Goal: Information Seeking & Learning: Understand process/instructions

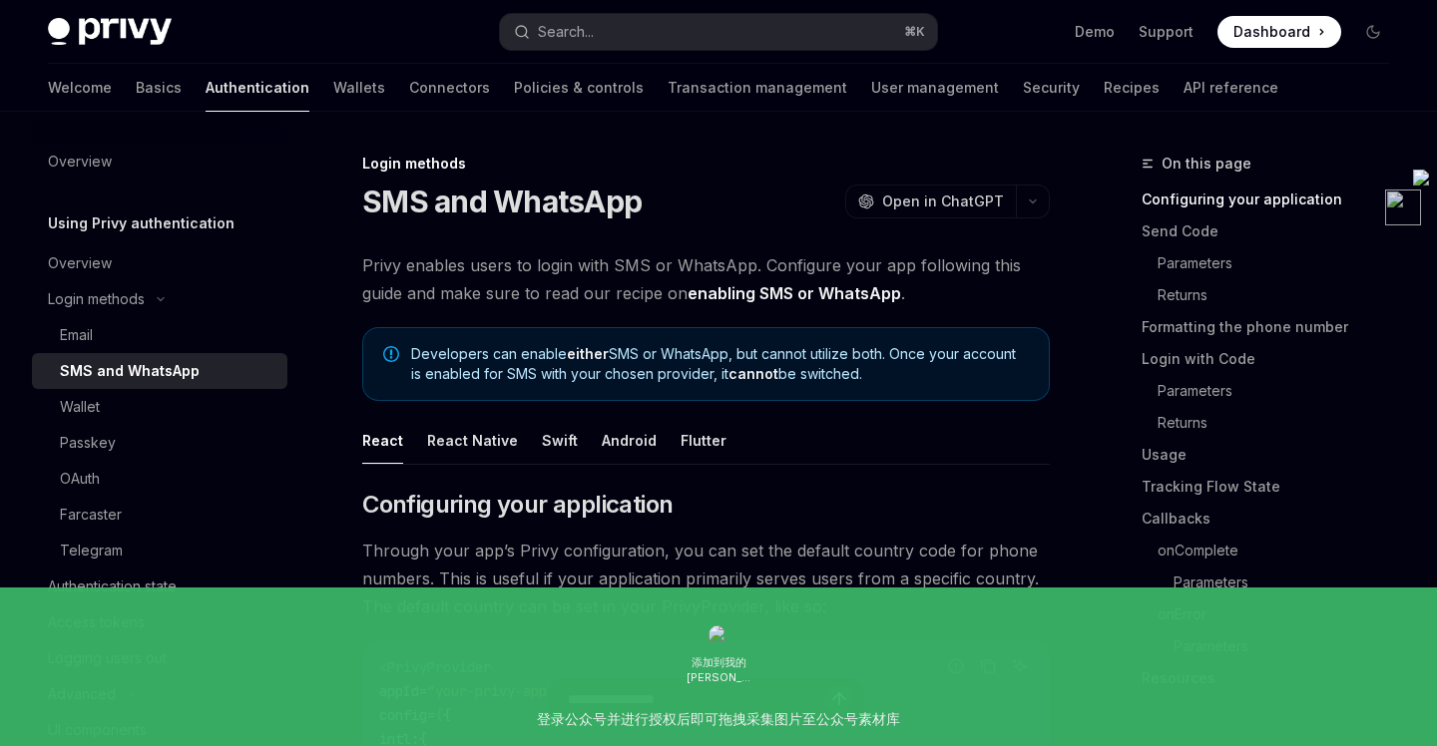
scroll to position [485, 0]
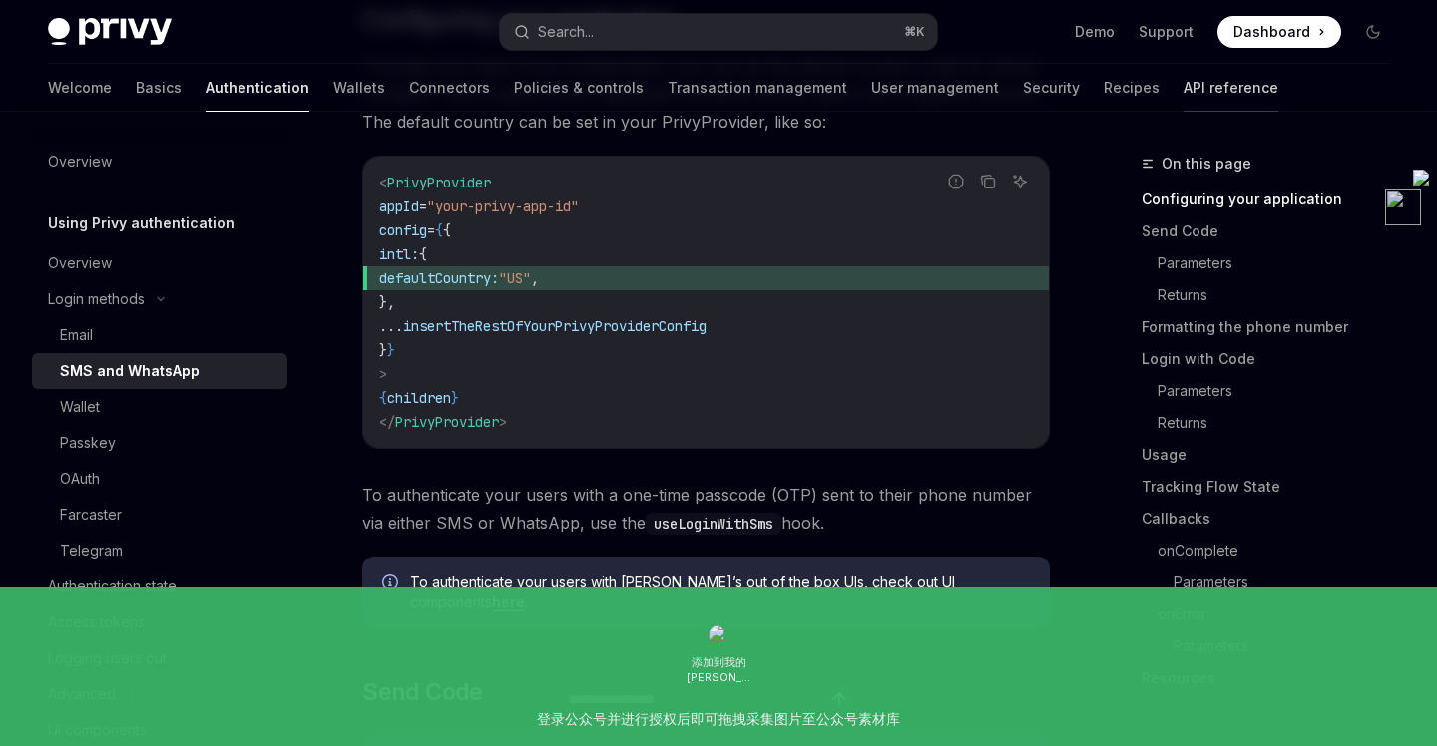
click at [1183, 88] on link "API reference" at bounding box center [1230, 88] width 95 height 48
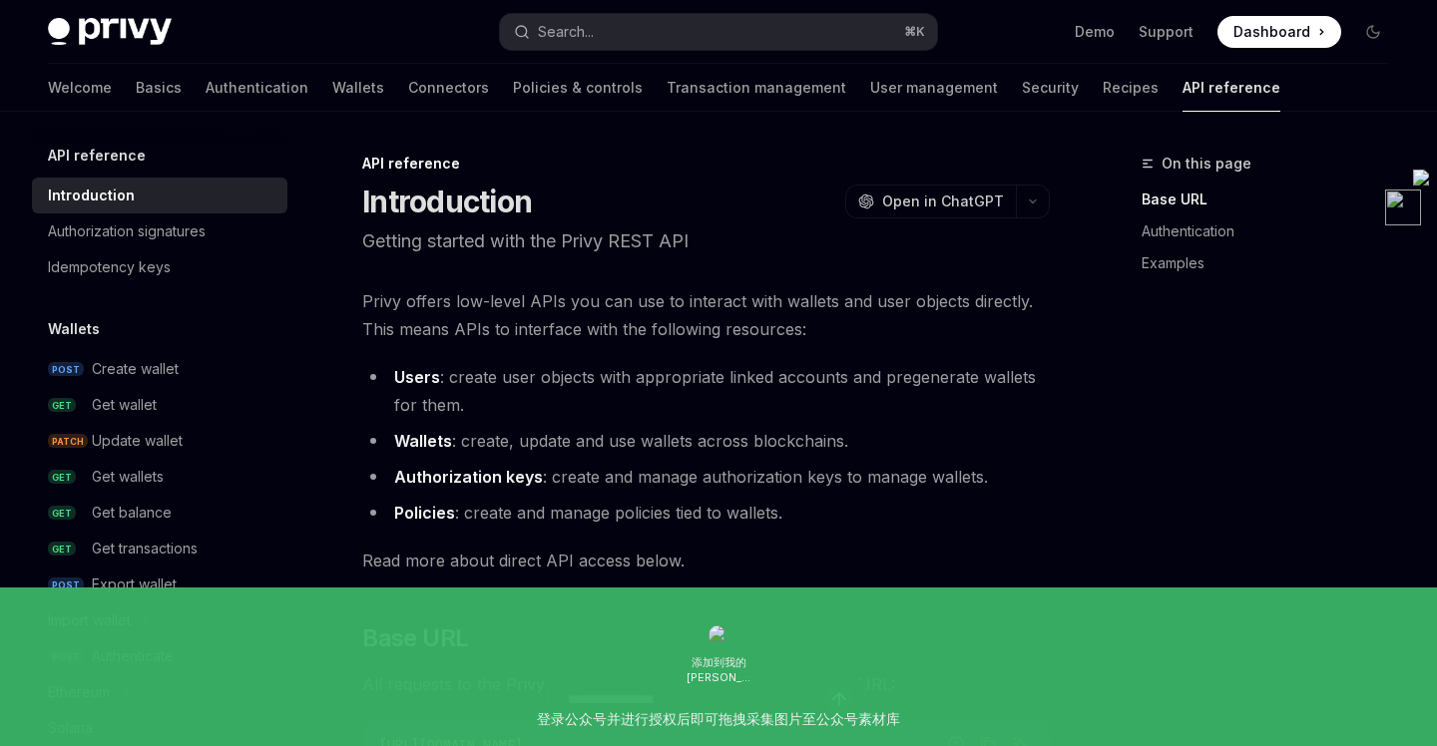
click at [140, 166] on div "API reference" at bounding box center [159, 156] width 255 height 24
click at [139, 162] on h5 "API reference" at bounding box center [97, 156] width 98 height 24
click at [113, 151] on h5 "API reference" at bounding box center [97, 156] width 98 height 24
click at [145, 227] on div "Authorization signatures" at bounding box center [127, 231] width 158 height 24
type textarea "*"
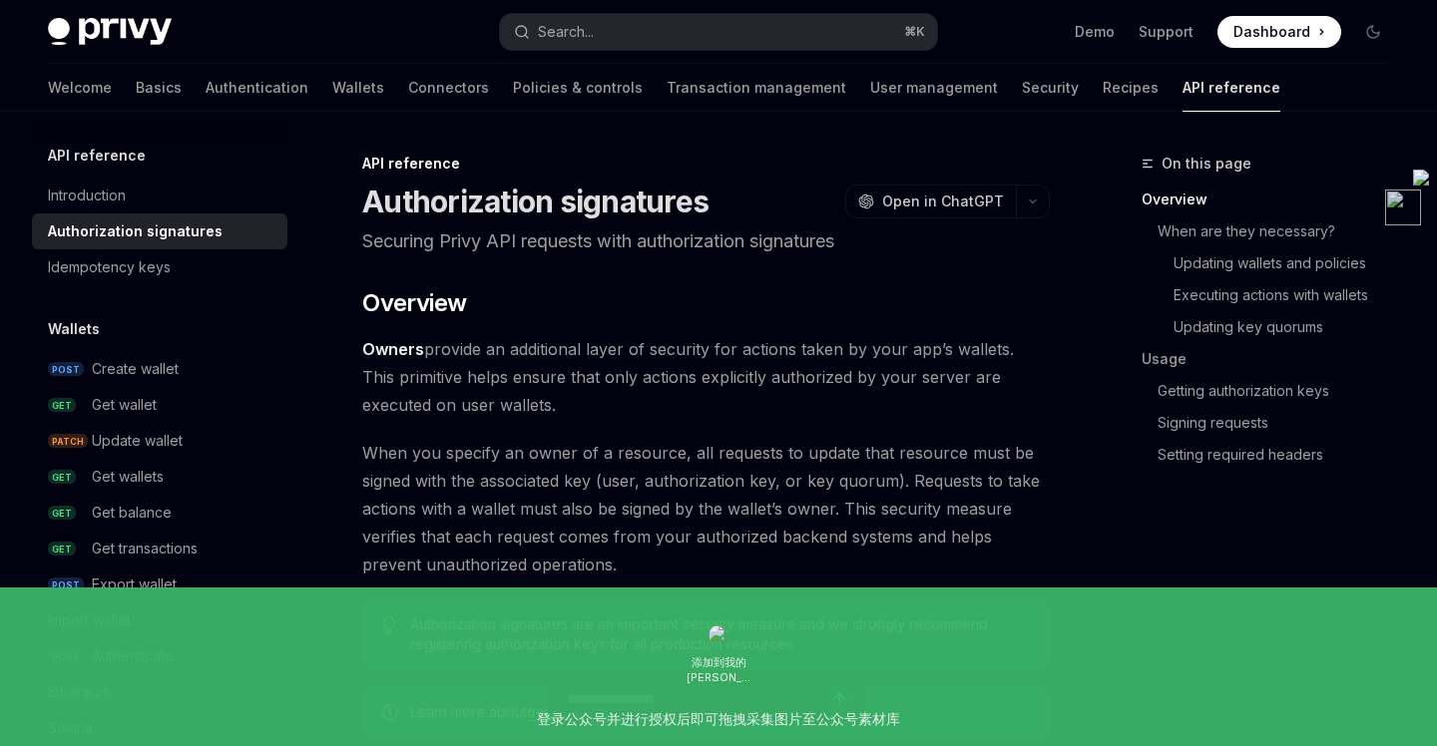
scroll to position [1, 0]
click at [695, 38] on button "Search... ⌘ K" at bounding box center [718, 32] width 436 height 36
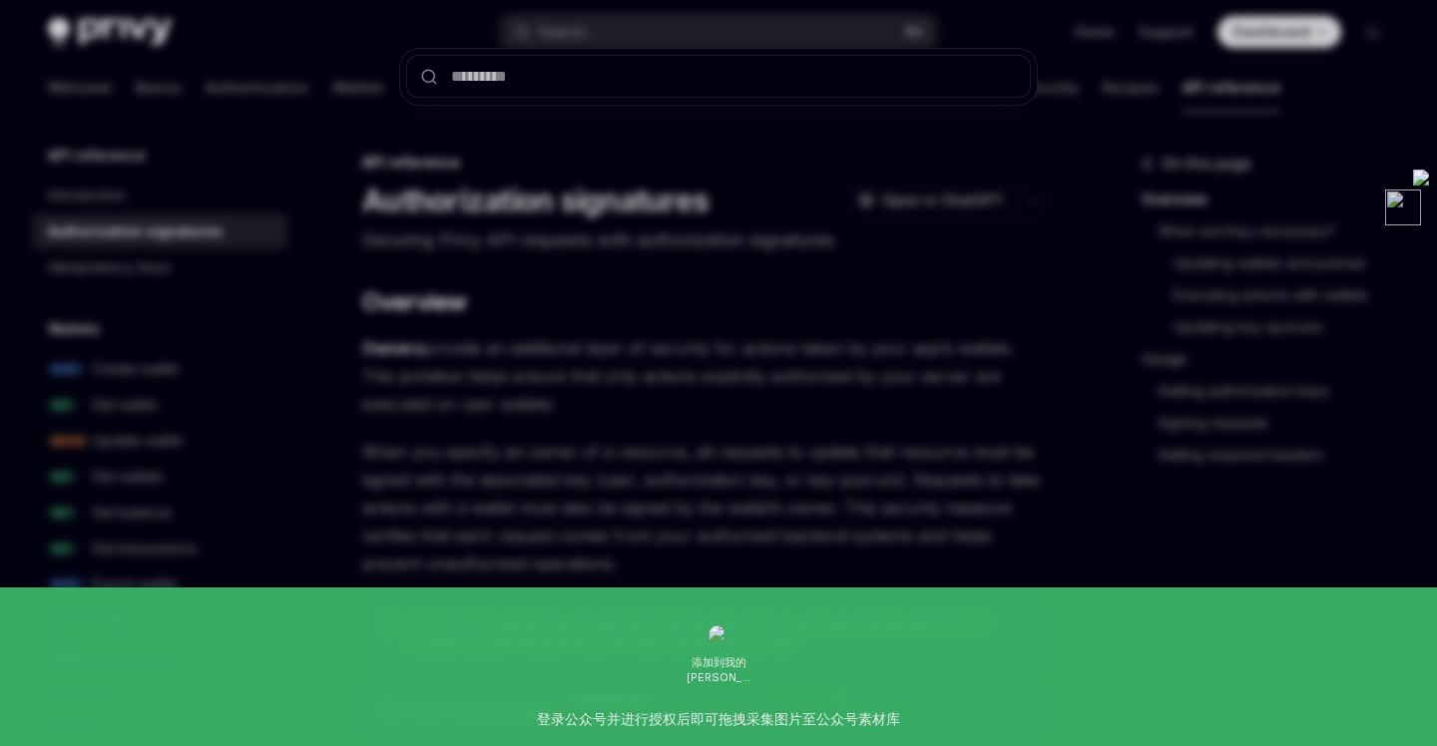
type input "********"
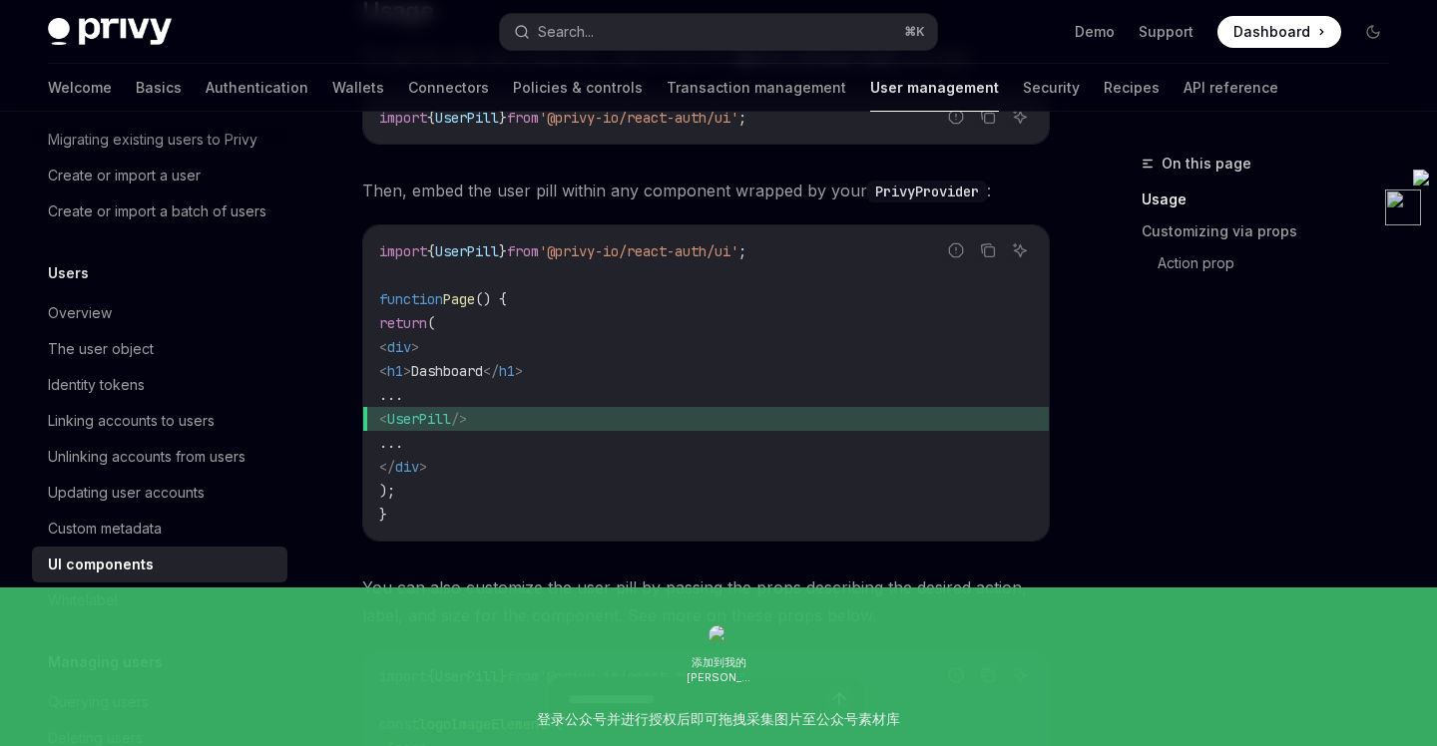
scroll to position [1038, 0]
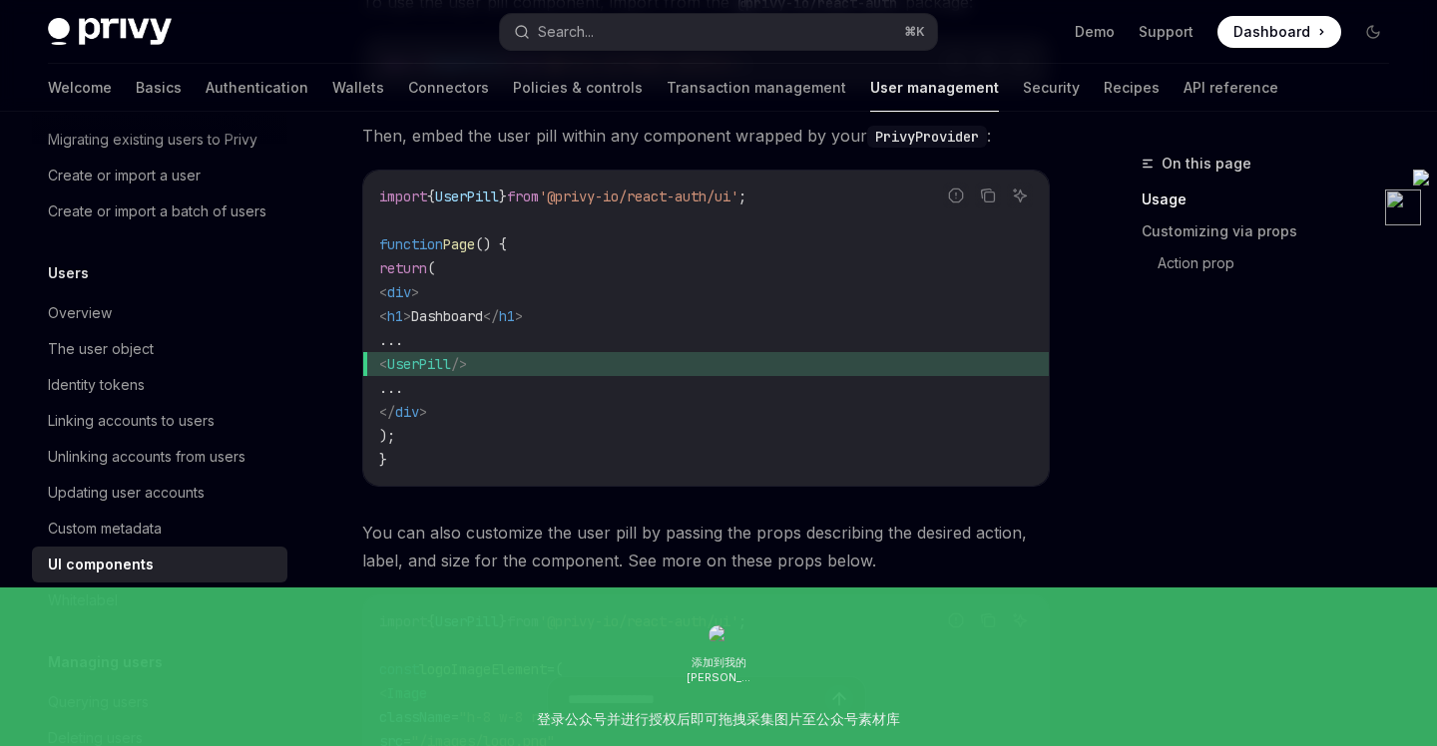
click at [812, 193] on code "import { UserPill } from '@privy-io/react-auth/ui' ; function Page () { return …" at bounding box center [705, 328] width 653 height 287
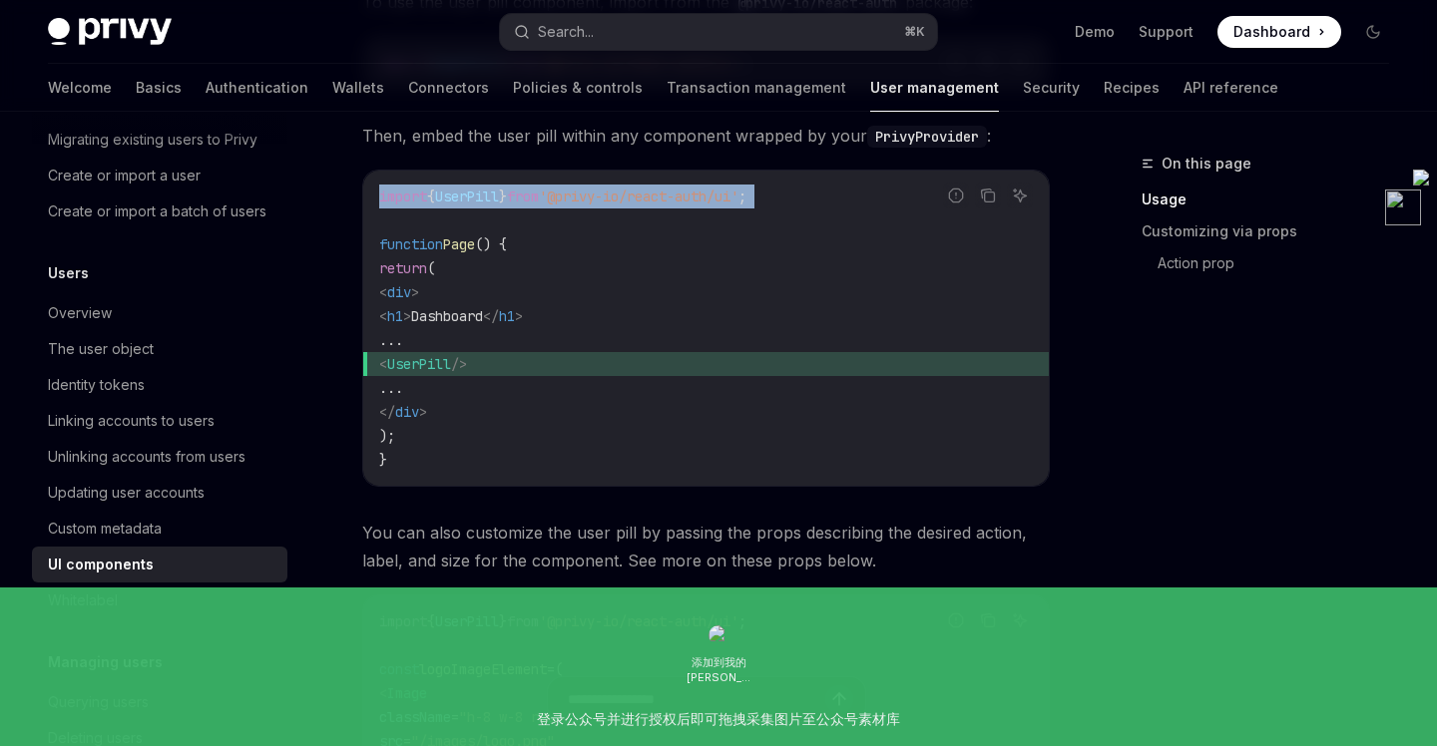
click at [812, 193] on code "import { UserPill } from '@privy-io/react-auth/ui' ; function Page () { return …" at bounding box center [705, 328] width 653 height 287
copy code "import { UserPill } from '@privy-io/react-auth/ui' ;"
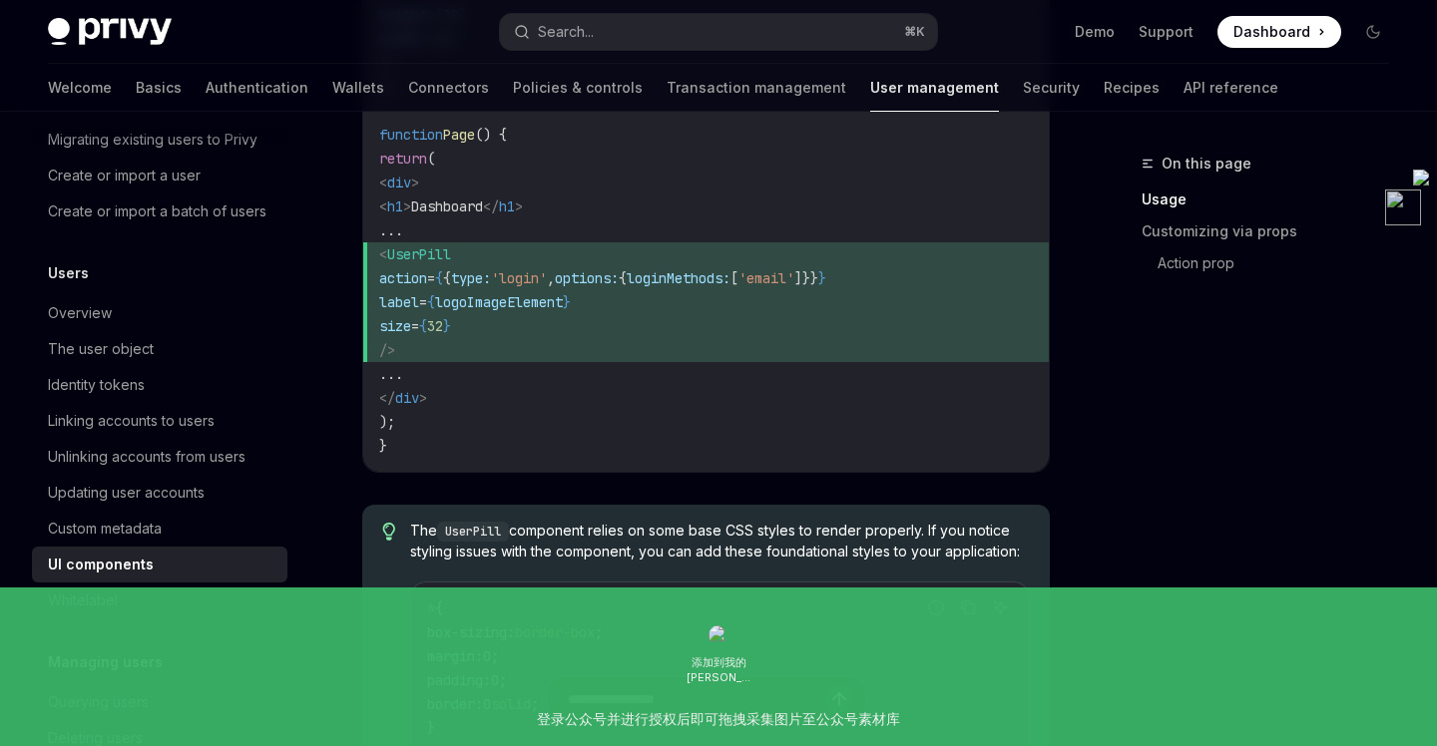
scroll to position [1803, 0]
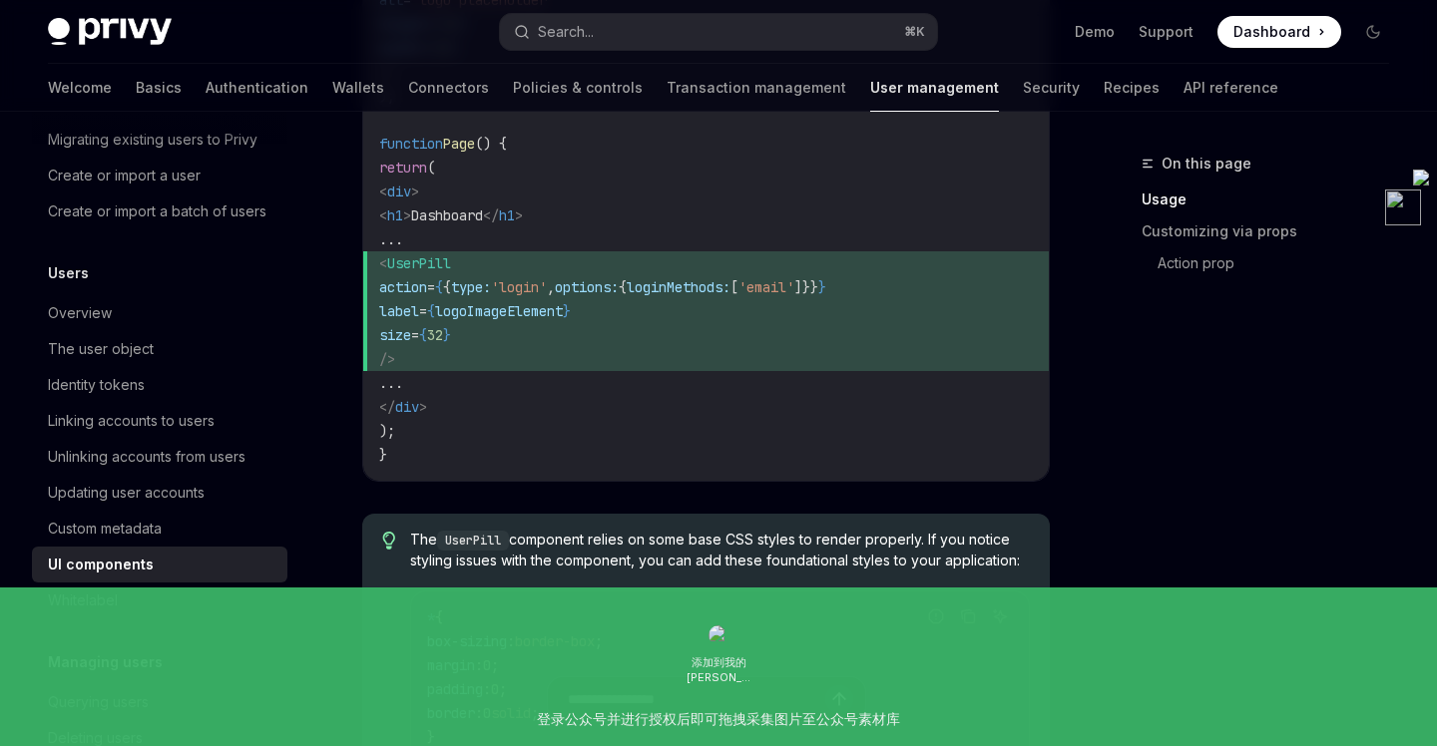
drag, startPoint x: 472, startPoint y: 364, endPoint x: 423, endPoint y: 265, distance: 110.2
click at [423, 265] on code "import { UserPill } from '@privy-io/react-auth/ui' ; const logoImageElement = (…" at bounding box center [705, 155] width 653 height 623
copy code "< UserPill action = { { type: 'login' , options: { loginMethods: [ 'email' ]}} …"
click at [172, 566] on div "UI components" at bounding box center [161, 565] width 227 height 24
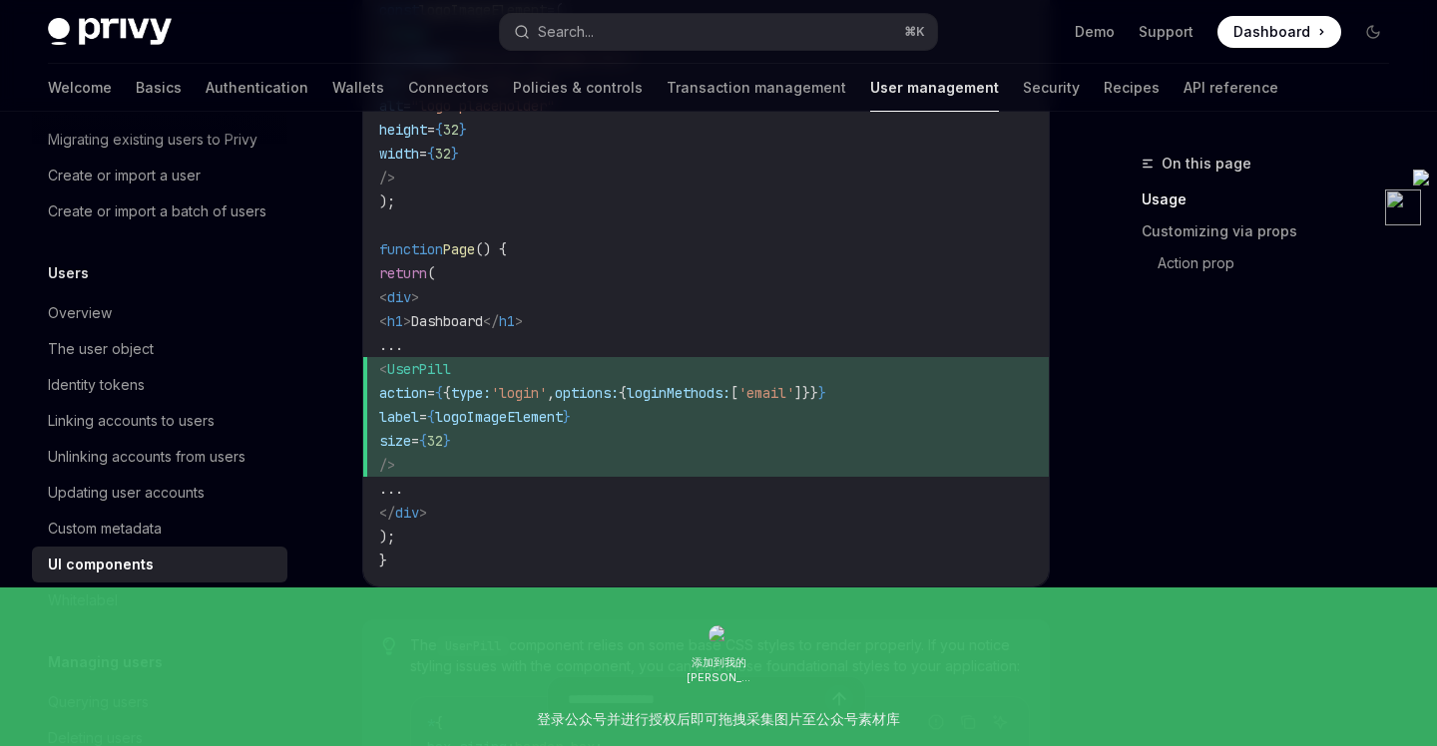
scroll to position [1582, 0]
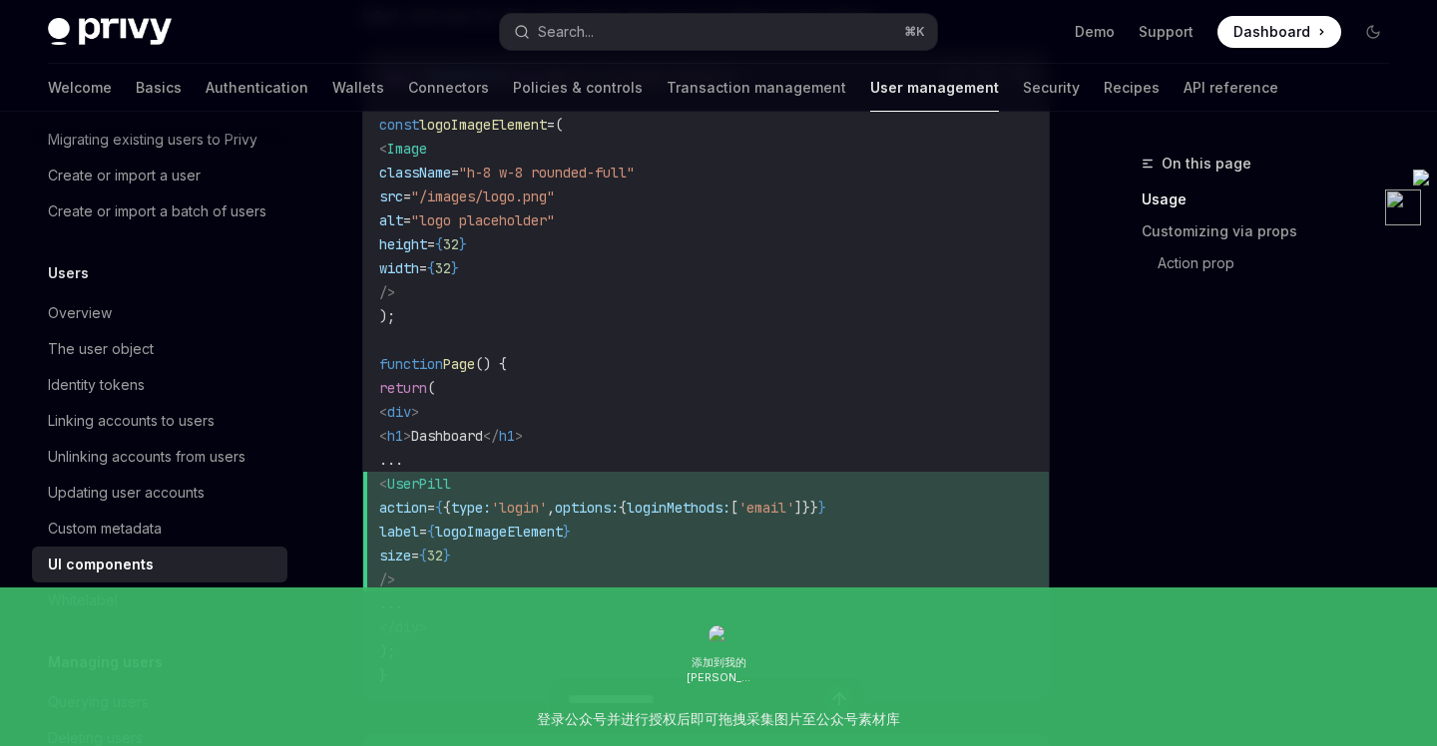
type textarea "*"
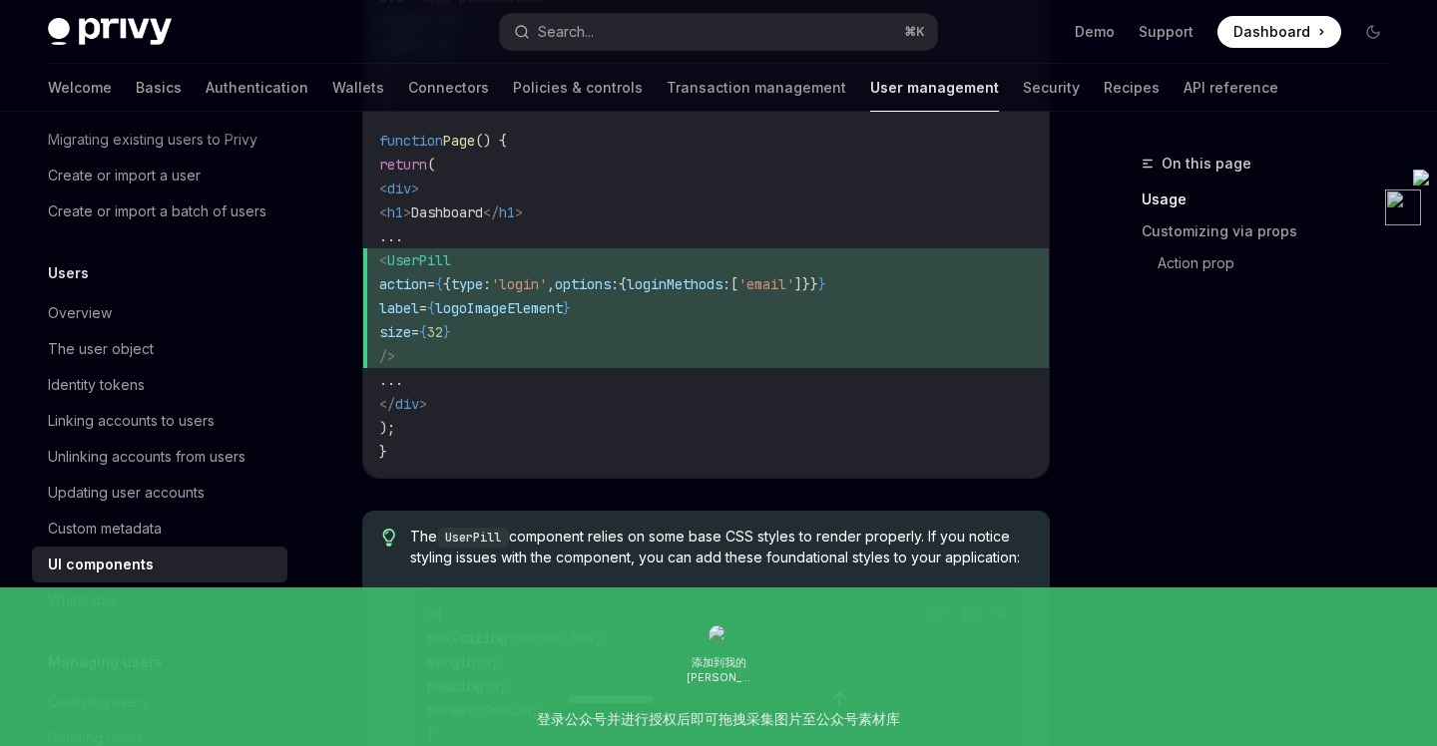
scroll to position [1791, 0]
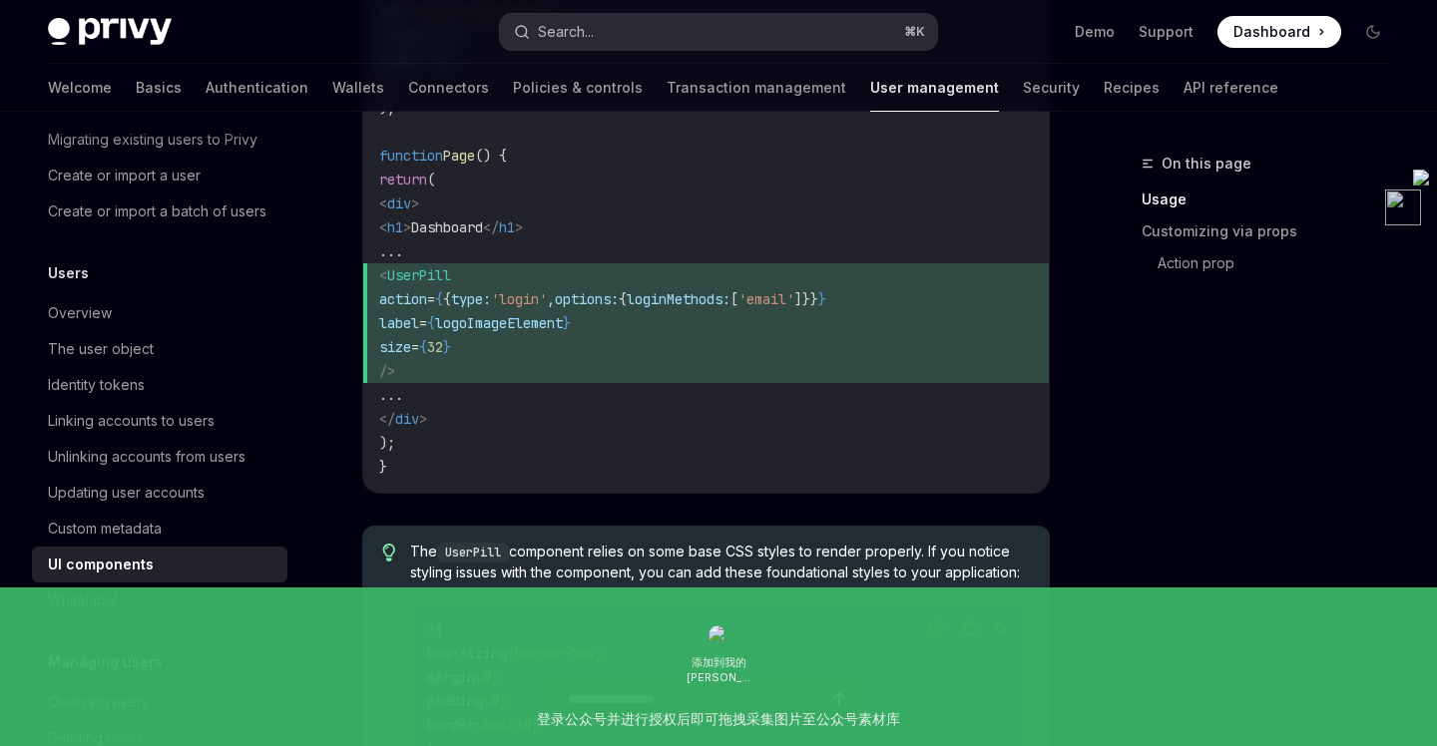
click at [594, 36] on div "Search..." at bounding box center [566, 32] width 56 height 24
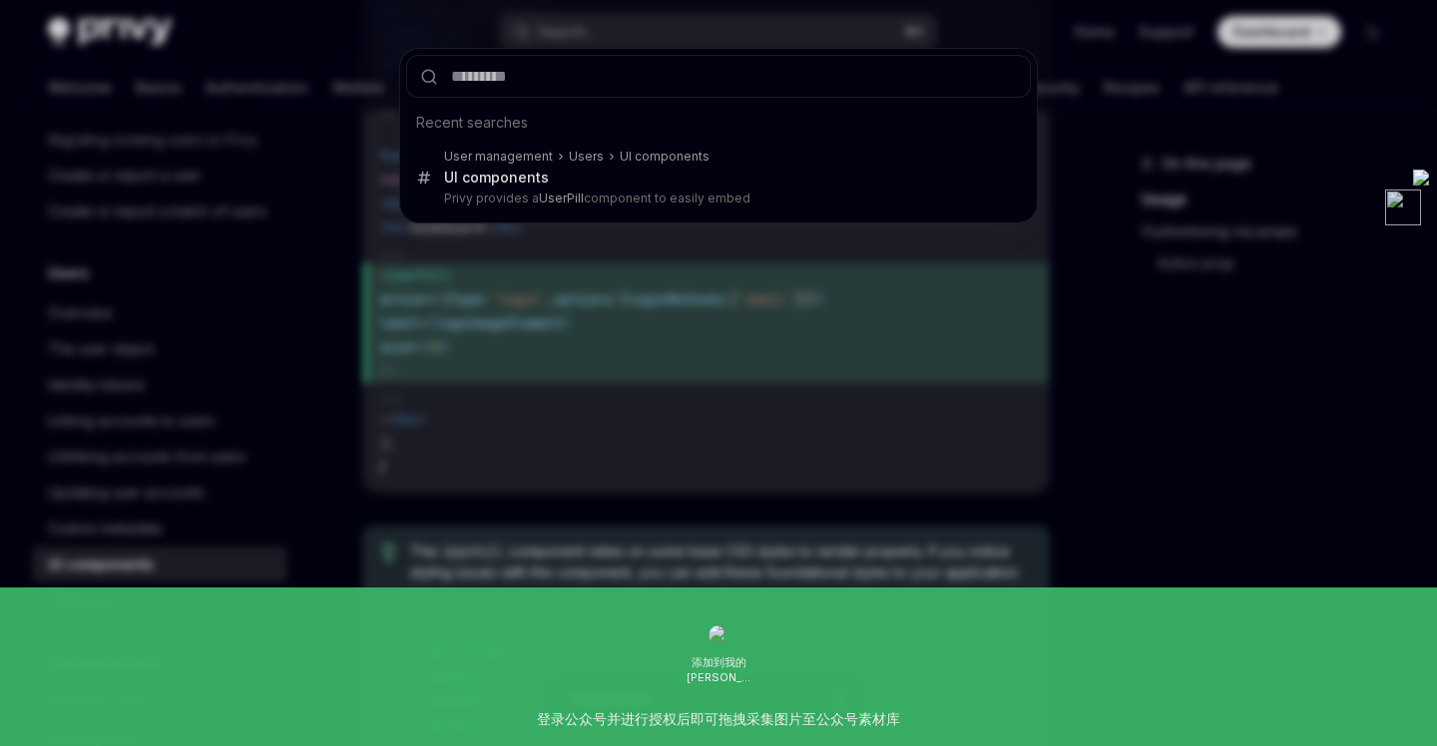
type input "**********"
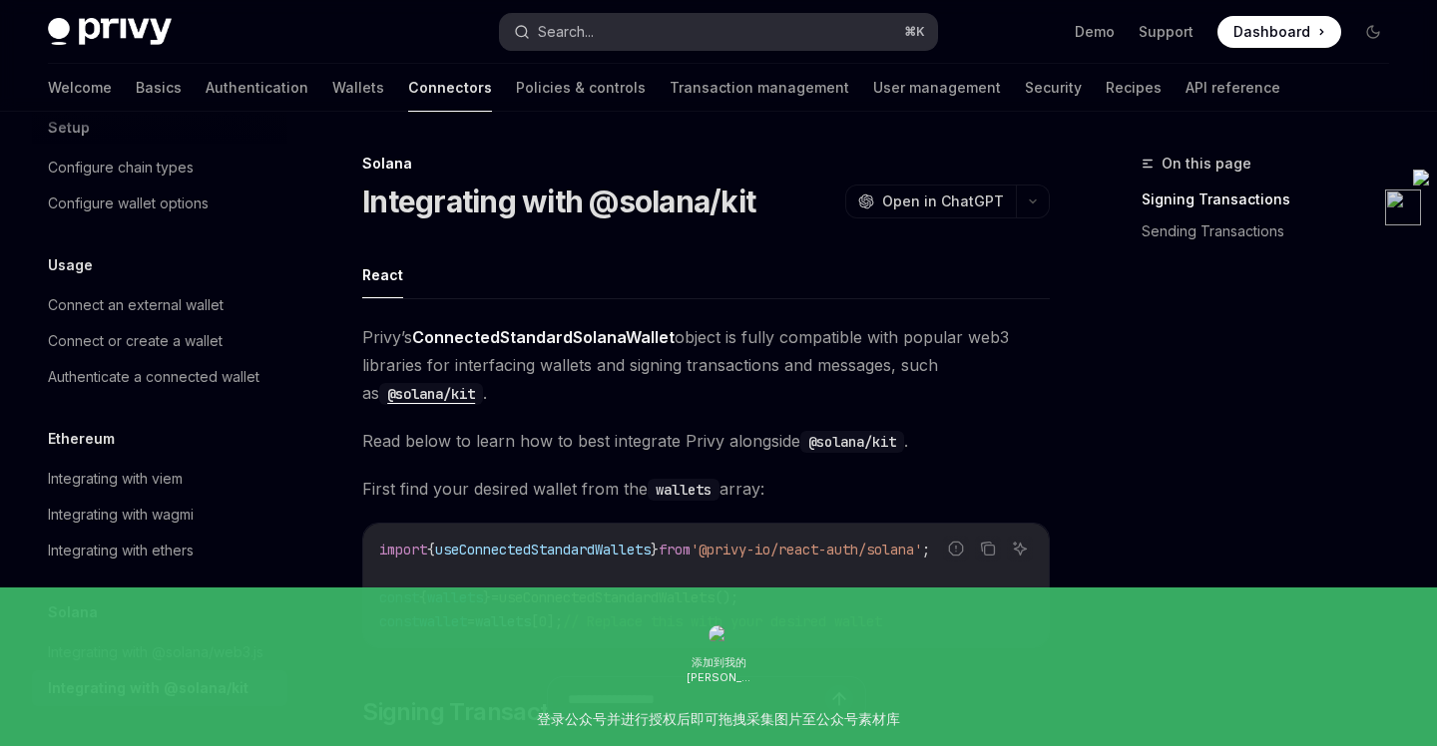
click at [573, 43] on button "Search... ⌘ K" at bounding box center [718, 32] width 436 height 36
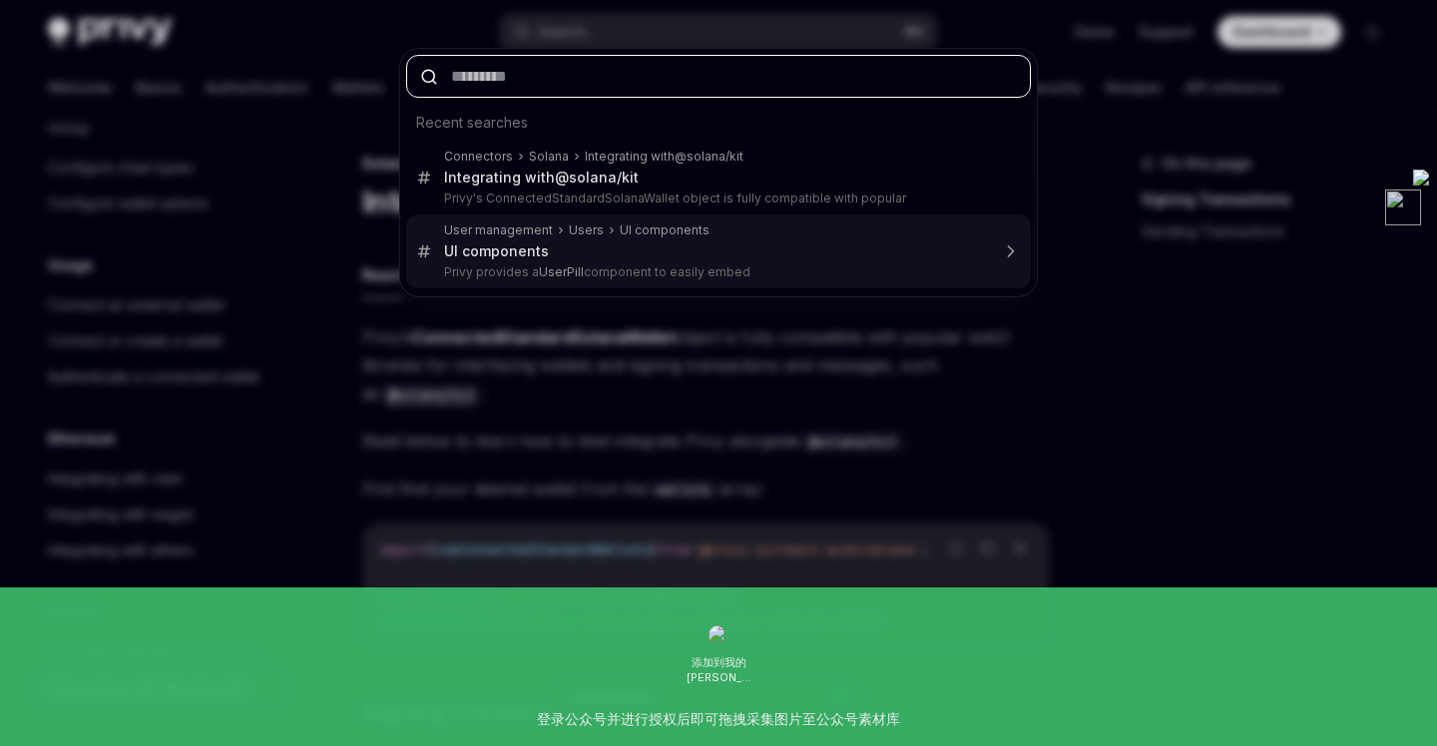
click at [590, 257] on div "UI components" at bounding box center [716, 251] width 545 height 18
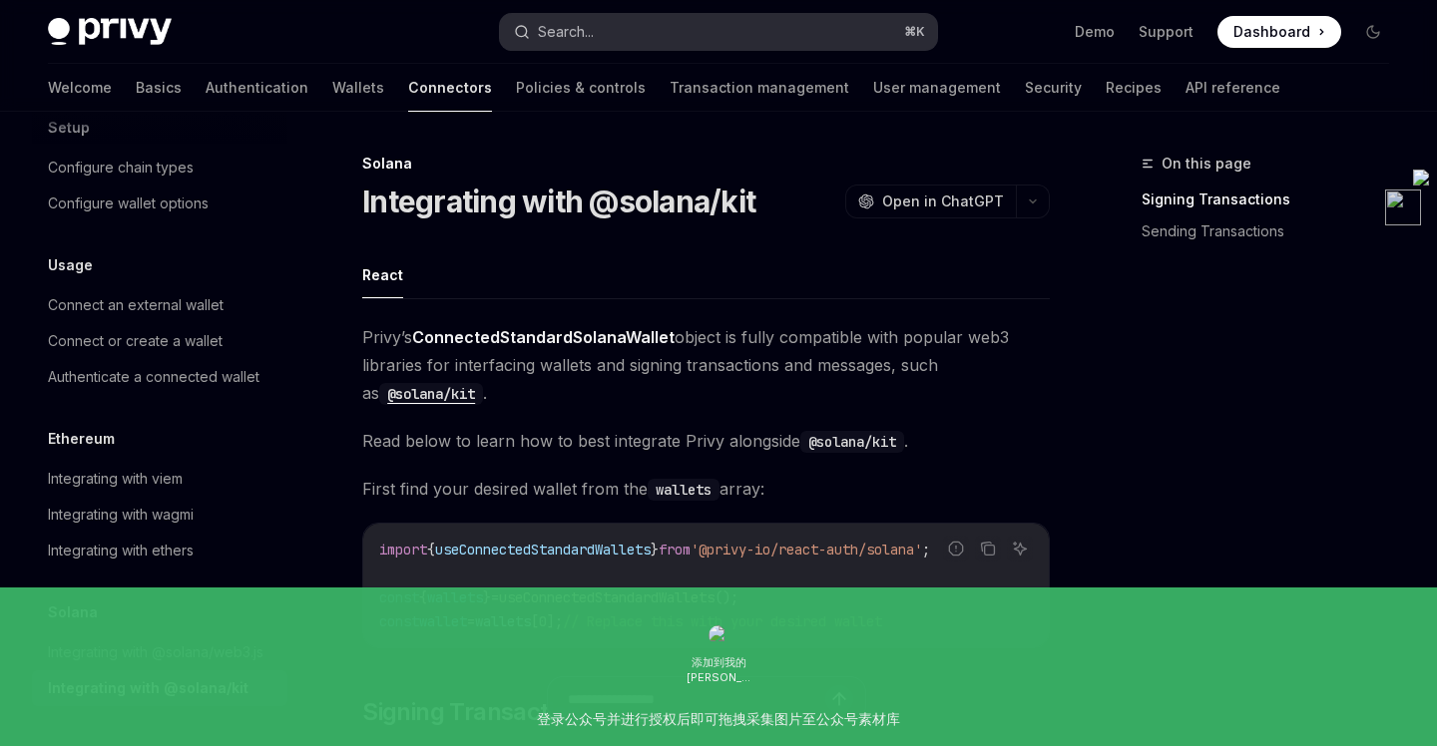
click at [578, 36] on div "Search..." at bounding box center [566, 32] width 56 height 24
type textarea "*"
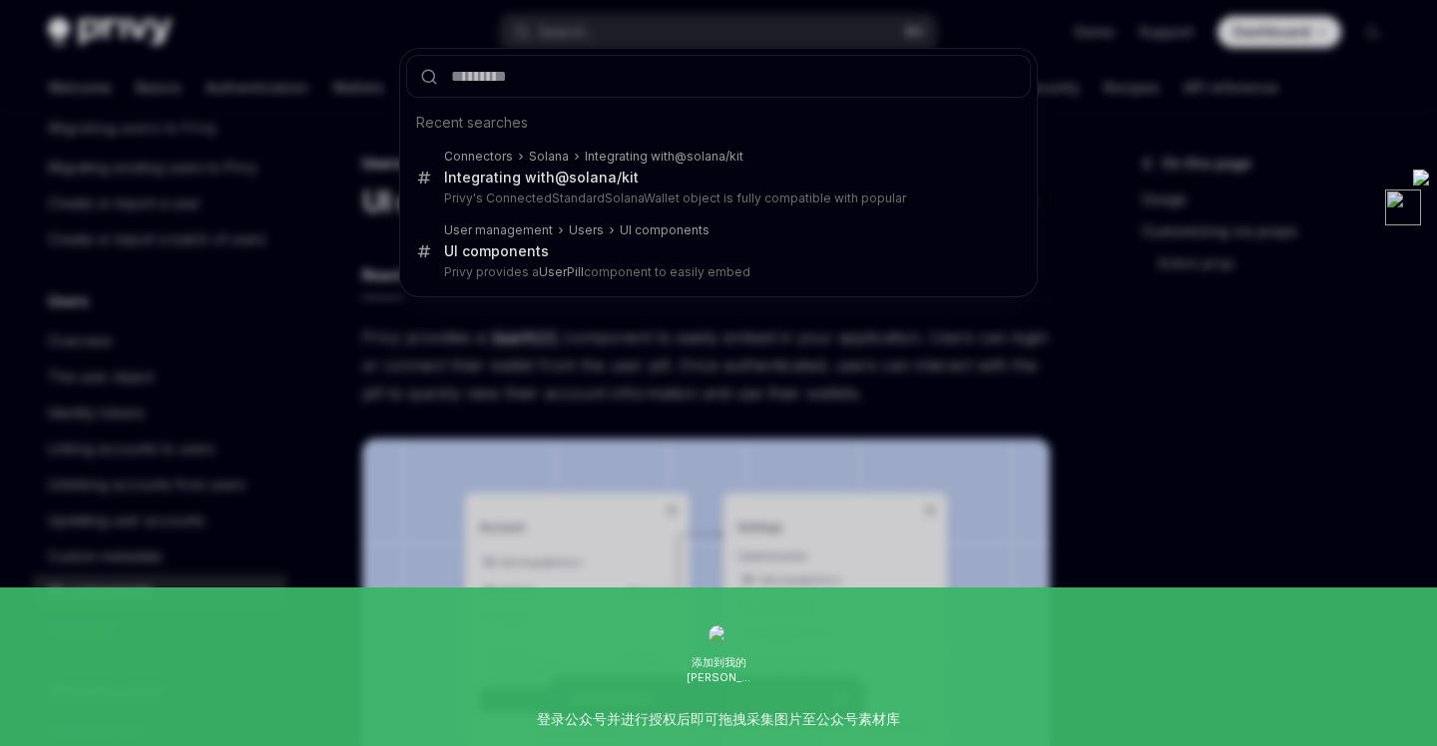
scroll to position [112, 0]
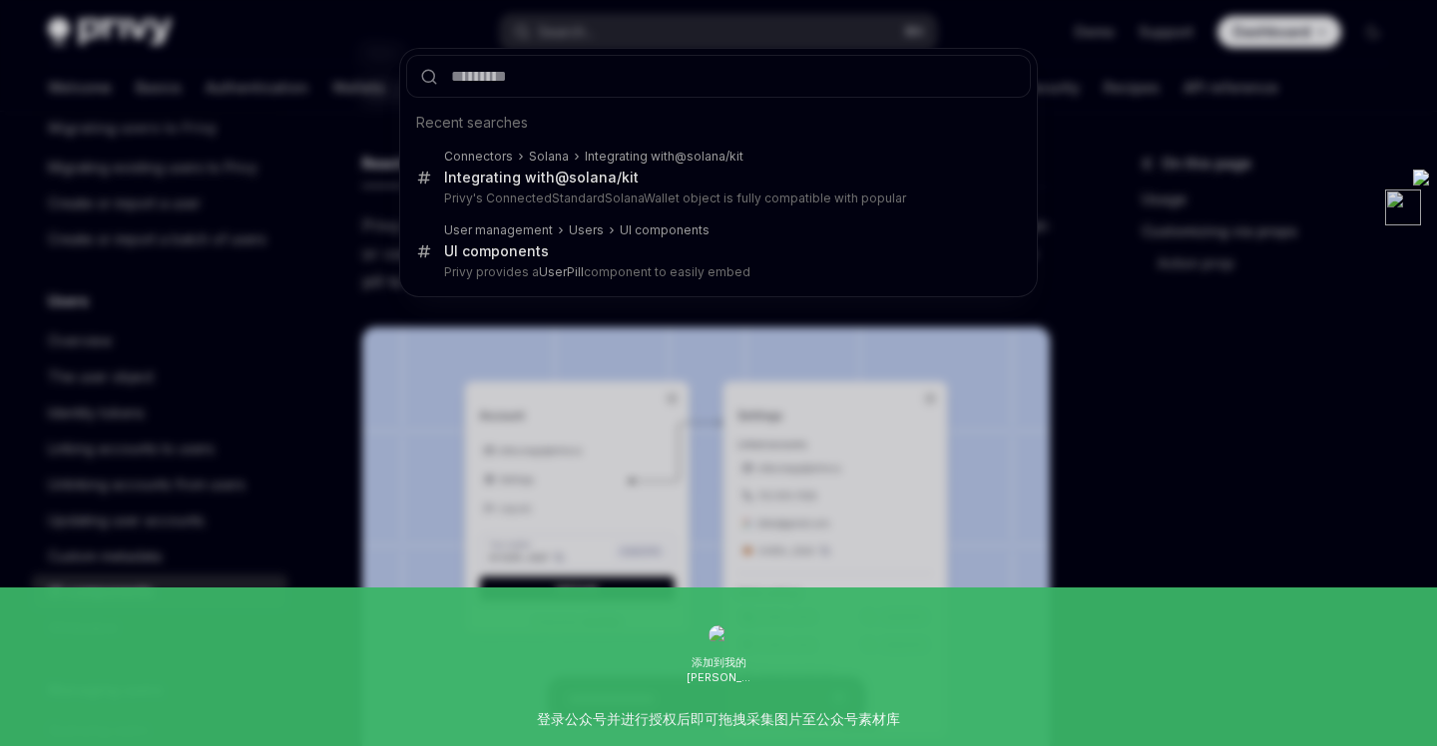
type input "**********"
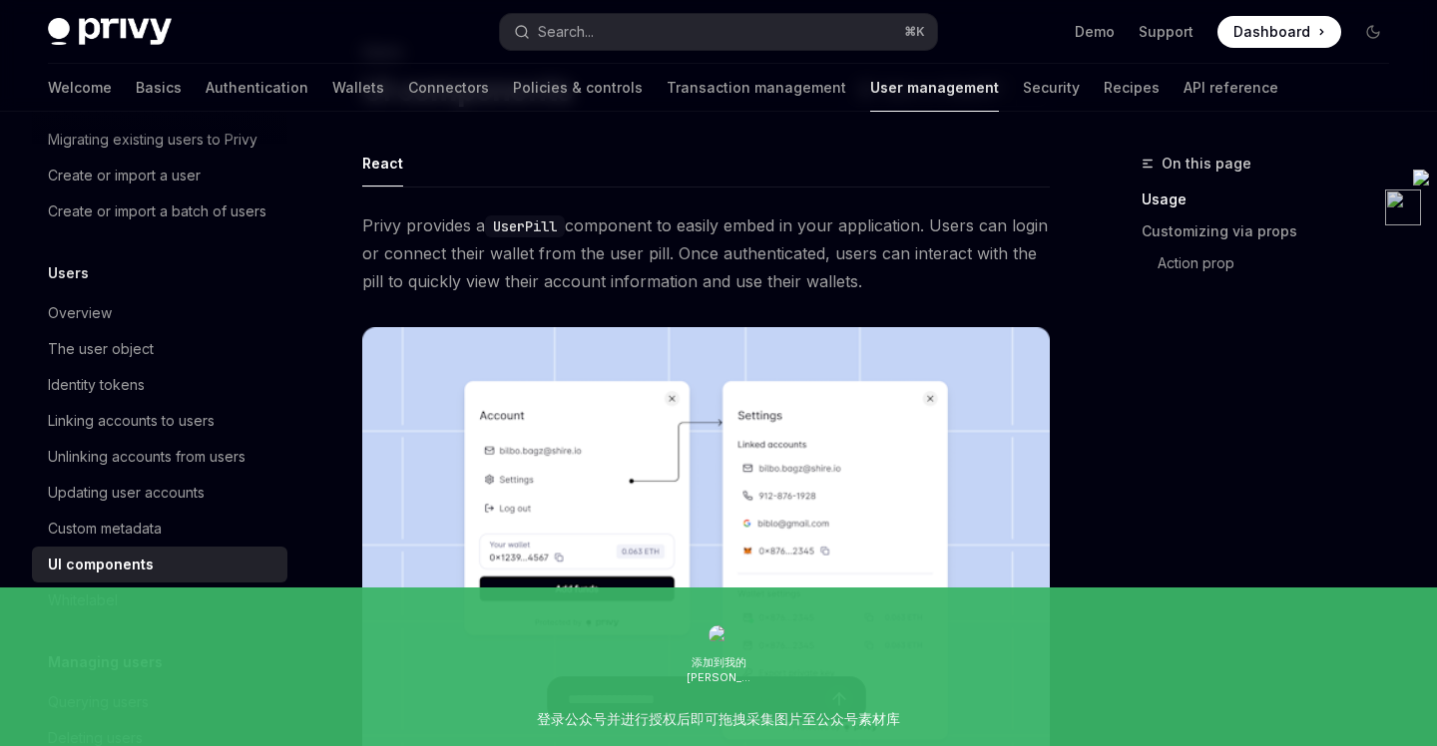
type textarea "*"
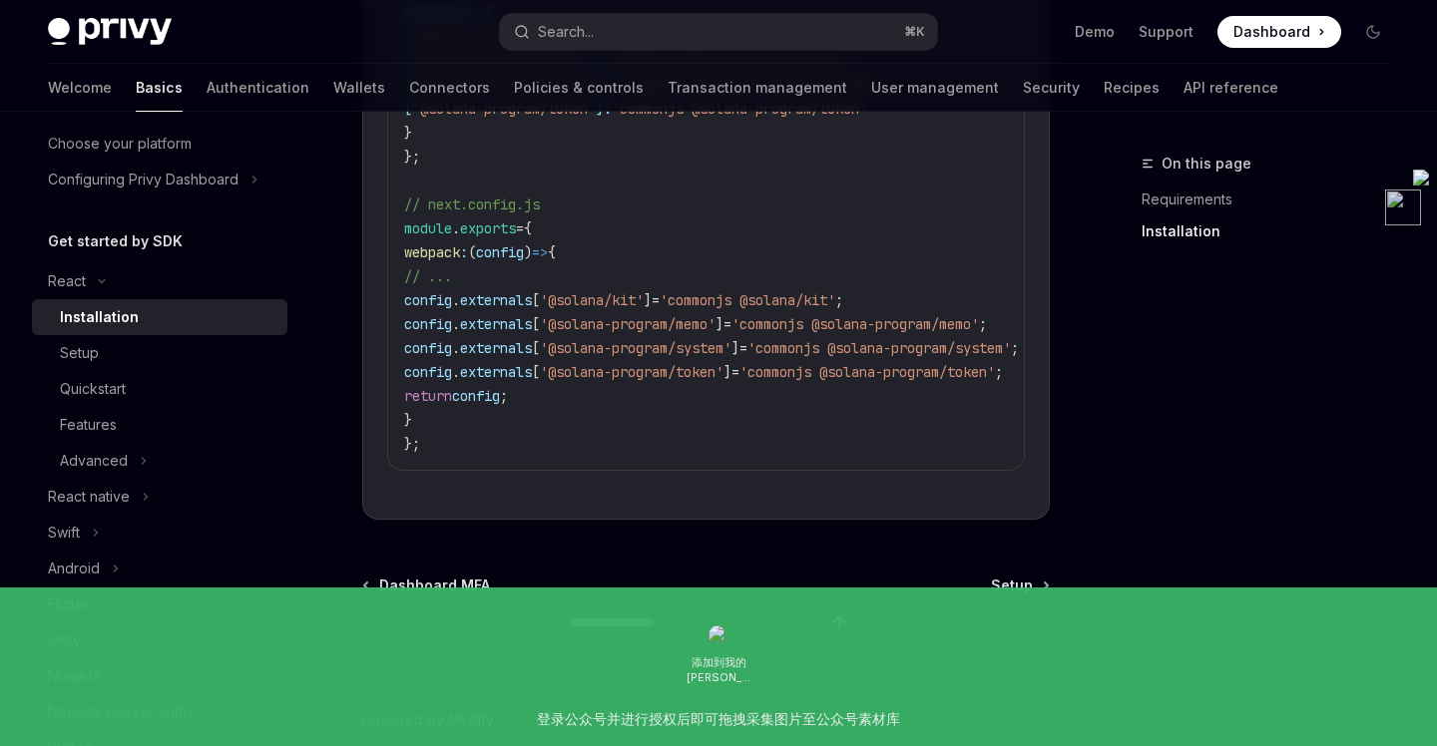
scroll to position [915, 0]
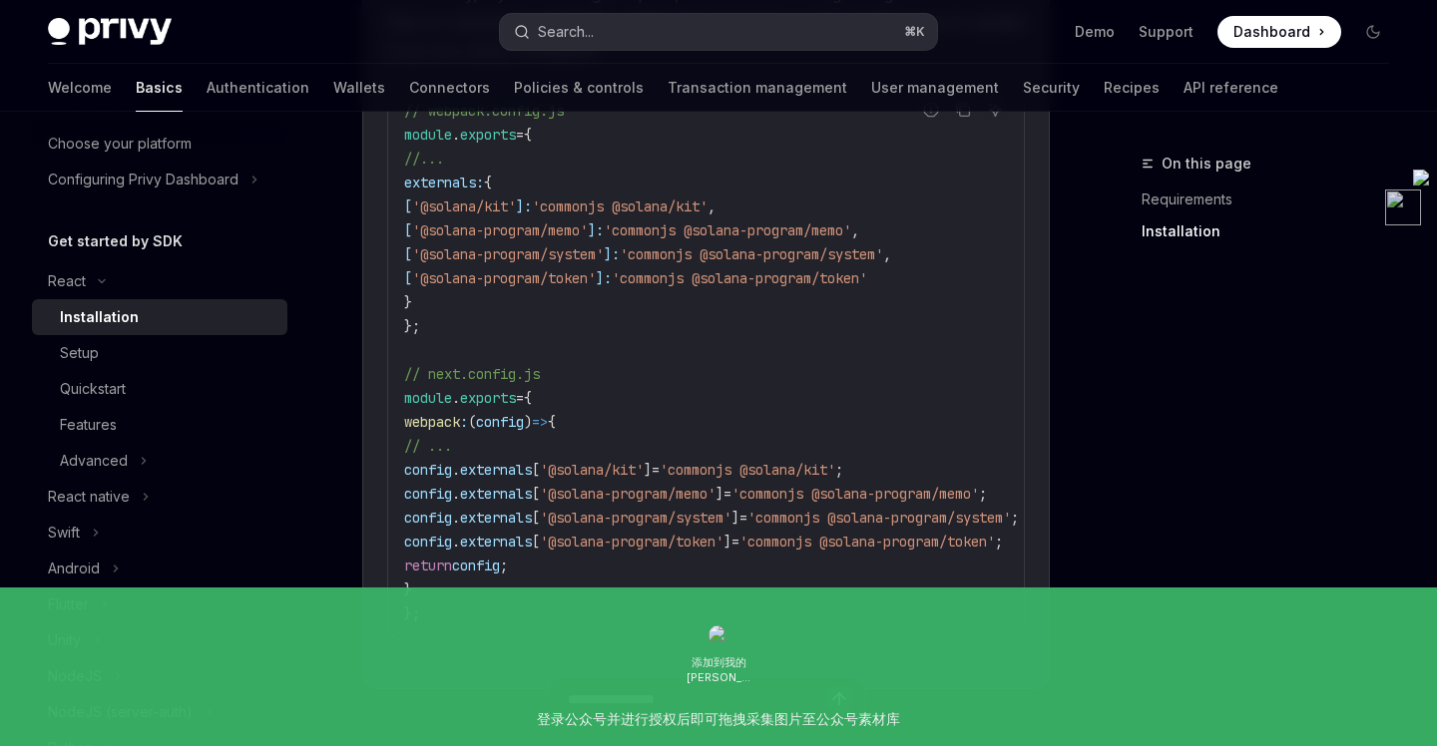
click at [620, 28] on button "Search... ⌘ K" at bounding box center [718, 32] width 436 height 36
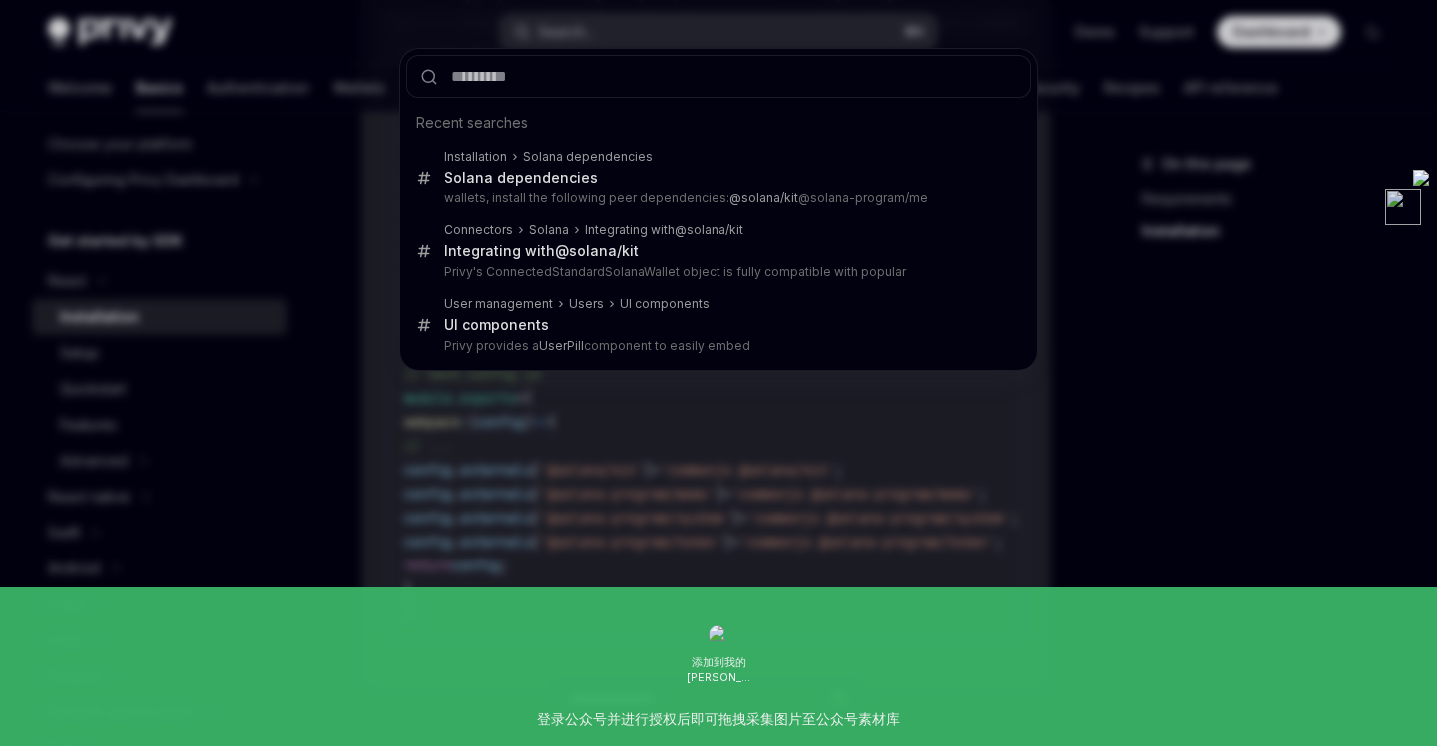
type input "**********"
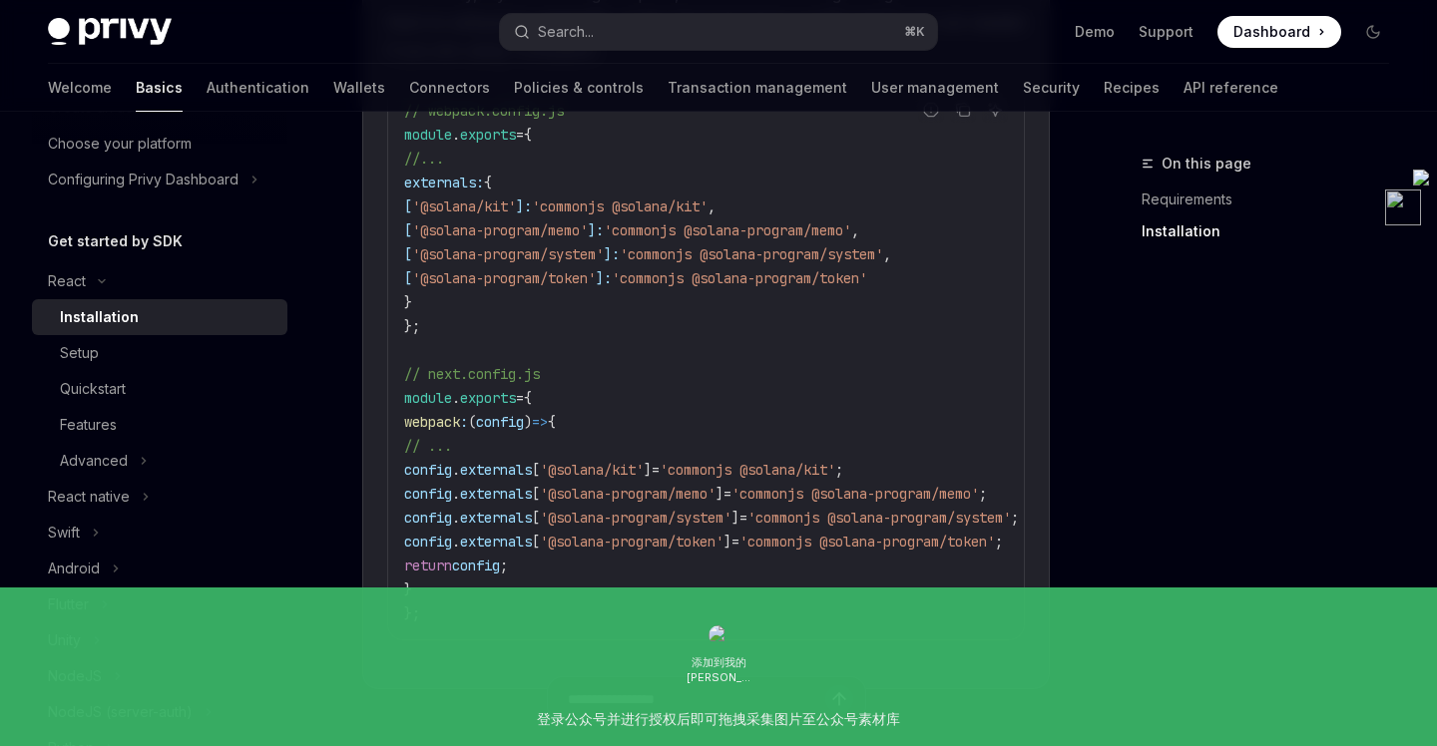
type textarea "*"
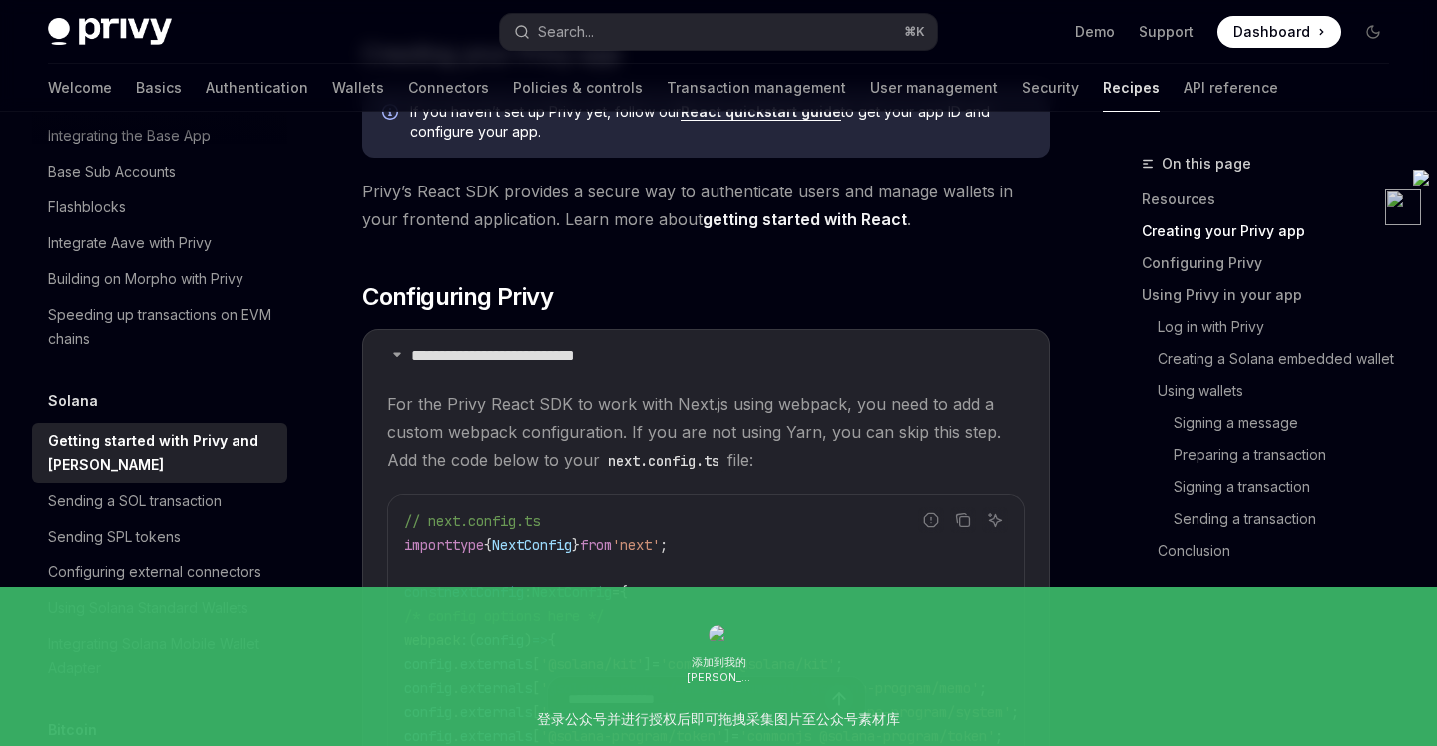
scroll to position [648, 0]
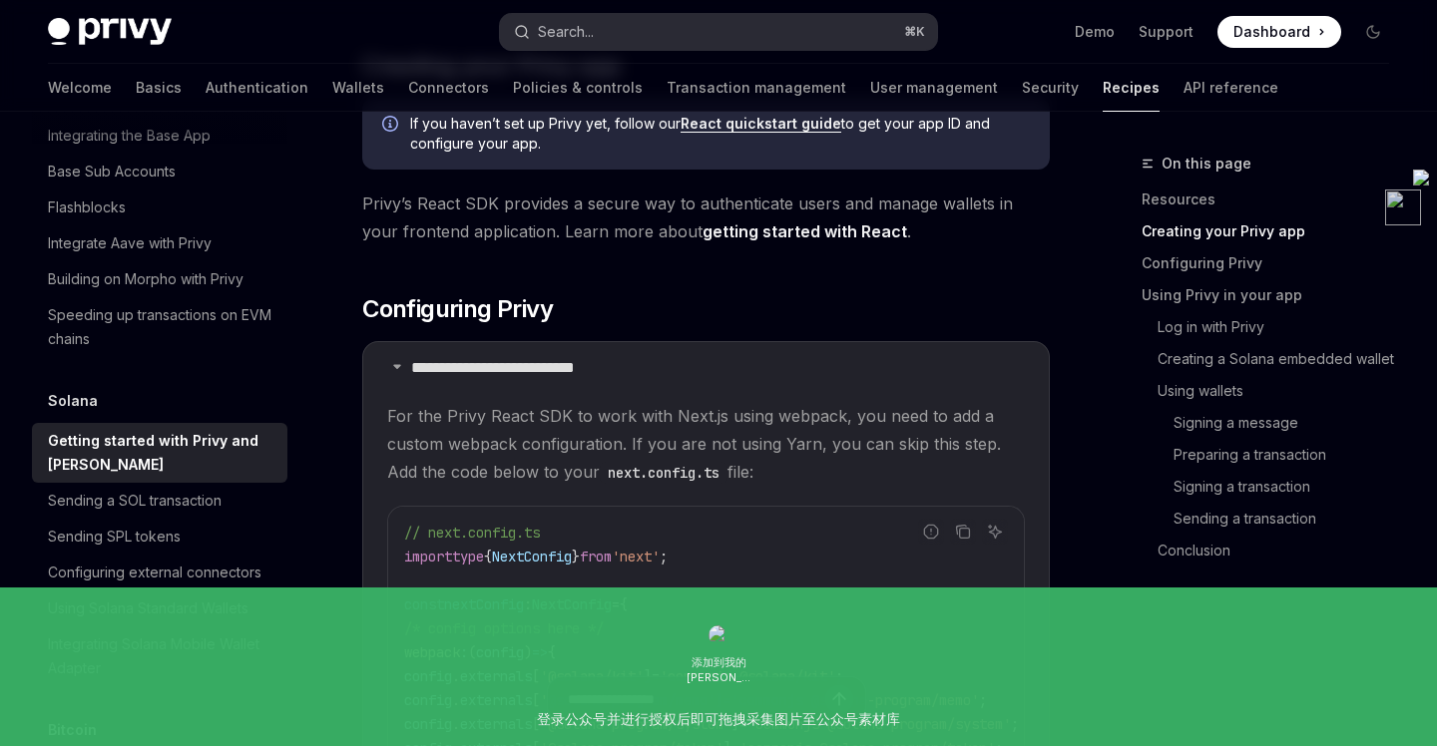
click at [589, 39] on div "Search..." at bounding box center [566, 32] width 56 height 24
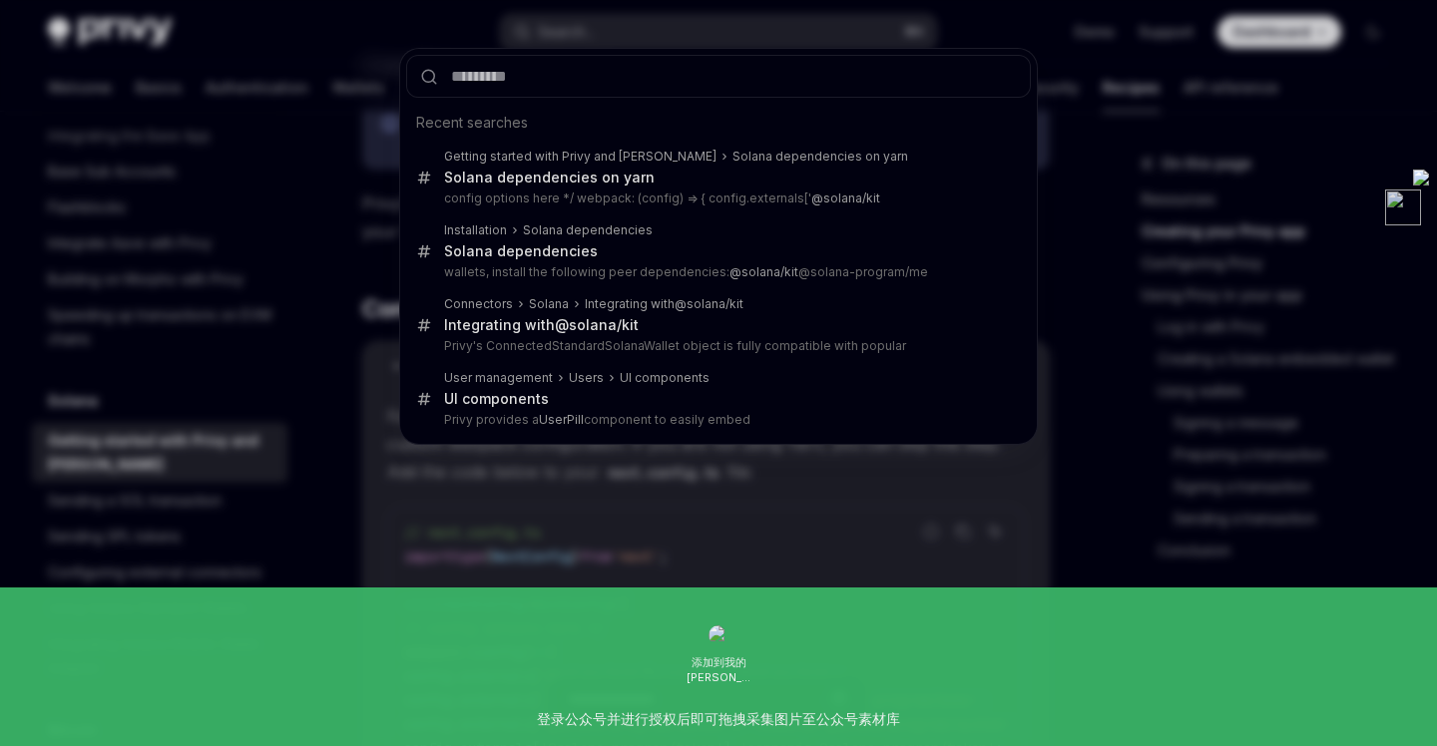
type input "**********"
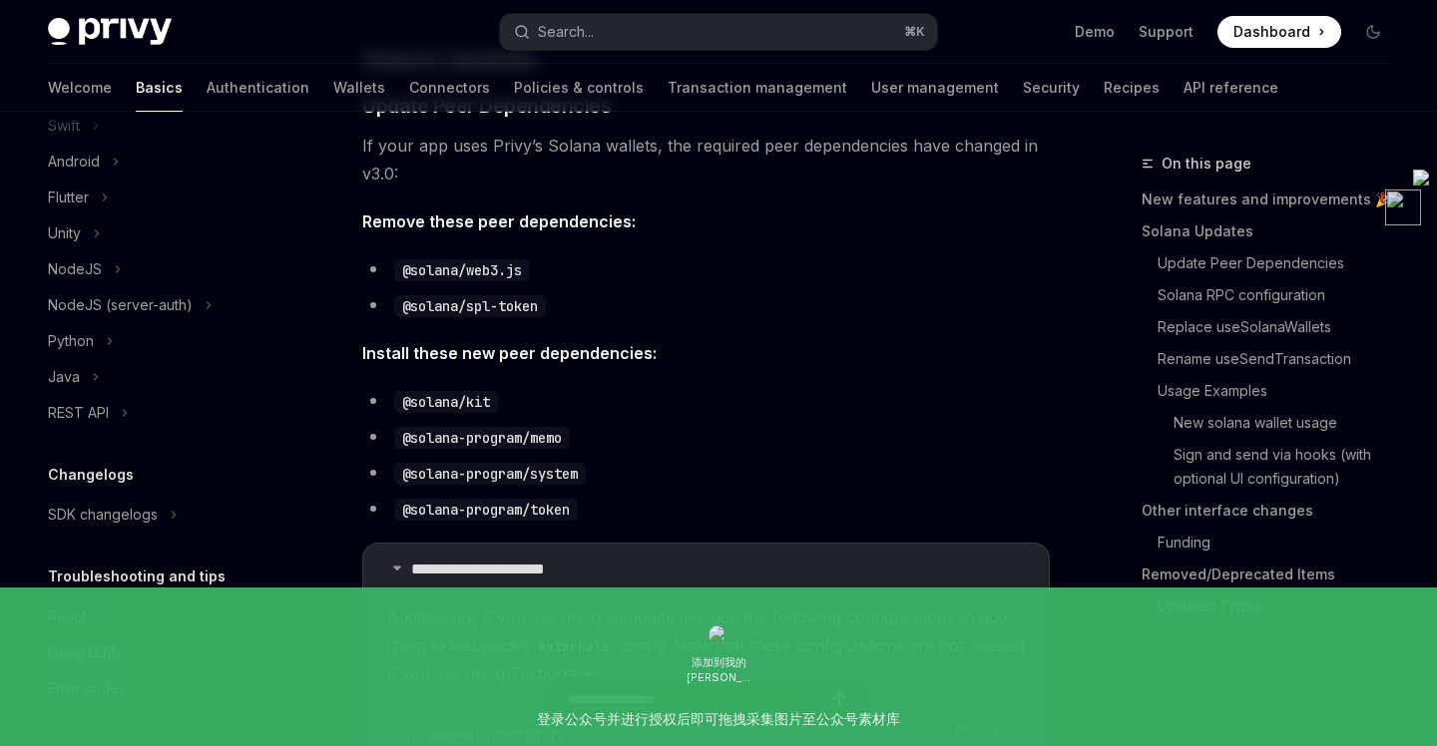
type textarea "*"
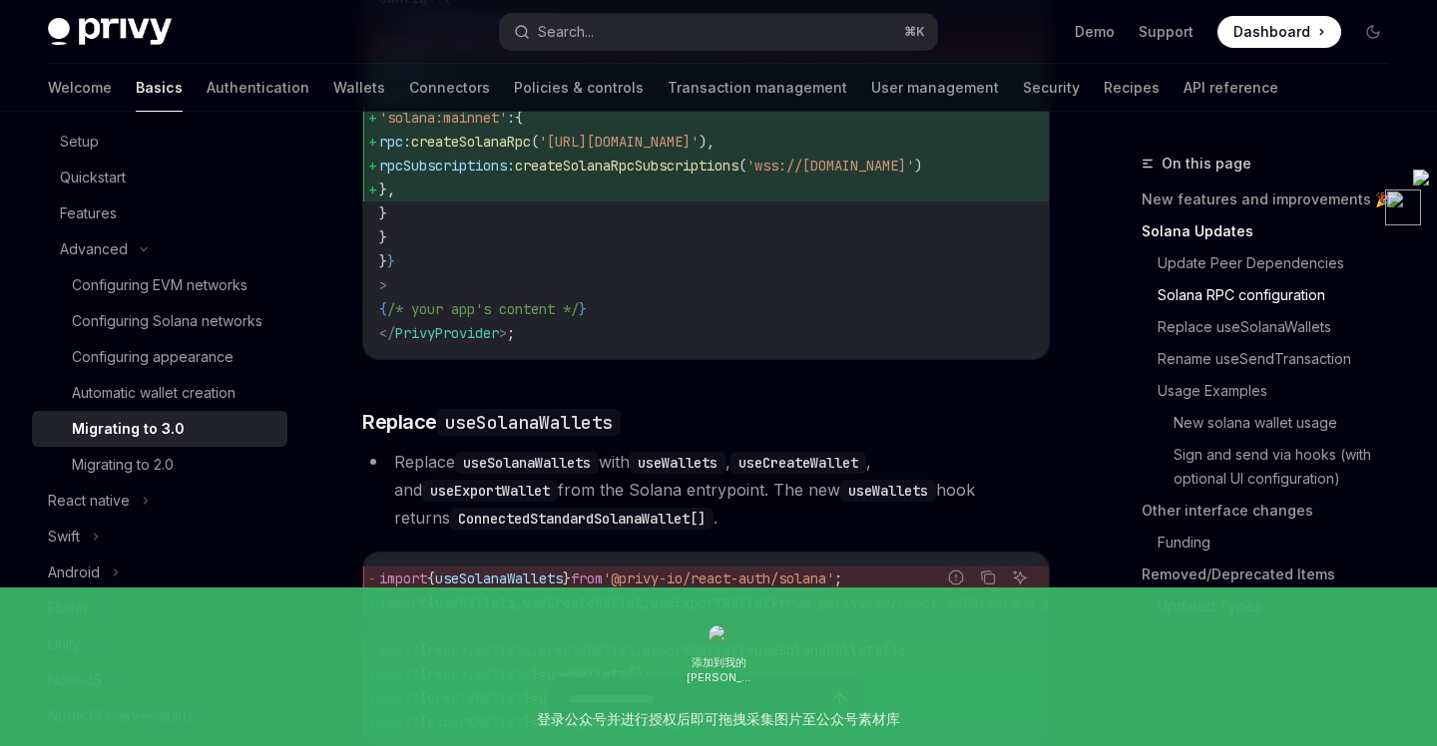
scroll to position [2262, 0]
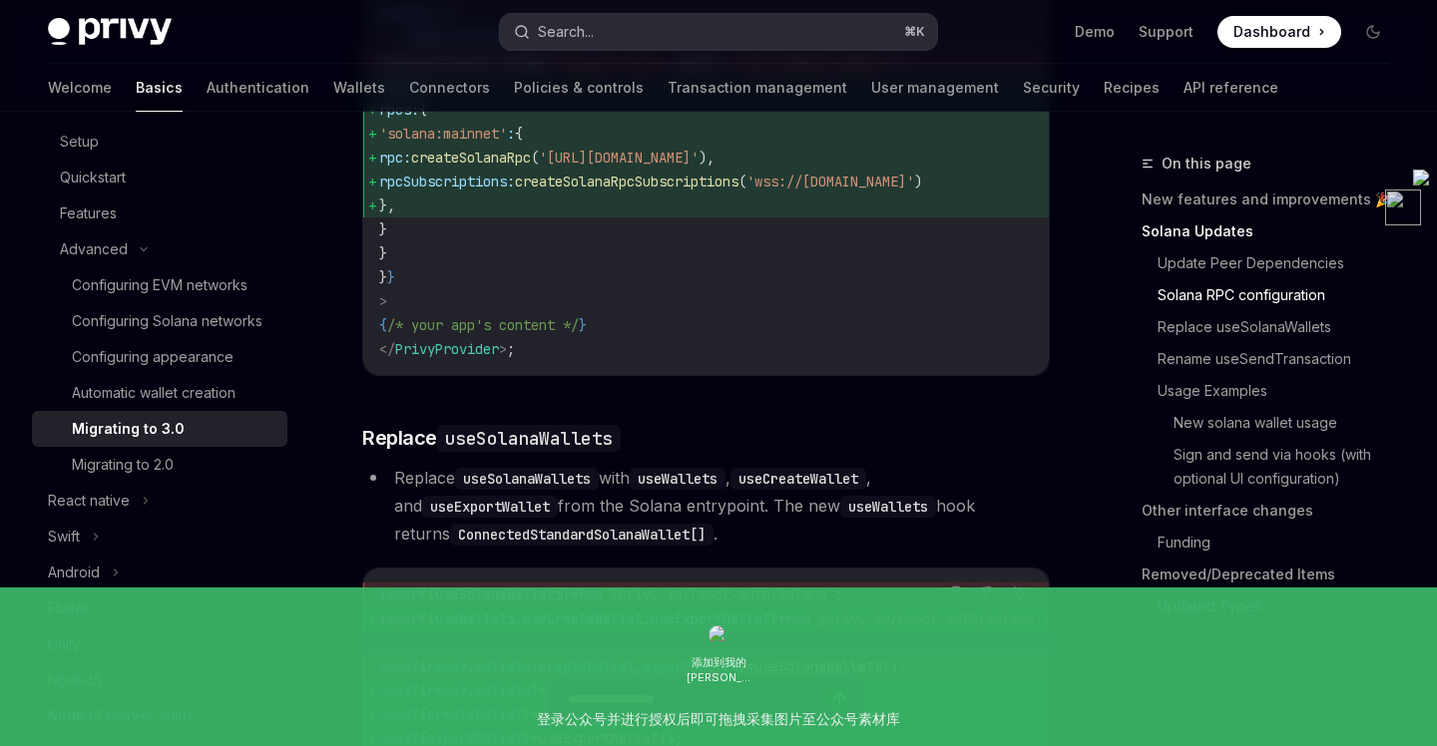
click at [598, 39] on button "Search... ⌘ K" at bounding box center [718, 32] width 436 height 36
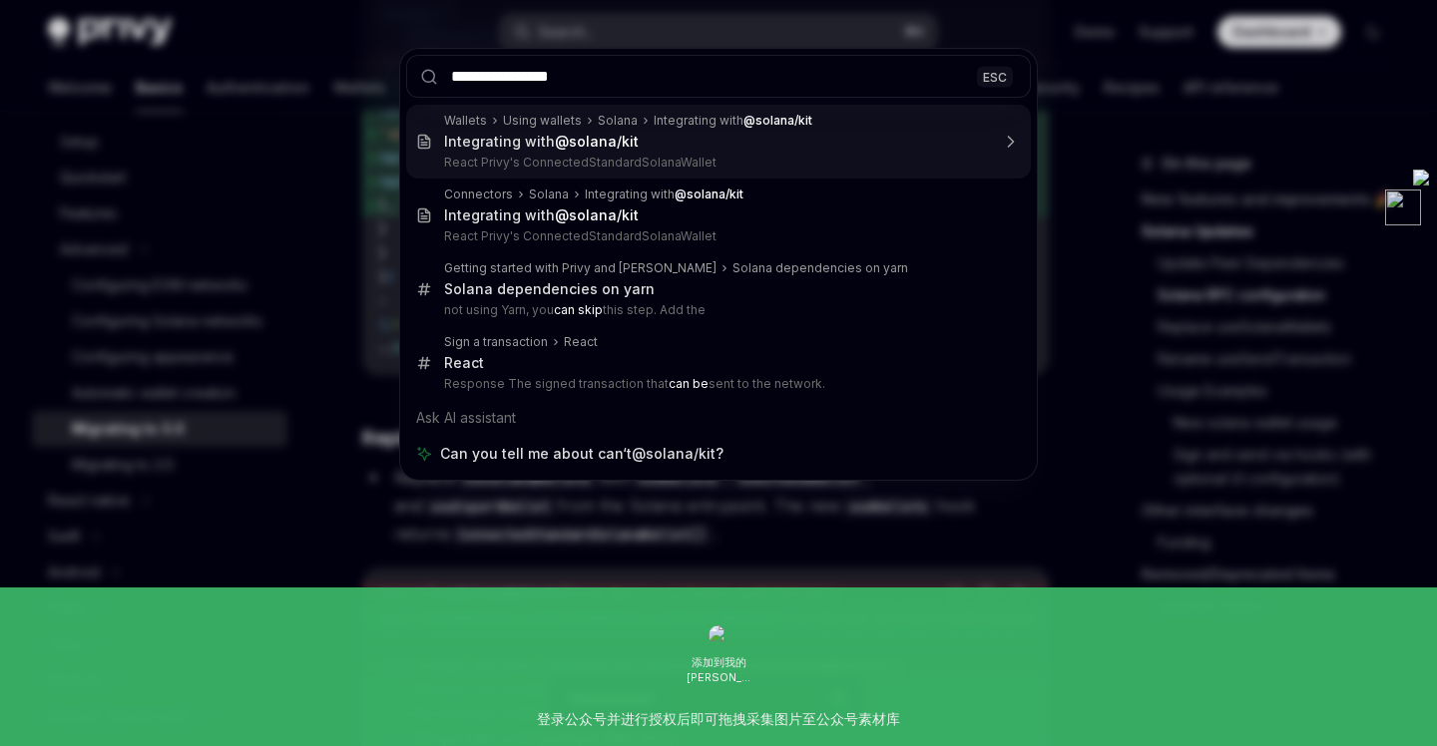
type input "**********"
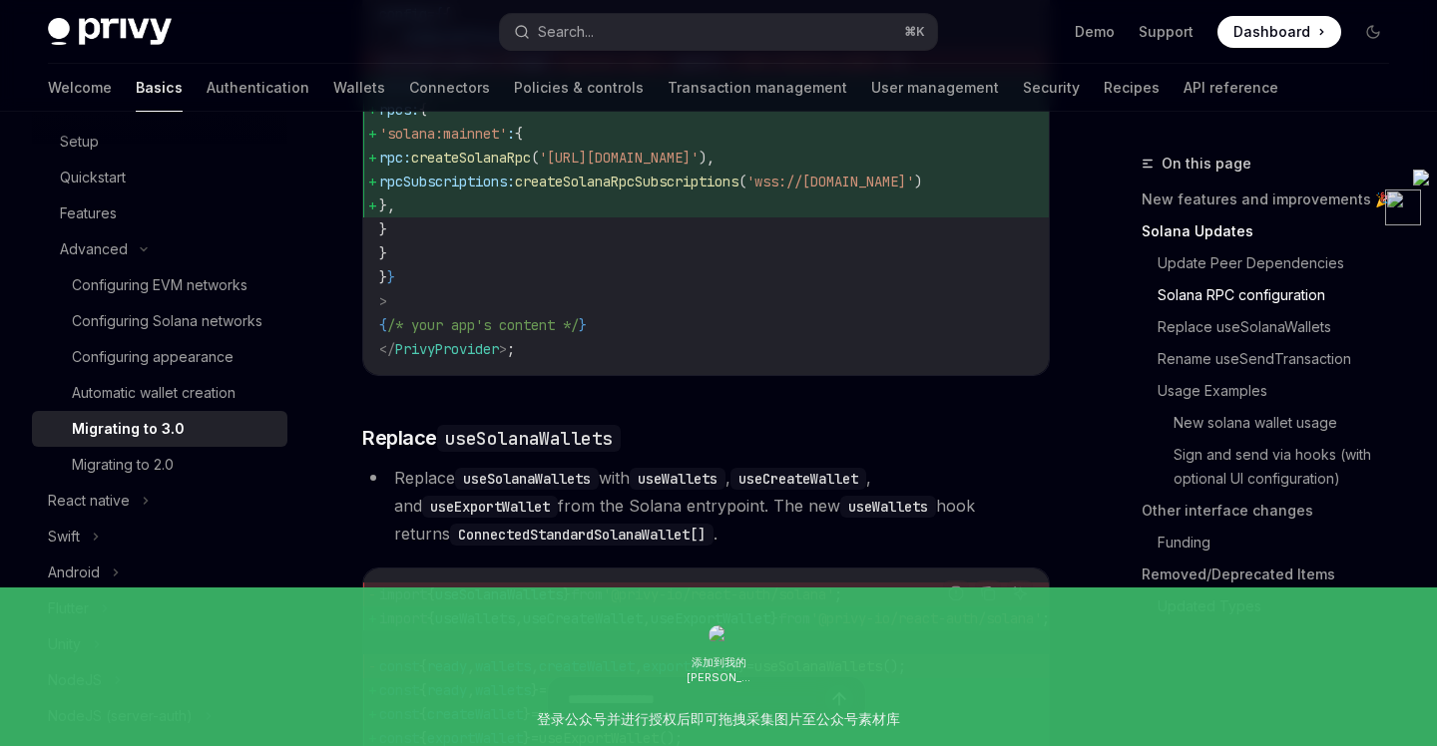
type textarea "*"
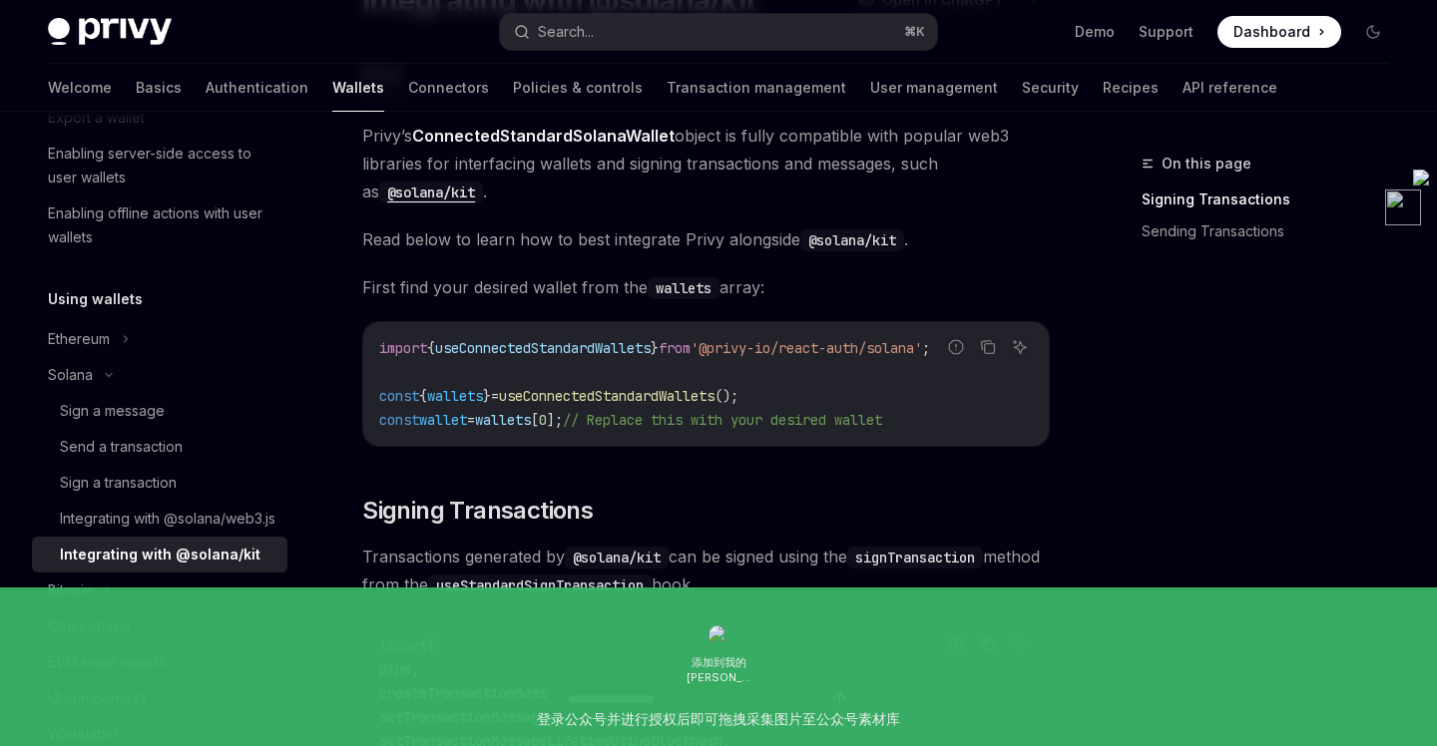
scroll to position [192, 0]
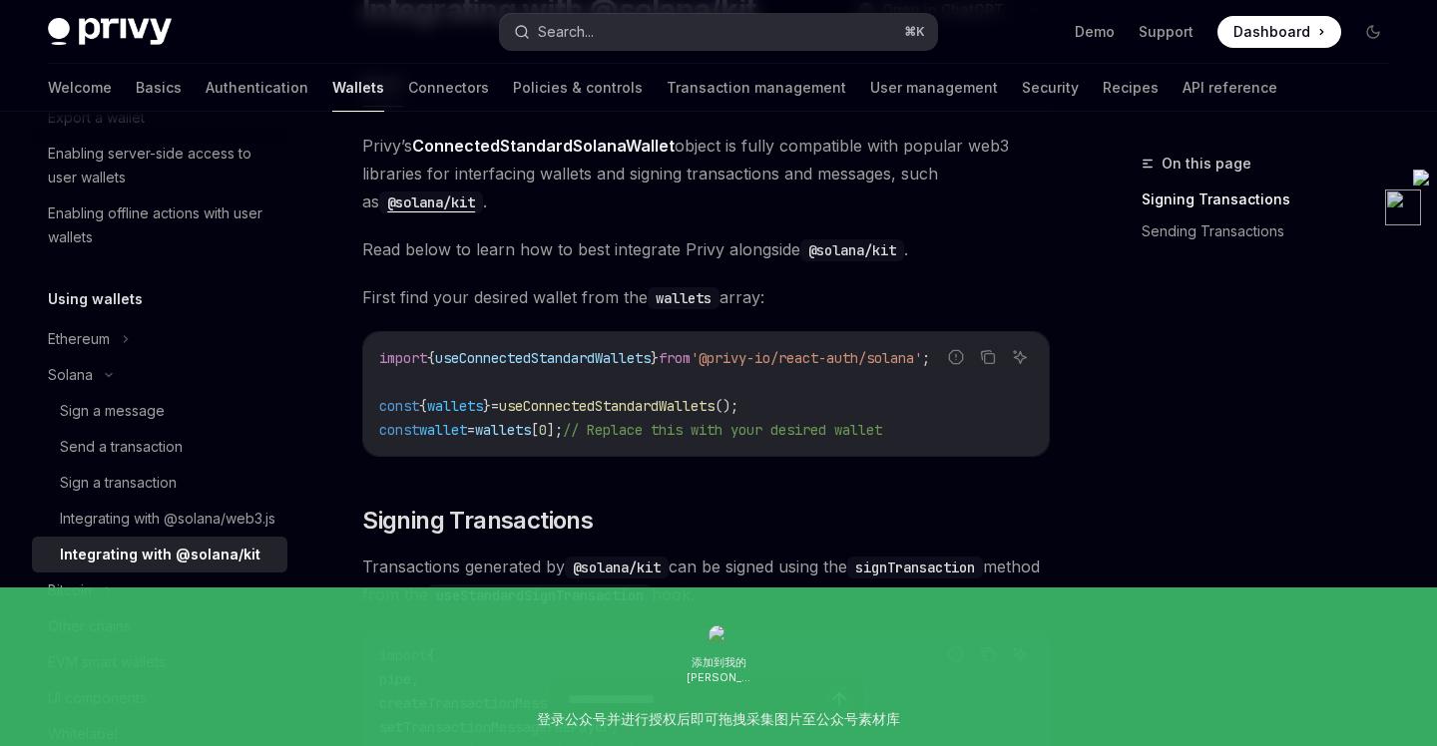
click at [609, 27] on button "Search... ⌘ K" at bounding box center [718, 32] width 436 height 36
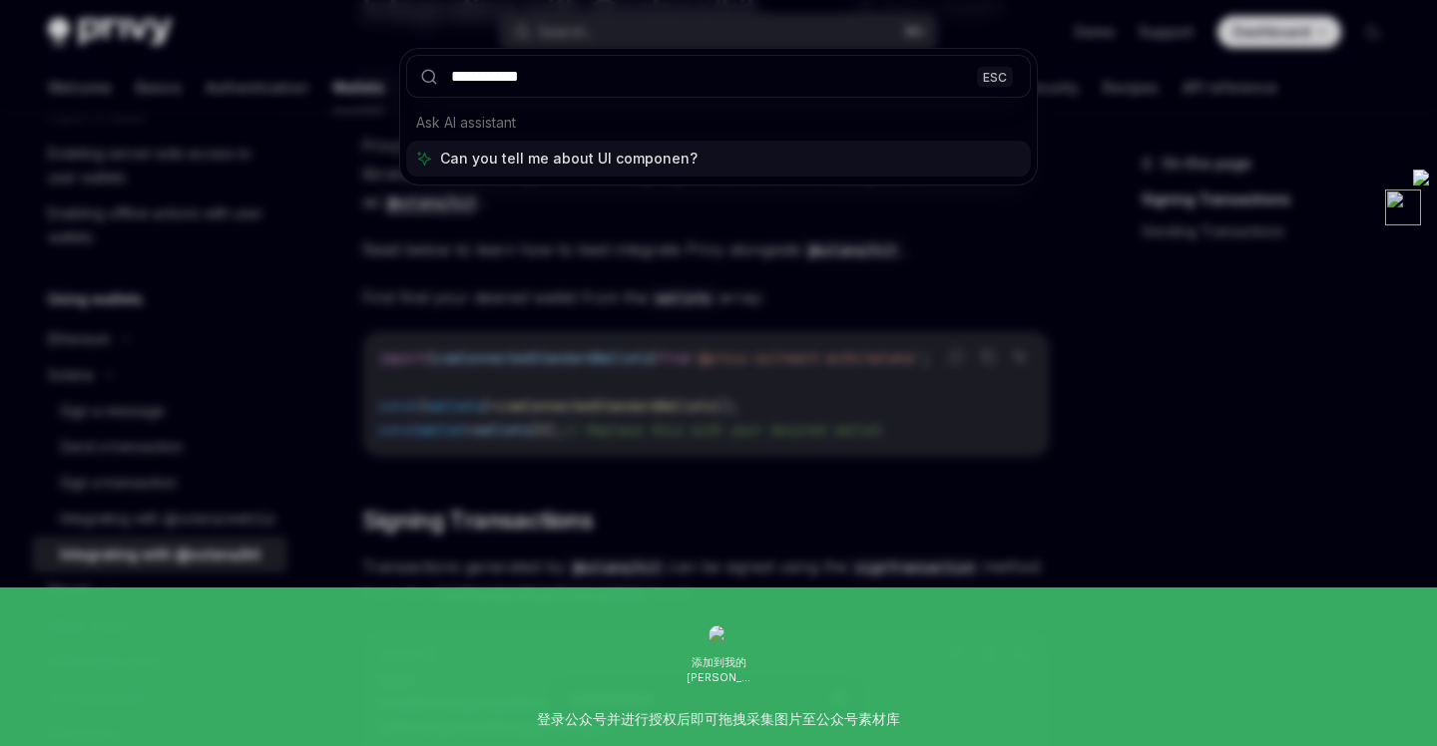
type input "**********"
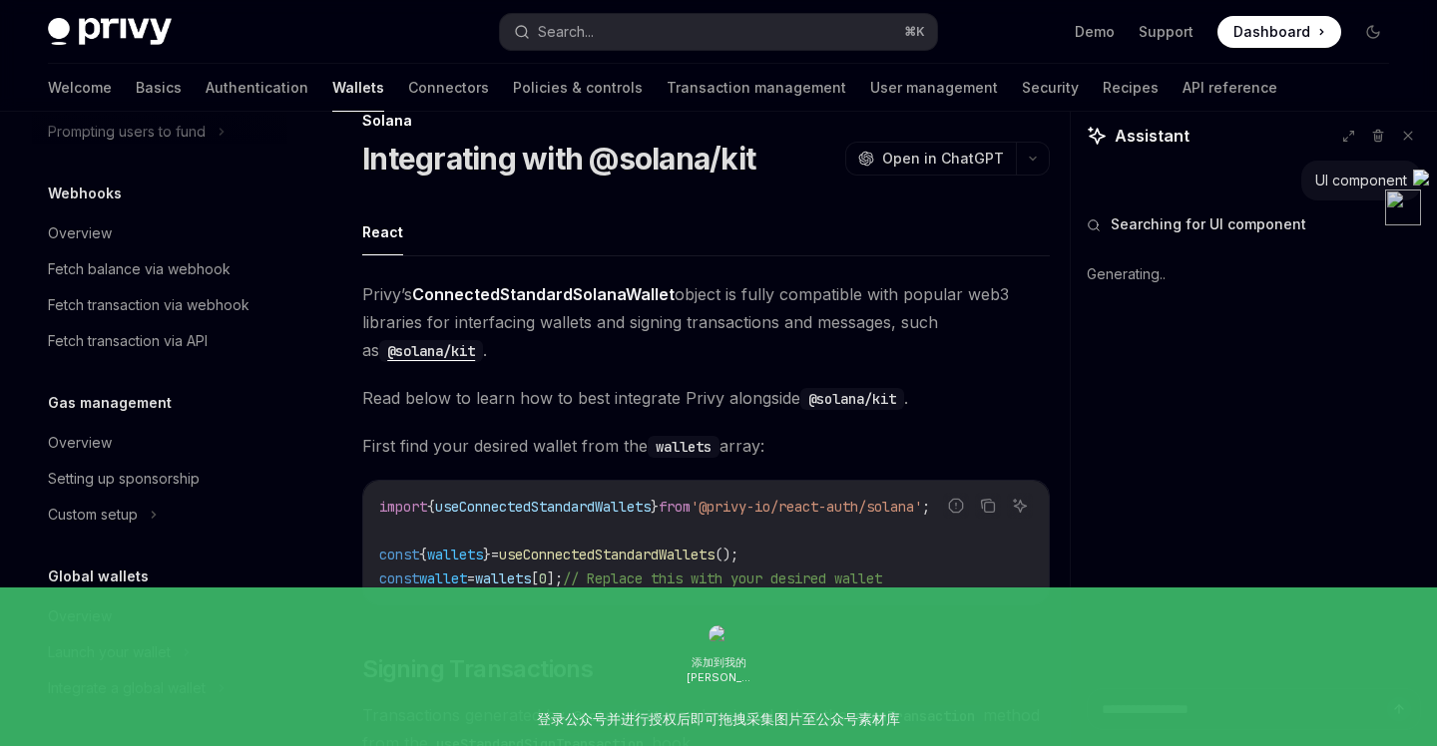
scroll to position [0, 0]
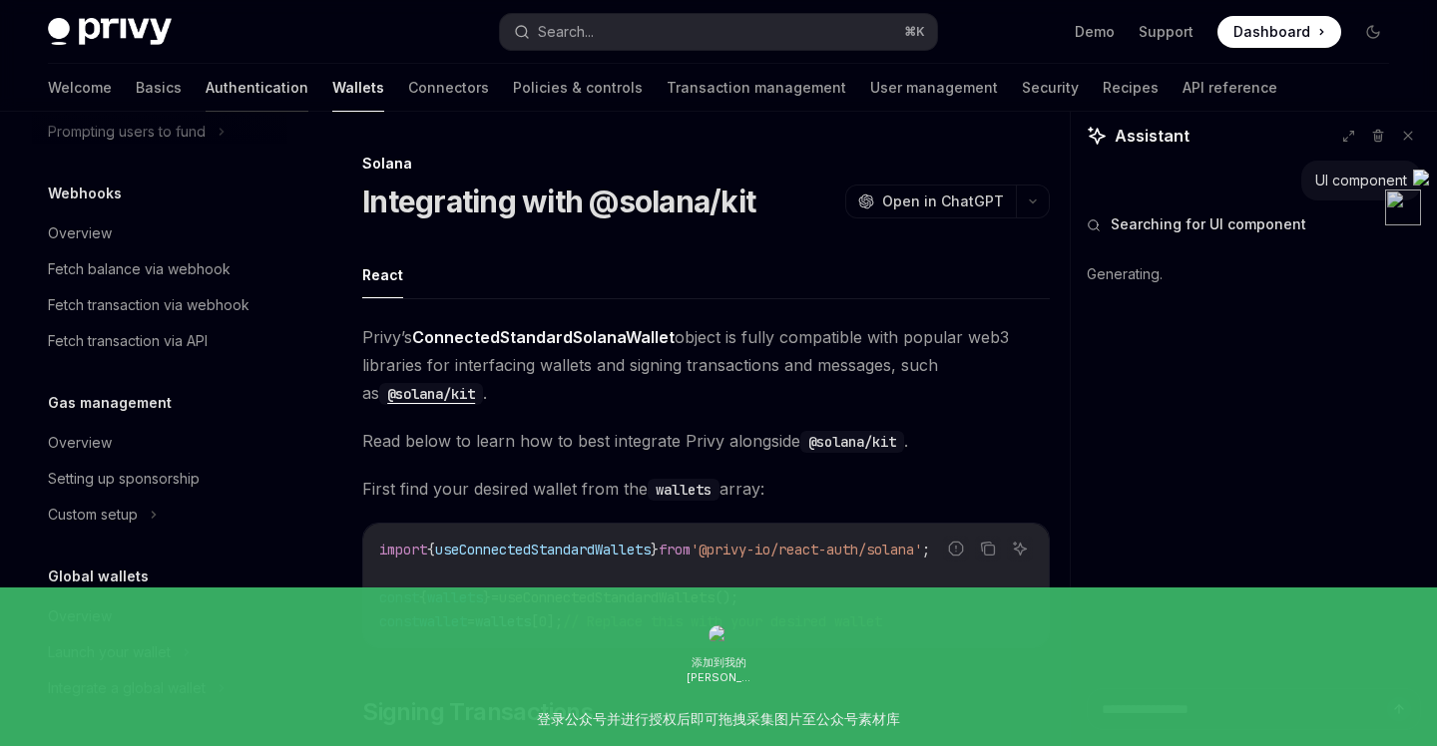
click at [206, 90] on link "Authentication" at bounding box center [257, 88] width 103 height 48
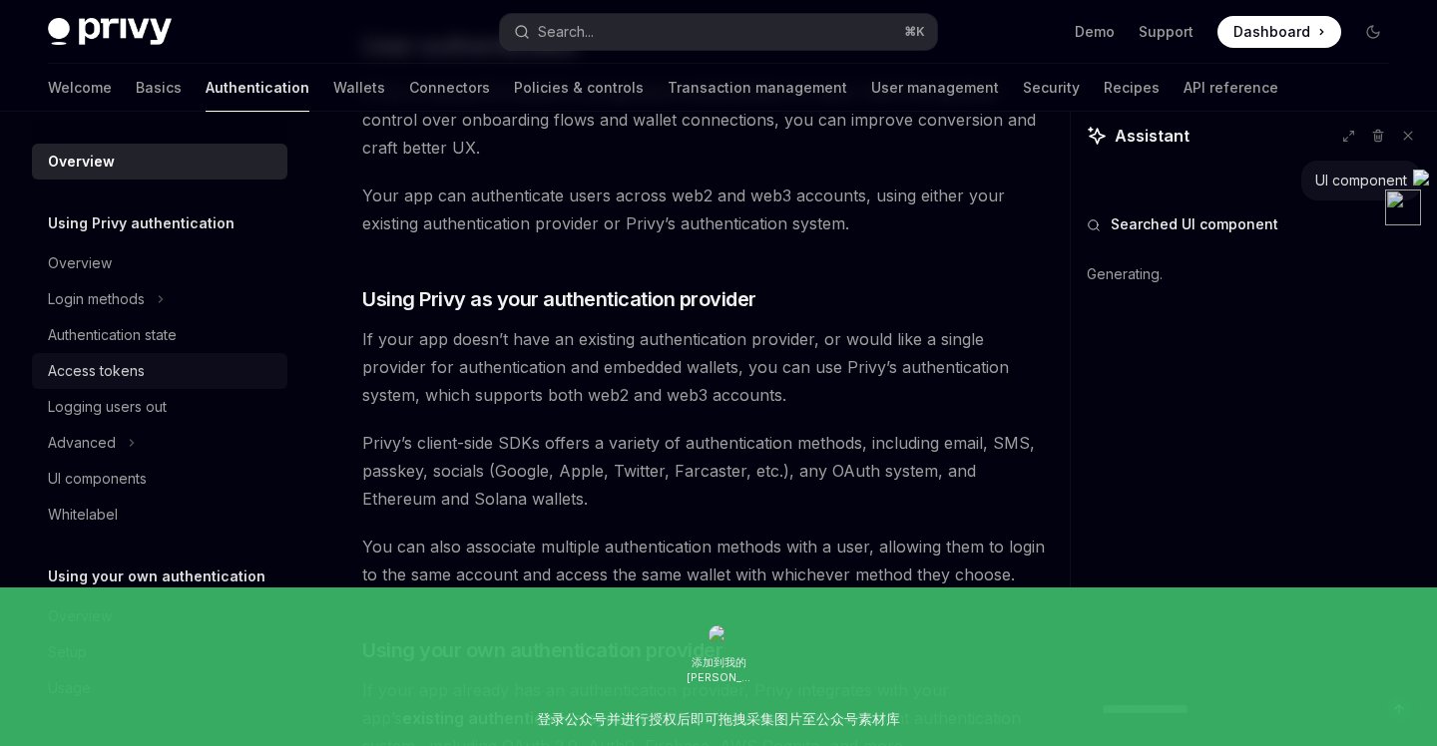
scroll to position [569, 0]
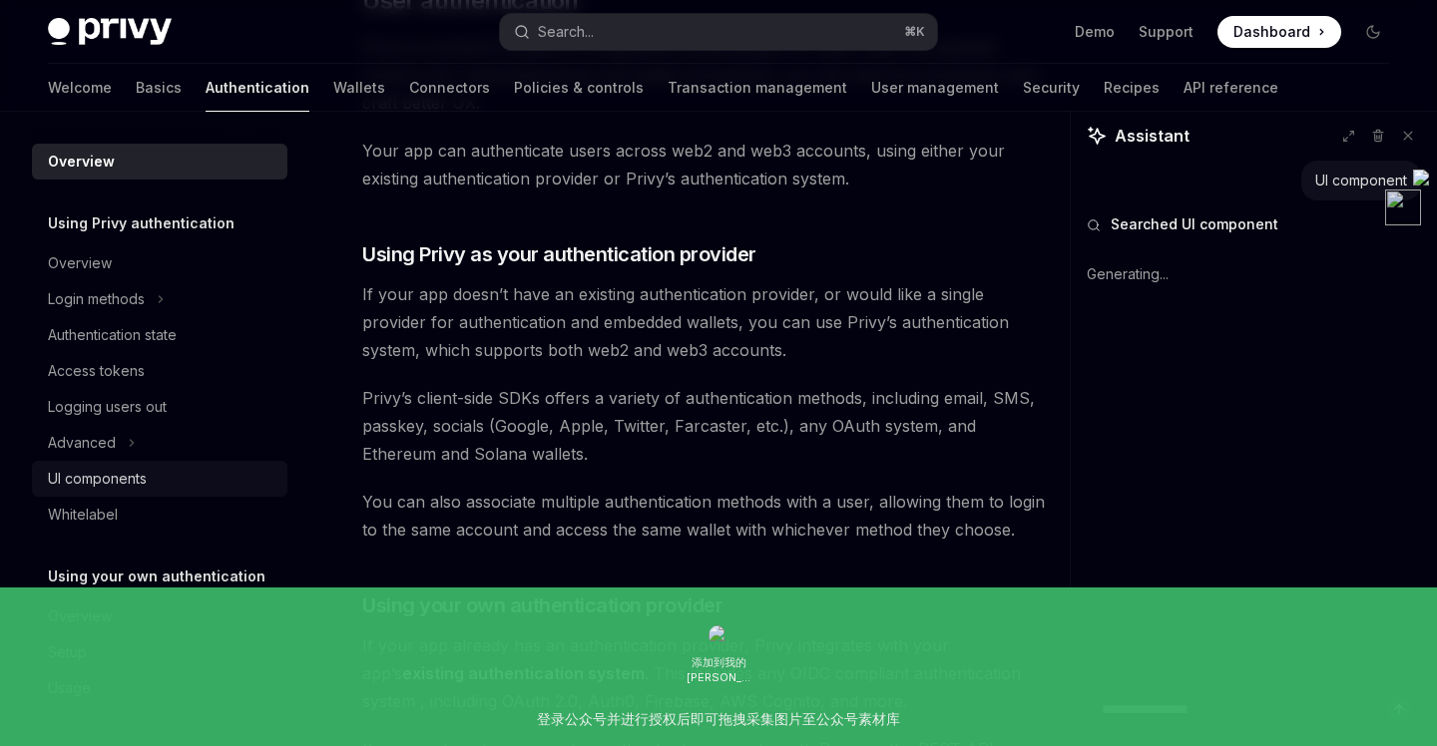
click at [99, 485] on div "UI components" at bounding box center [97, 479] width 99 height 24
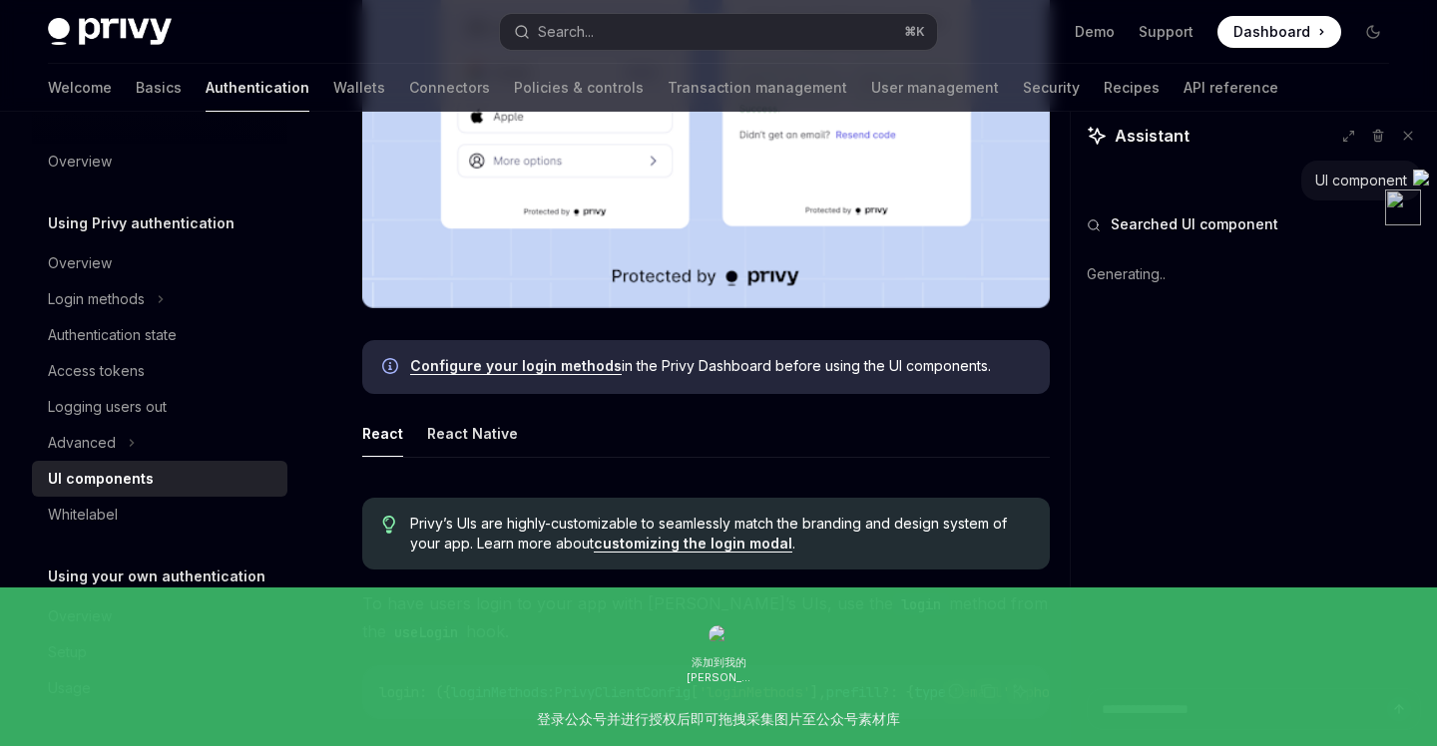
scroll to position [682, 0]
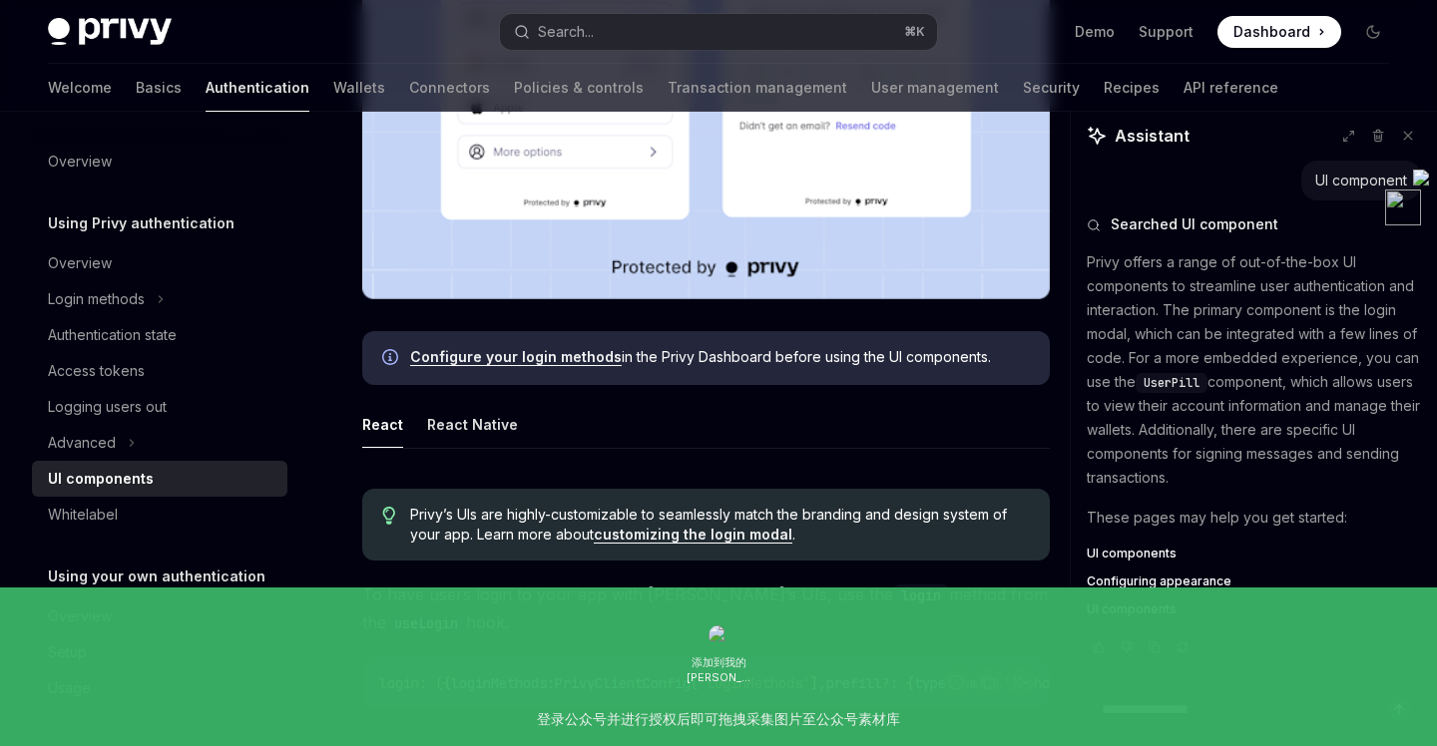
click at [551, 359] on link "Configure your login methods" at bounding box center [516, 357] width 212 height 18
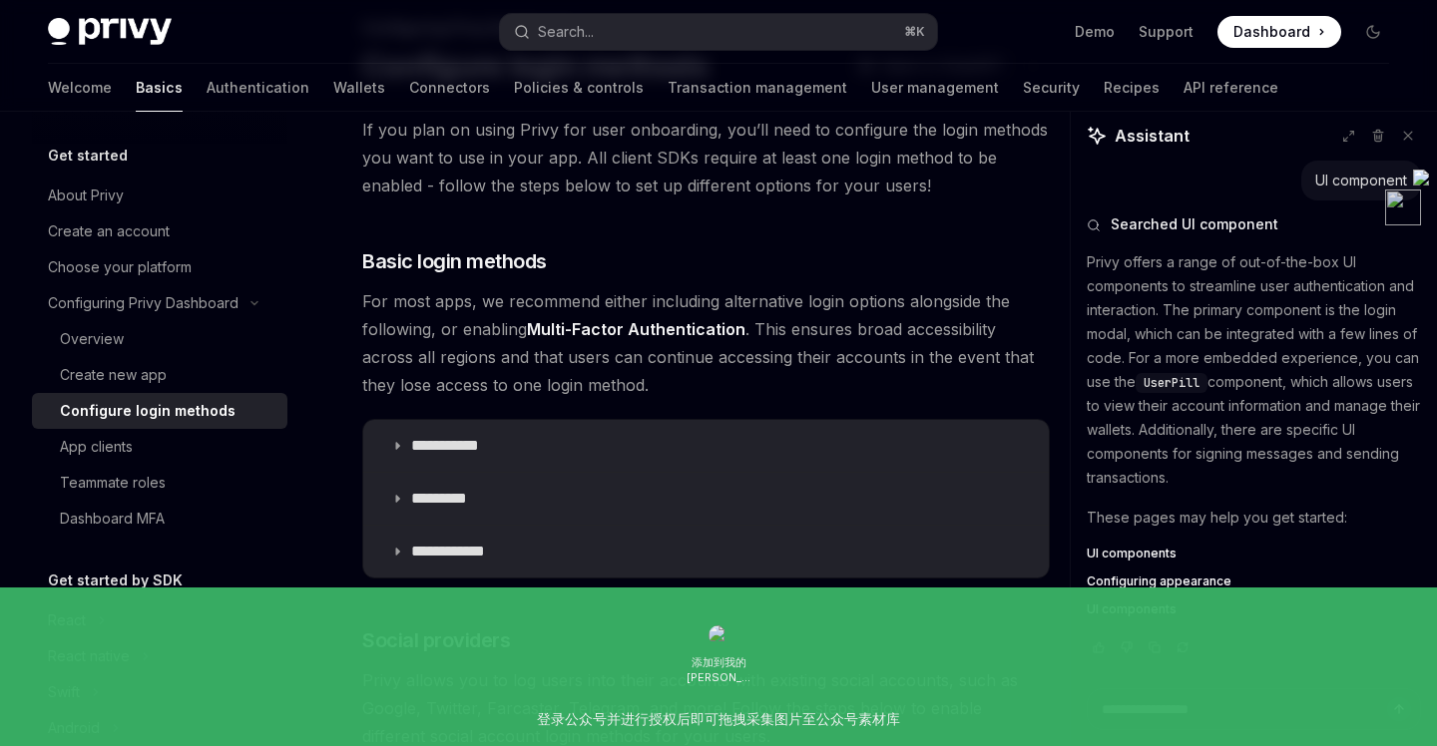
scroll to position [182, 0]
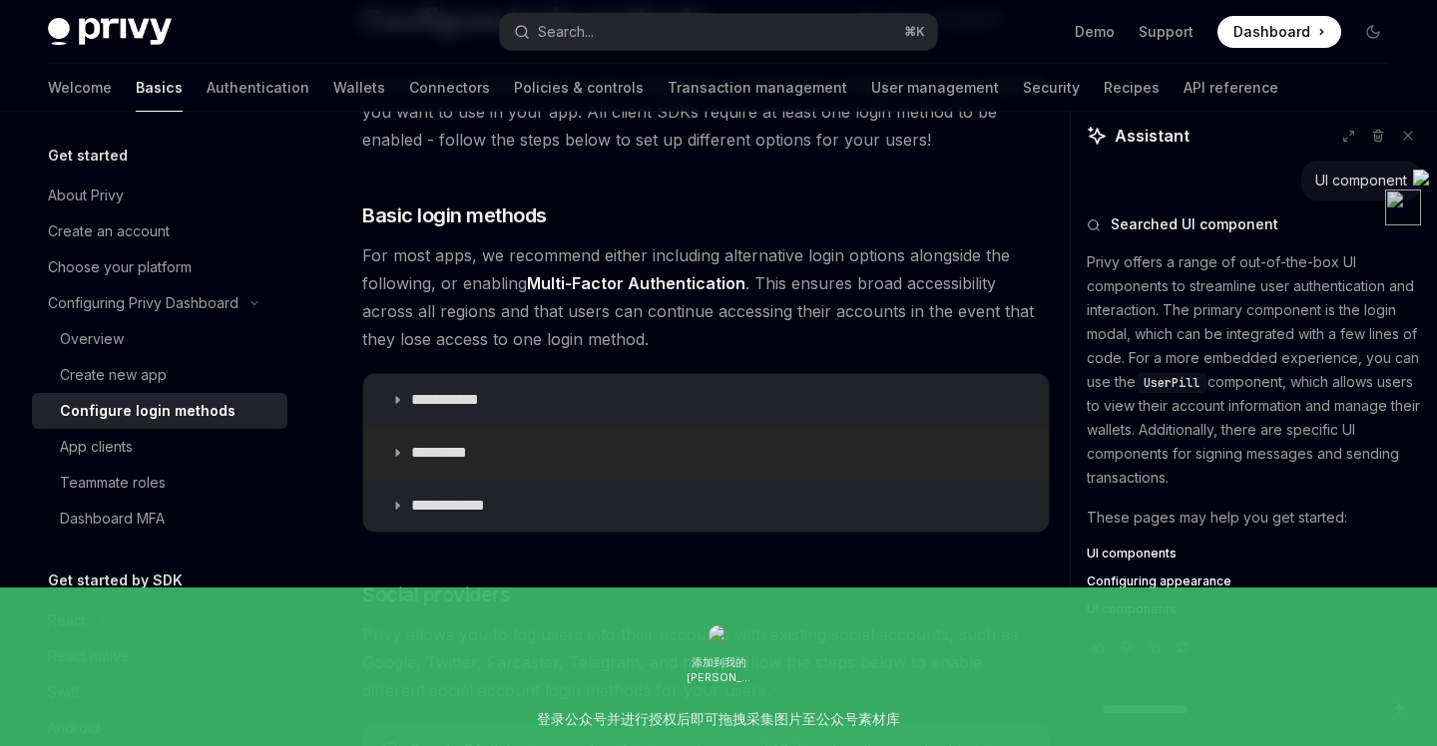
click at [396, 452] on icon at bounding box center [397, 453] width 12 height 12
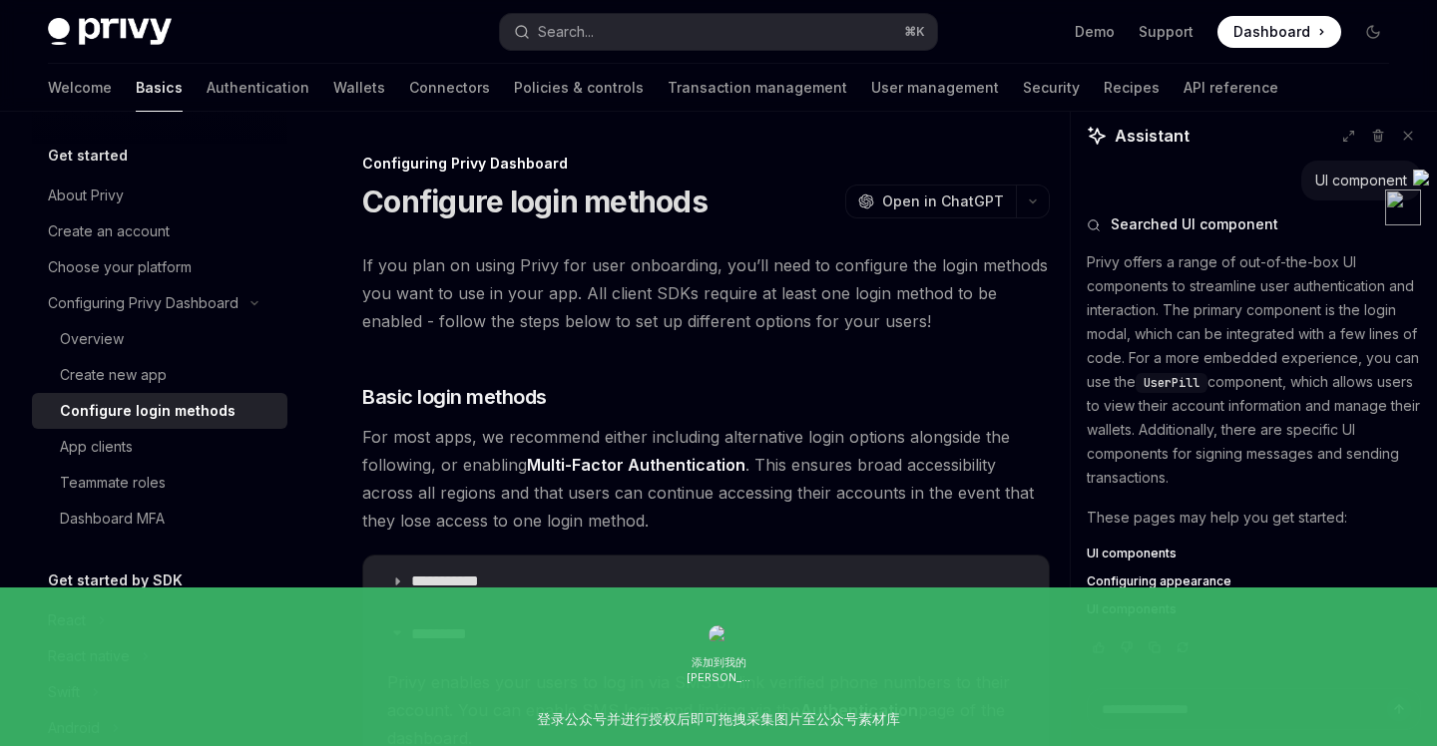
type textarea "*"
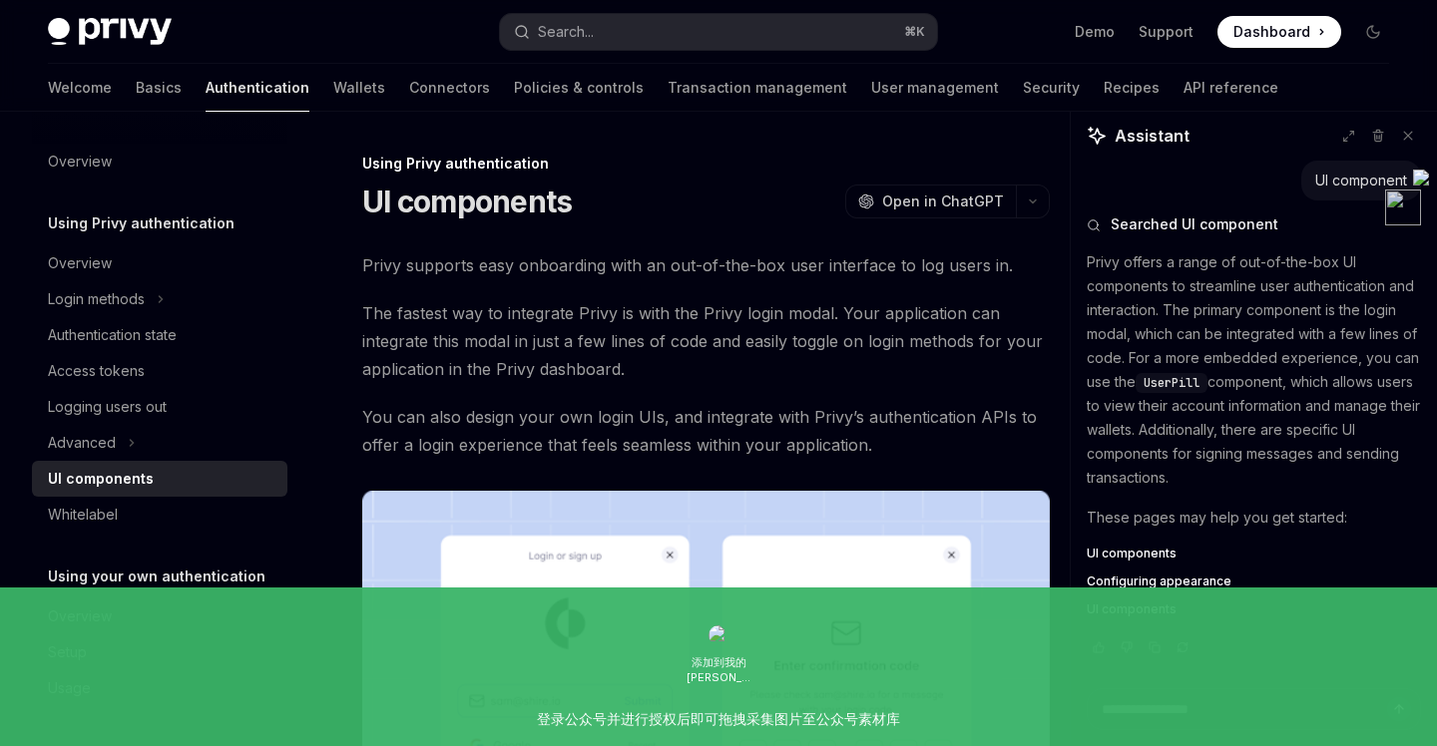
click at [594, 5] on div "Privy Docs home page Search... ⌘ K Demo Support Dashboard Dashboard Search..." at bounding box center [718, 32] width 1341 height 64
click at [594, 22] on div "Search..." at bounding box center [566, 32] width 56 height 24
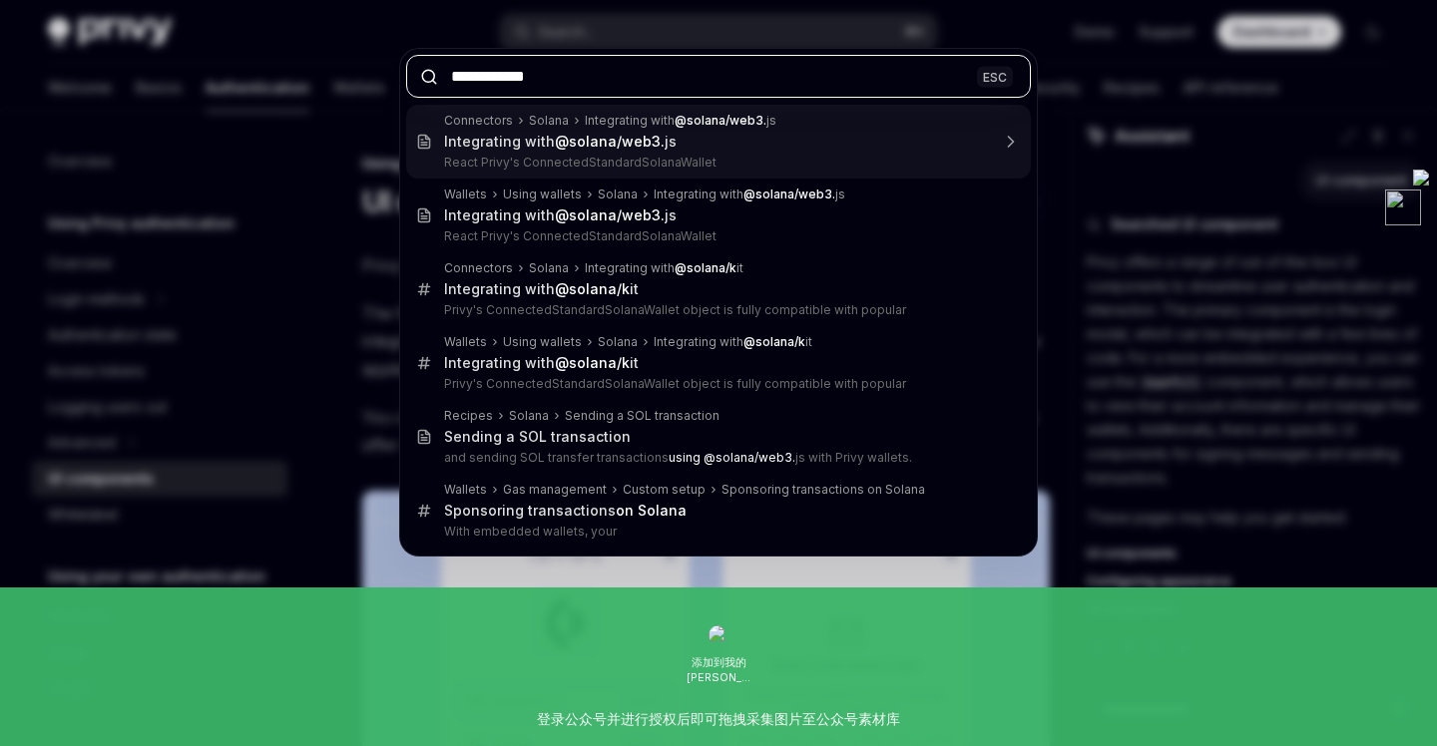
type input "**********"
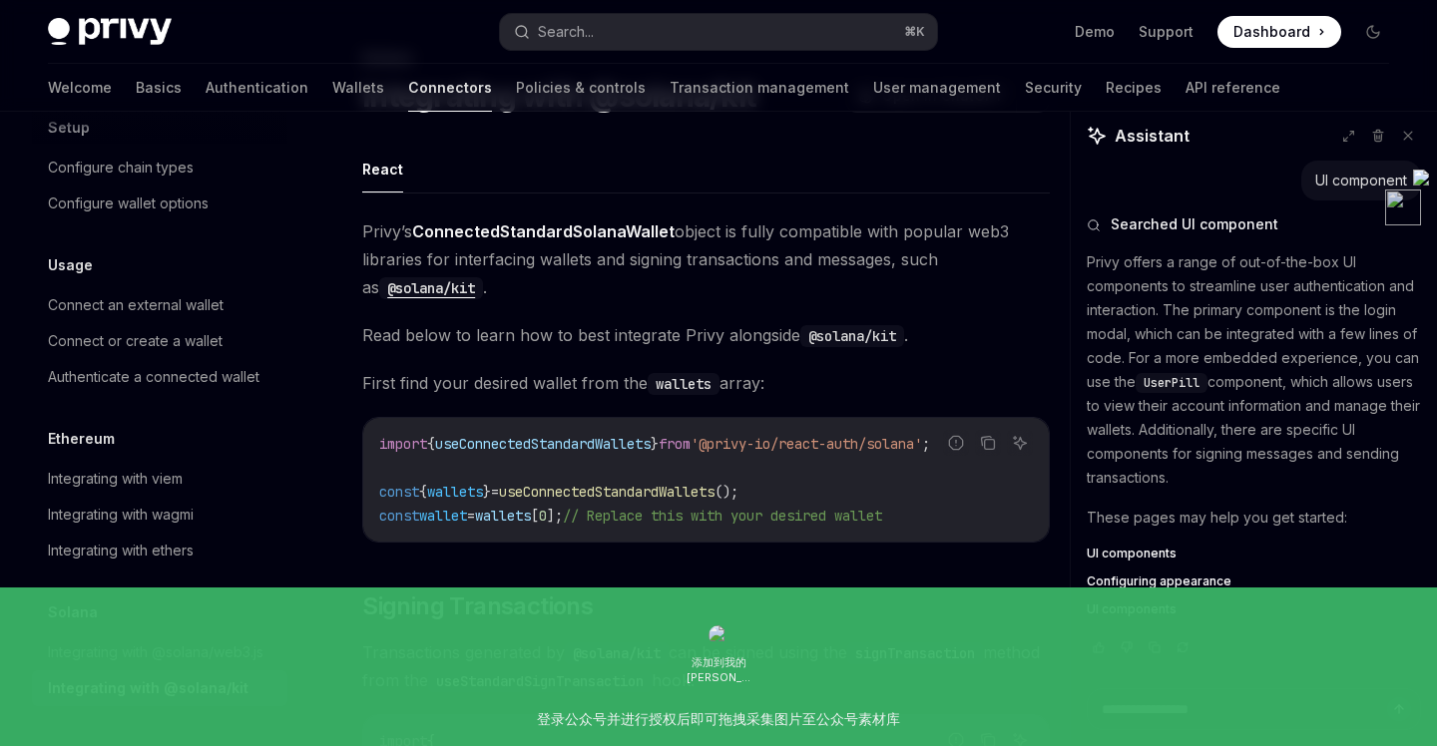
scroll to position [73, 0]
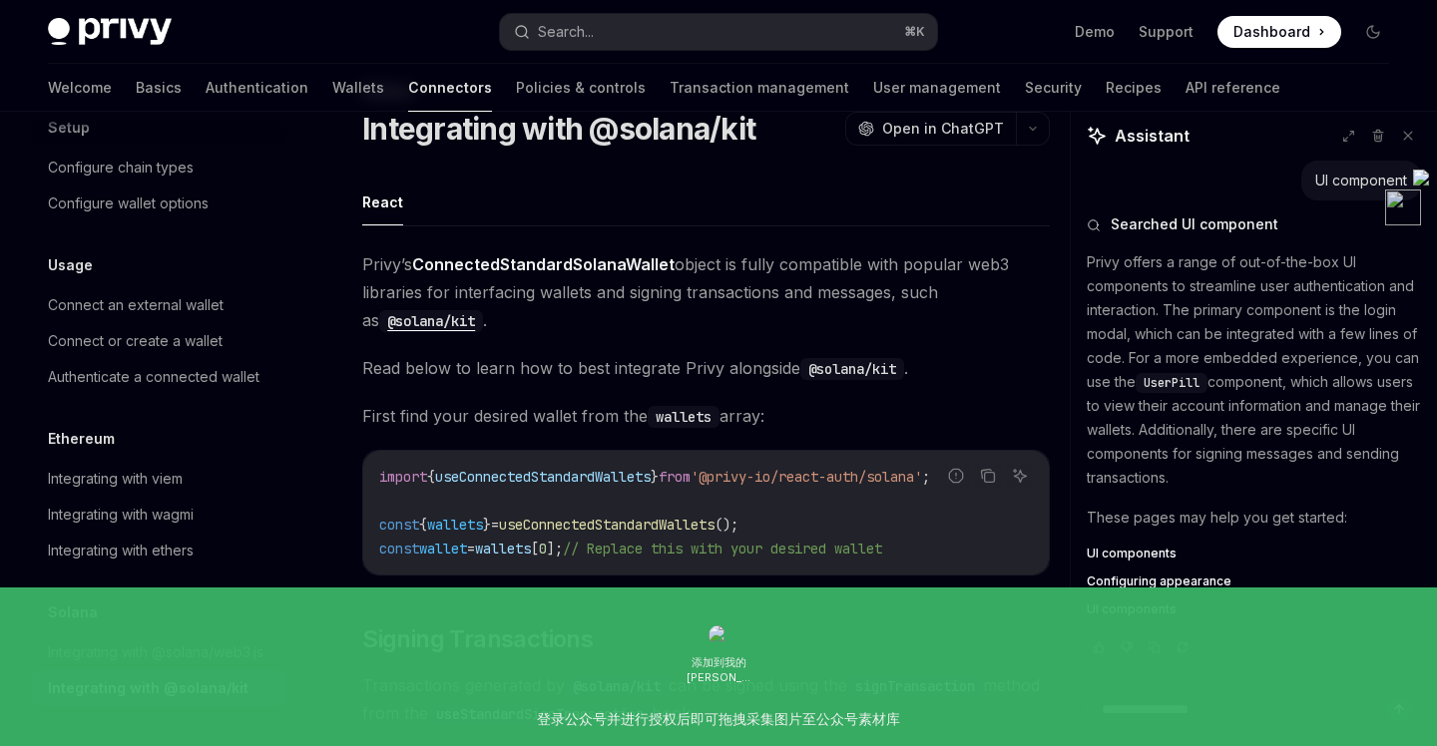
click at [424, 325] on code "@solana/kit" at bounding box center [431, 321] width 104 height 22
click at [781, 29] on button "Search... ⌘ K" at bounding box center [718, 32] width 436 height 36
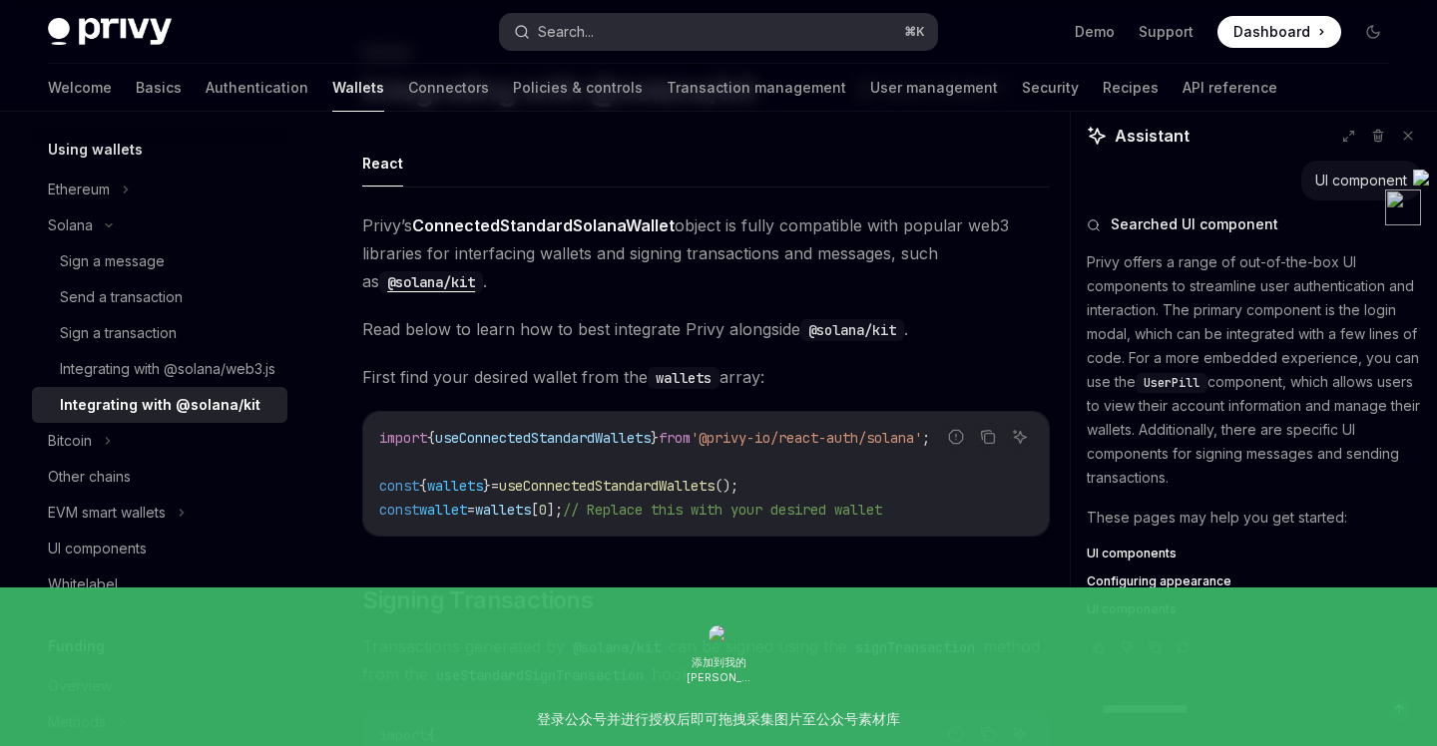
click at [609, 37] on button "Search... ⌘ K" at bounding box center [718, 32] width 436 height 36
click at [591, 190] on div "Connectors Solana Integrating with @solana/kit Integrating with @solana/kit Pri…" at bounding box center [717, 185] width 518 height 55
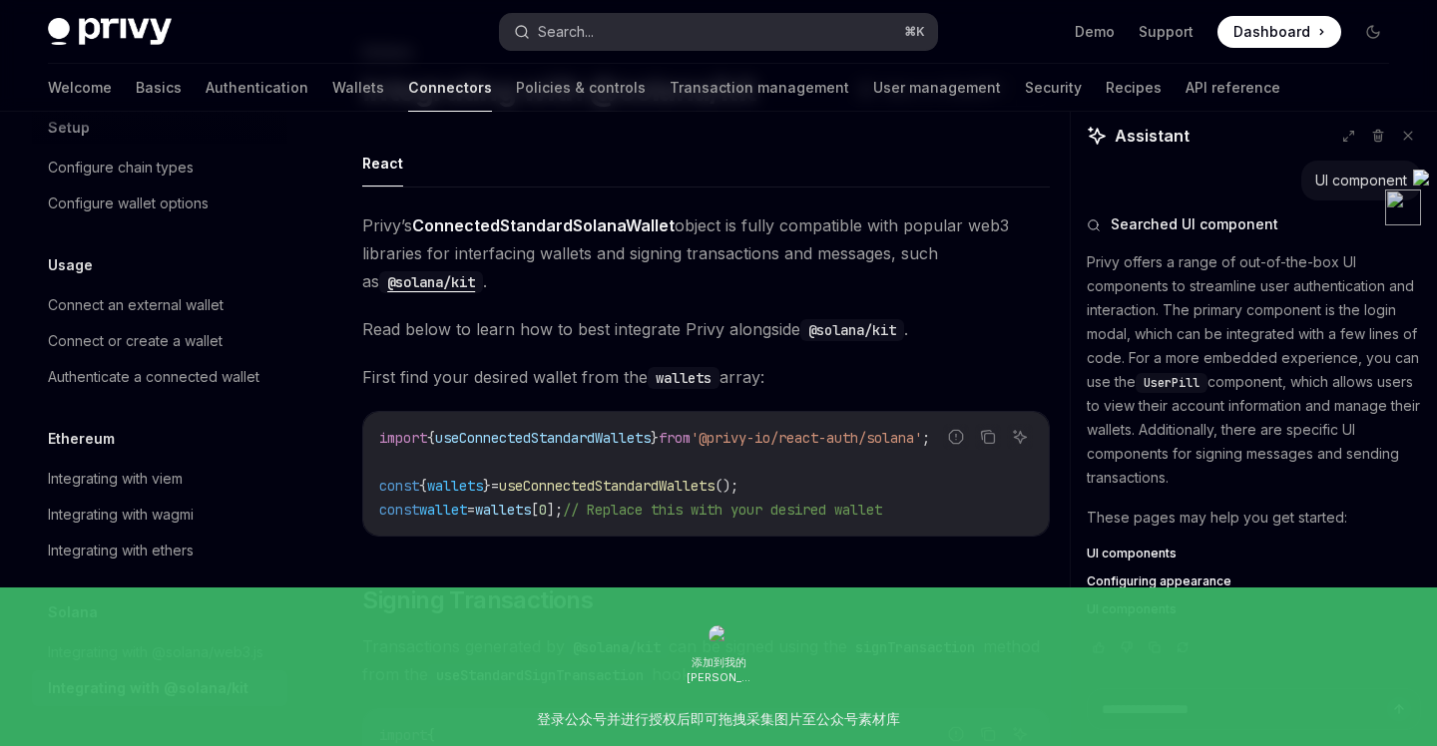
scroll to position [96, 0]
click at [610, 36] on button "Search... ⌘ K" at bounding box center [718, 32] width 436 height 36
type textarea "*"
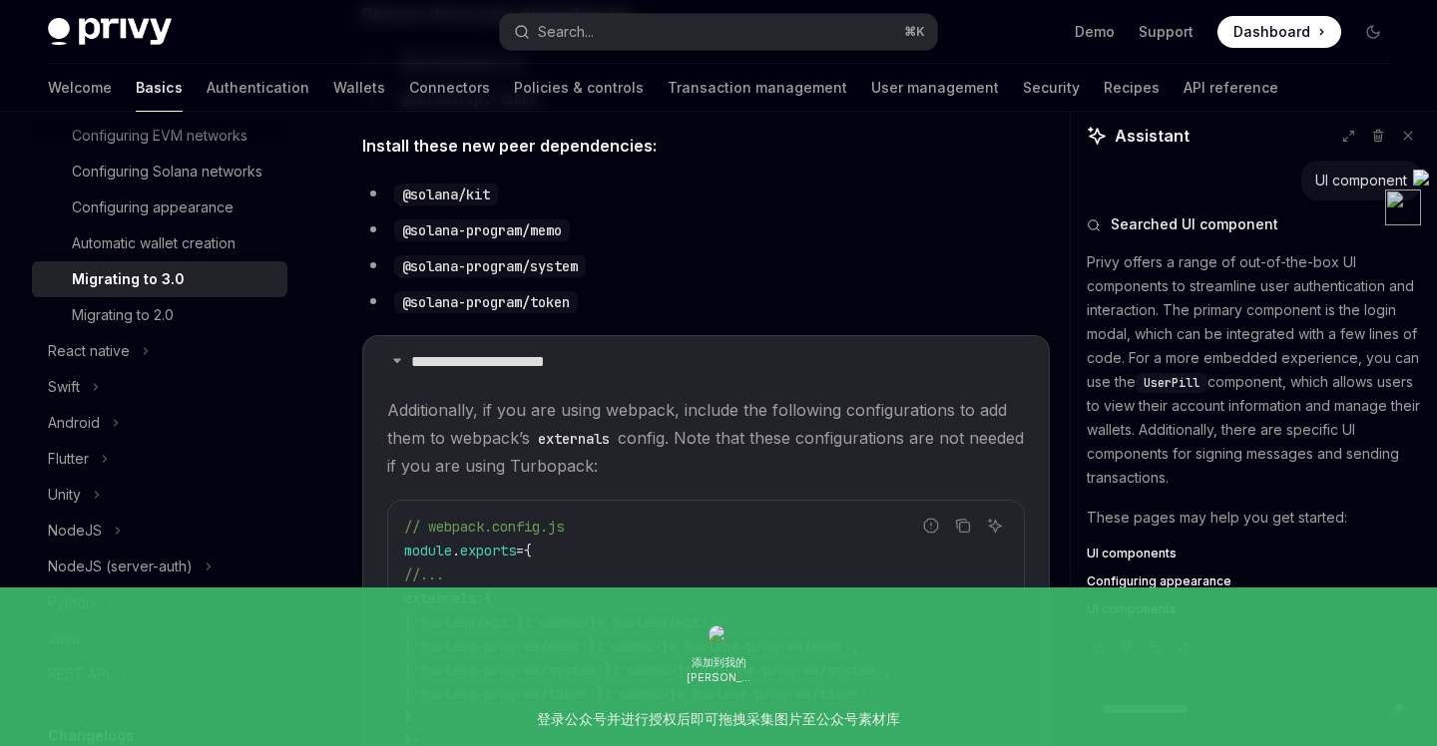
scroll to position [845, 0]
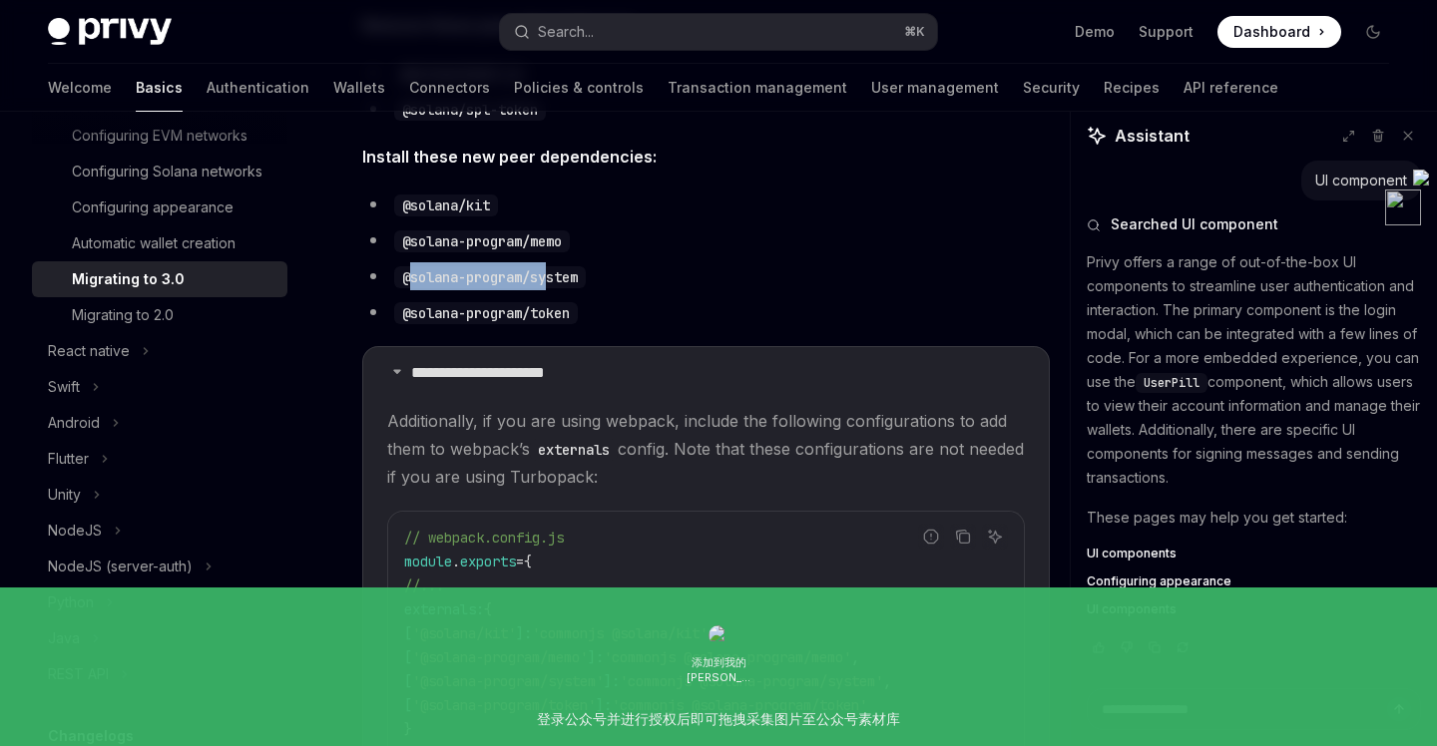
drag, startPoint x: 407, startPoint y: 276, endPoint x: 554, endPoint y: 274, distance: 146.7
click at [555, 274] on code "@solana-program/system" at bounding box center [490, 277] width 192 height 22
click at [470, 276] on code "@solana-program/system" at bounding box center [490, 277] width 192 height 22
drag, startPoint x: 401, startPoint y: 275, endPoint x: 595, endPoint y: 277, distance: 193.6
click at [595, 277] on li "@solana-program/system" at bounding box center [705, 276] width 687 height 28
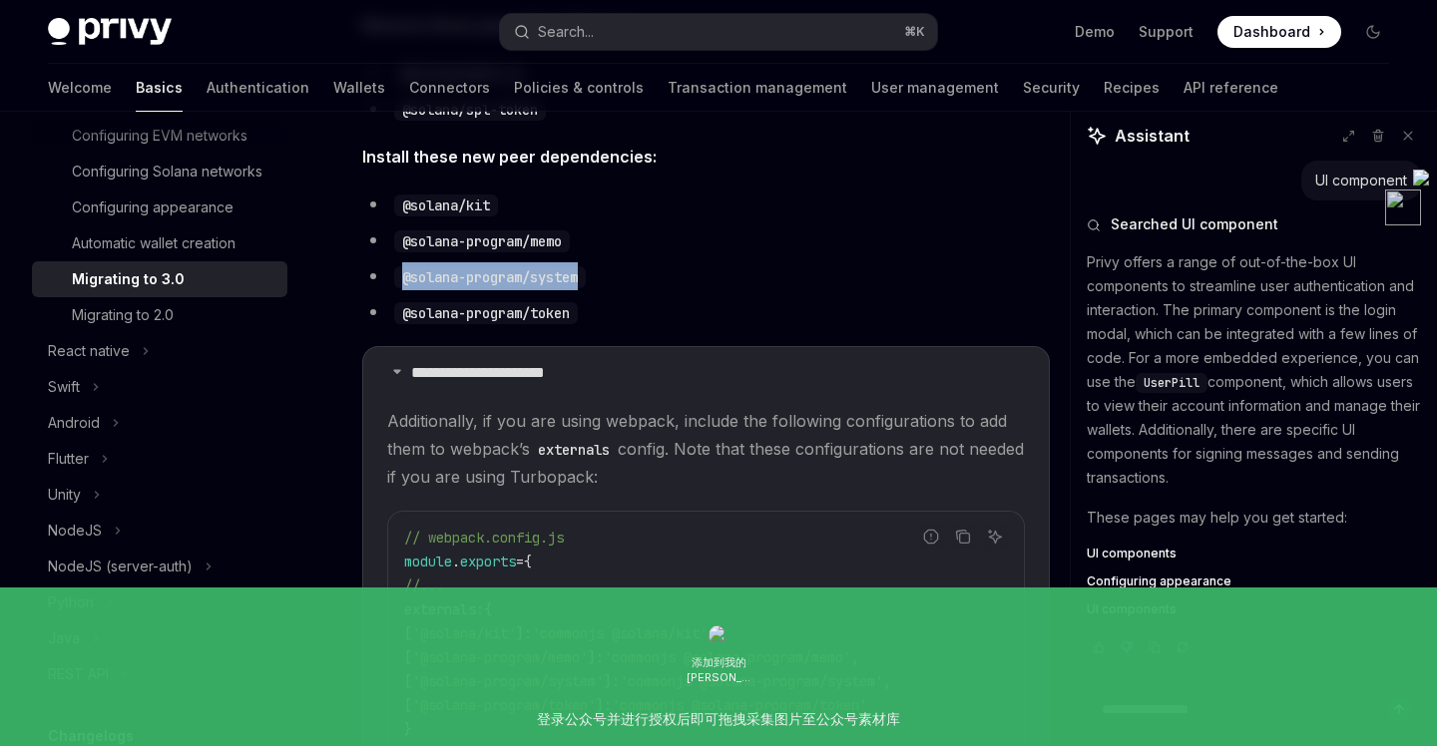
copy code "@solana-program/system"
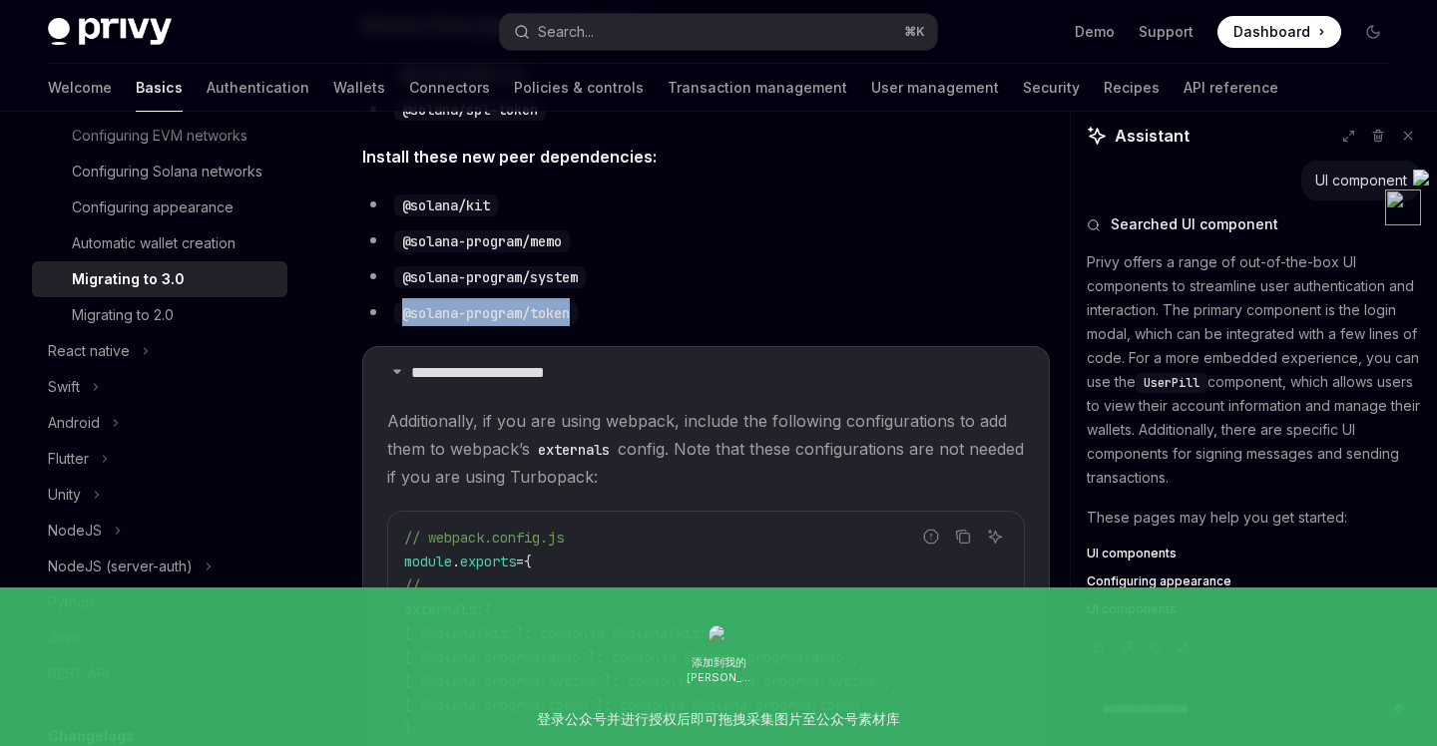
drag, startPoint x: 593, startPoint y: 319, endPoint x: 404, endPoint y: 315, distance: 188.6
click at [404, 315] on li "@solana-program/token" at bounding box center [705, 312] width 687 height 28
copy code "@solana-program/token"
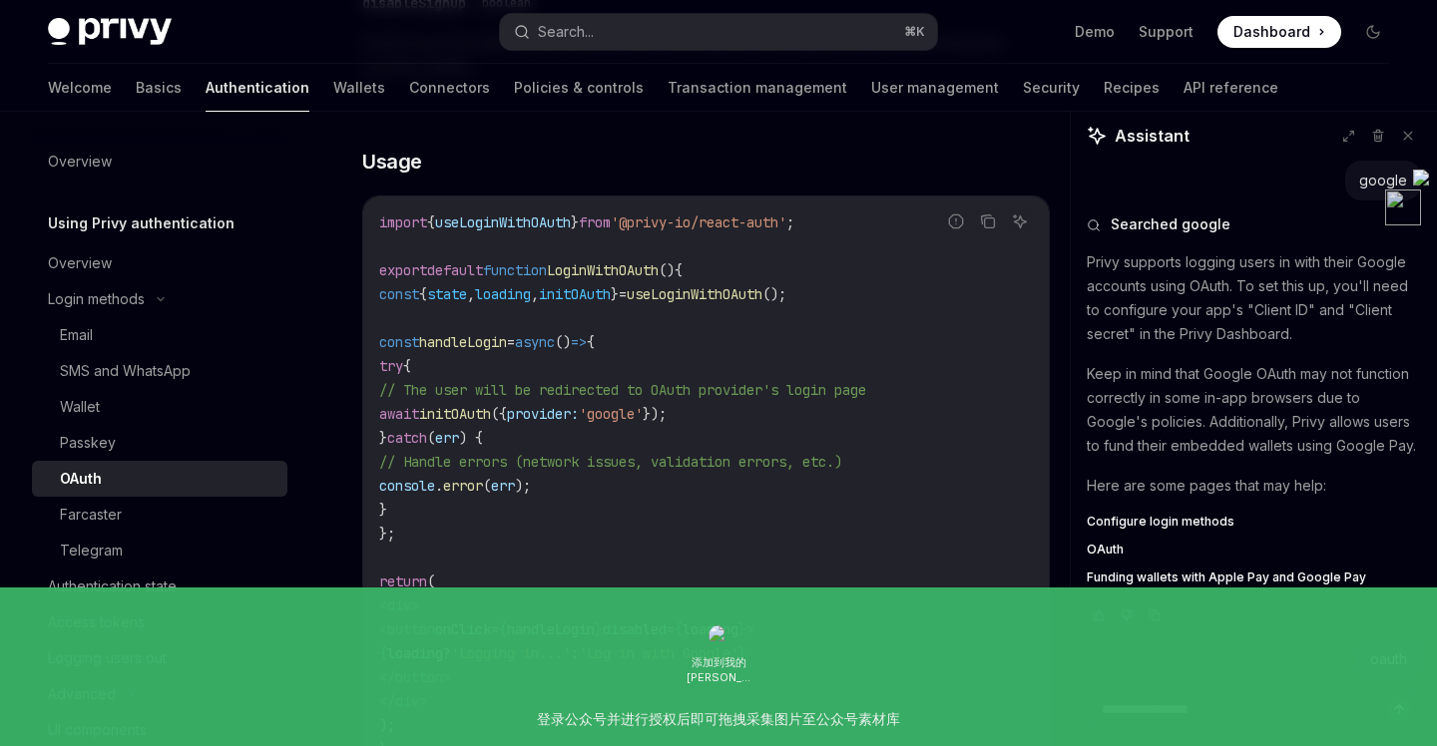
scroll to position [486, 0]
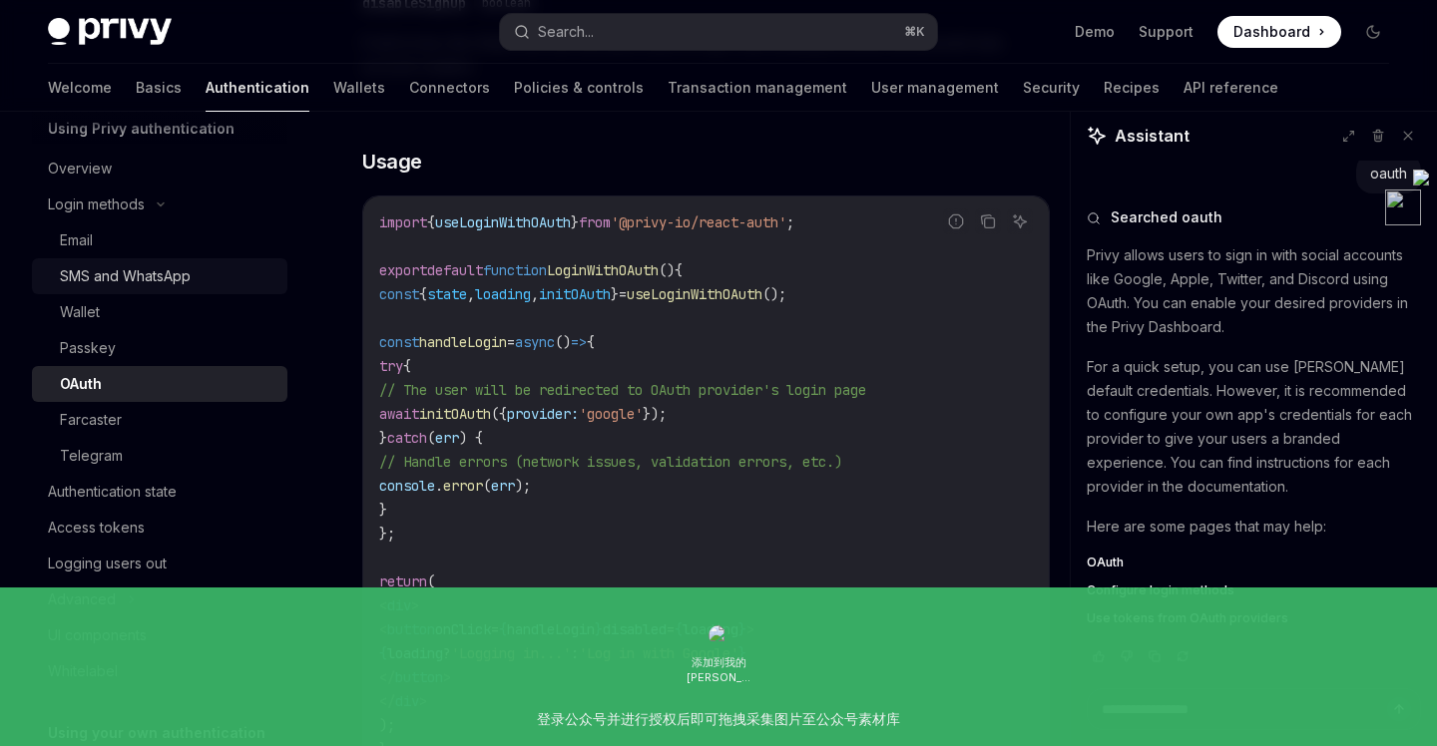
click at [176, 277] on div "SMS and WhatsApp" at bounding box center [125, 276] width 131 height 24
type textarea "*"
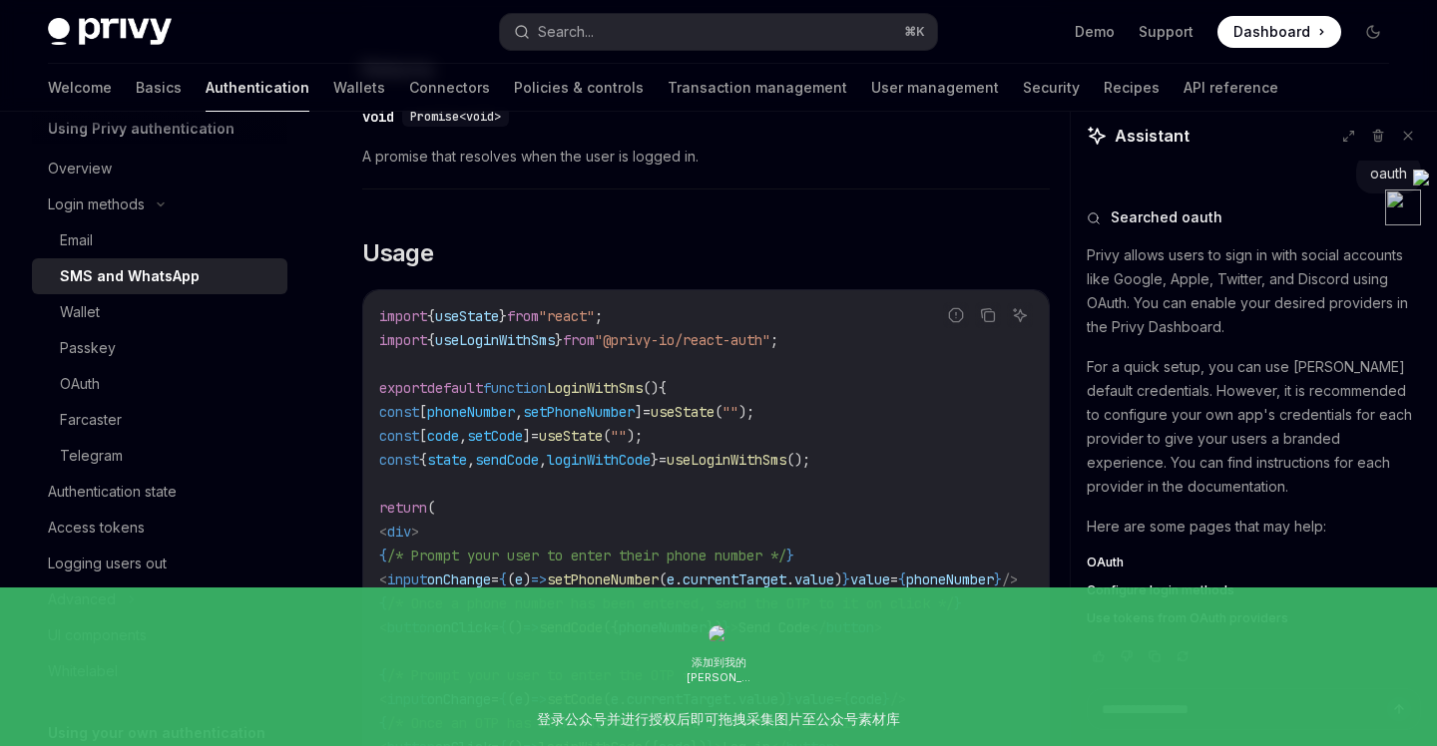
scroll to position [2469, 0]
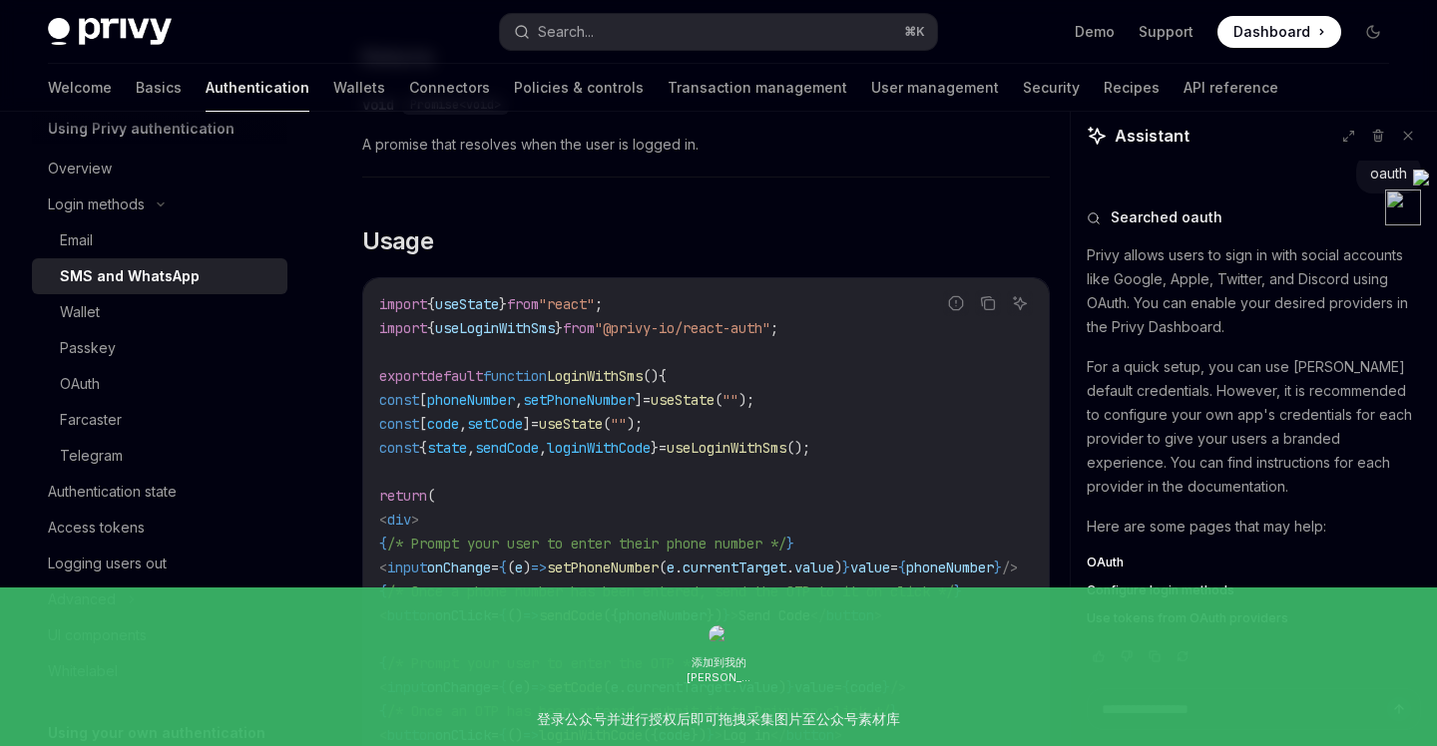
click at [543, 319] on span "useLoginWithSms" at bounding box center [495, 328] width 120 height 18
copy span "useLoginWithSms"
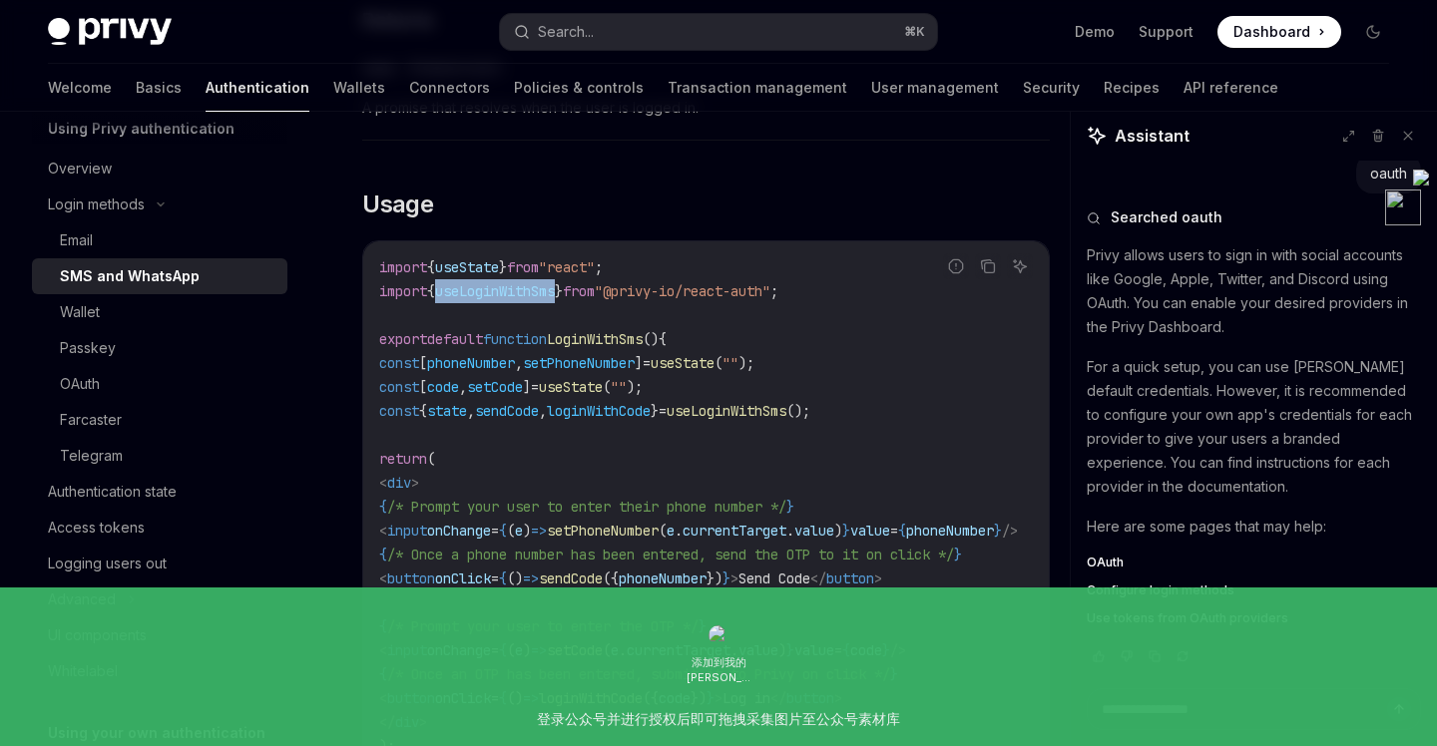
scroll to position [2514, 0]
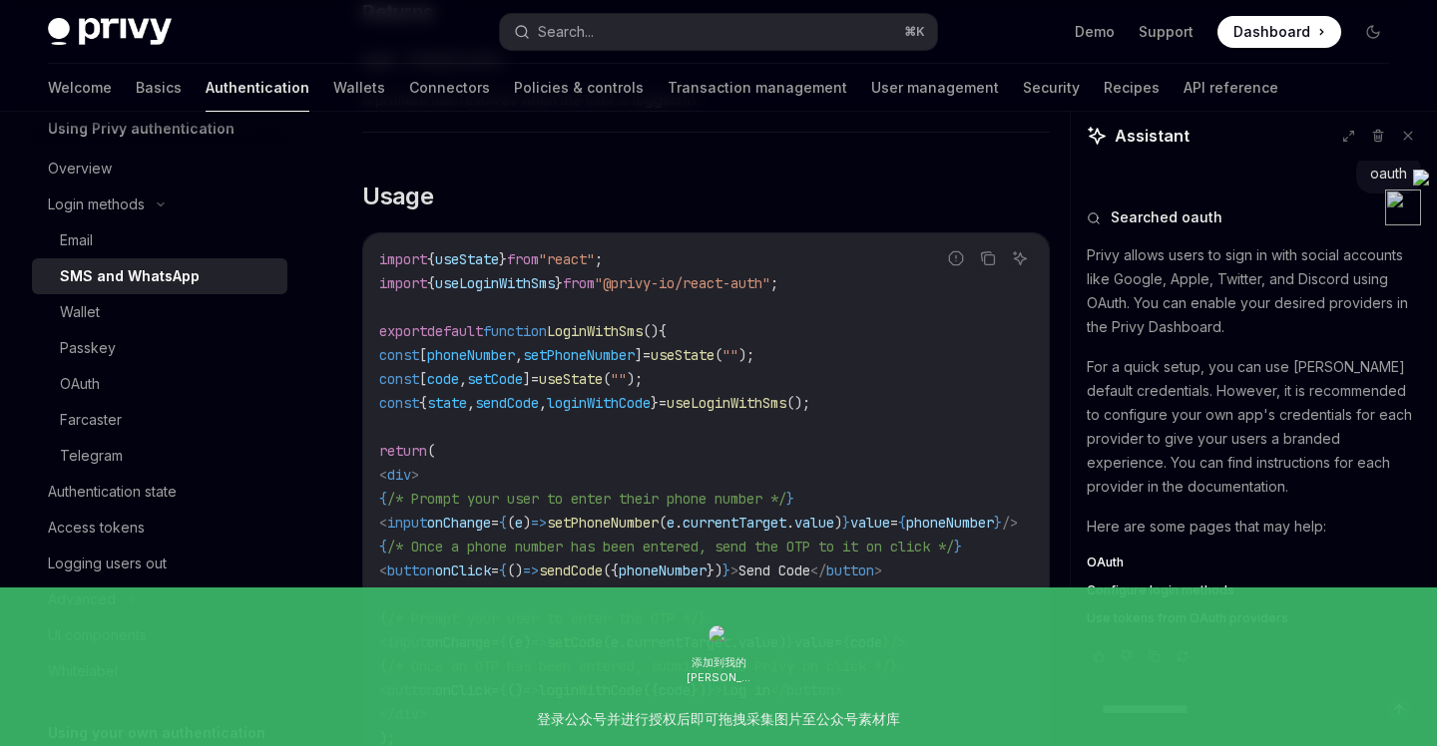
click at [625, 325] on span "LoginWithSms" at bounding box center [595, 331] width 96 height 18
click at [624, 326] on span "LoginWithSms" at bounding box center [595, 331] width 96 height 18
copy span "LoginWithSms"
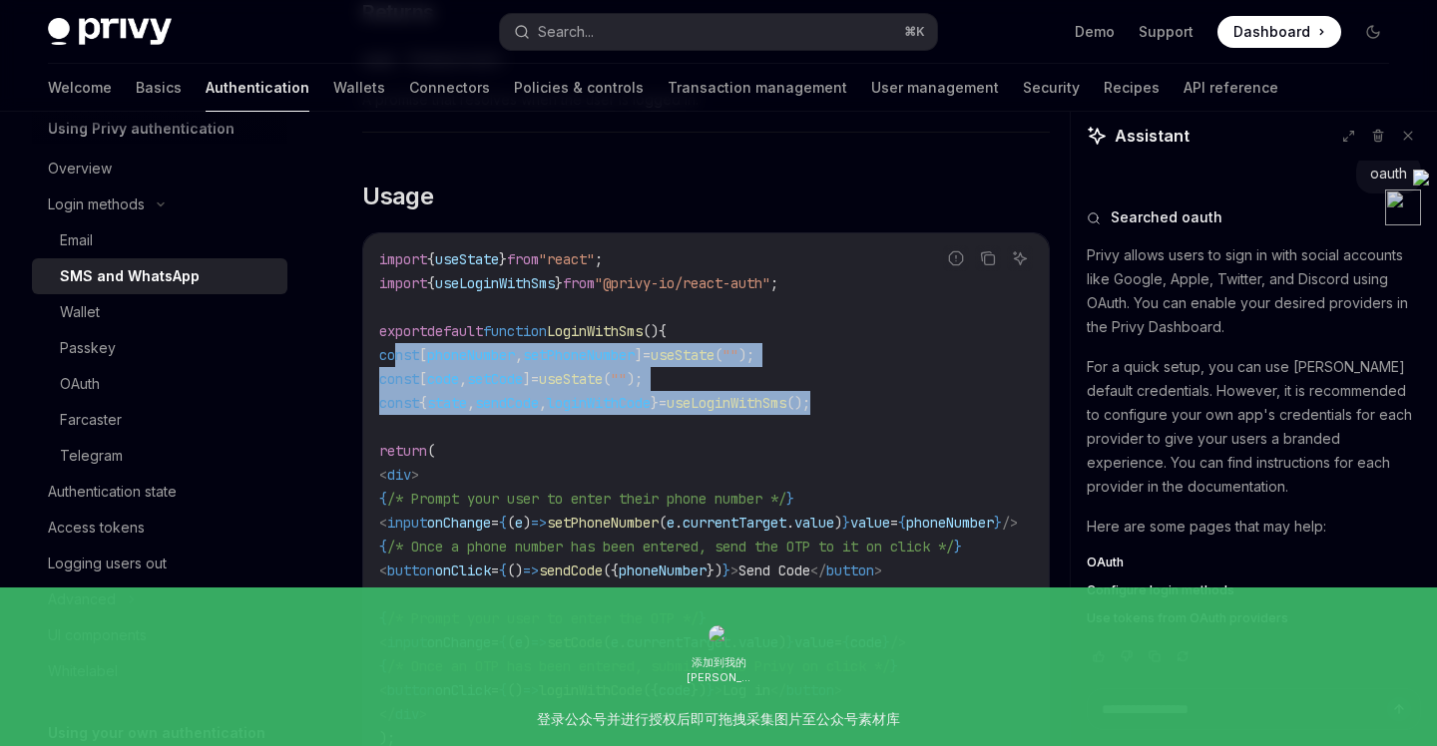
drag, startPoint x: 944, startPoint y: 396, endPoint x: 393, endPoint y: 354, distance: 552.3
click at [393, 354] on code "import { useState } from "react" ; import { useLoginWithSms } from "@privy-io/r…" at bounding box center [722, 510] width 686 height 527
copy code "const [ phoneNumber , setPhoneNumber ] = useState ( "" ); const [ code , setCod…"
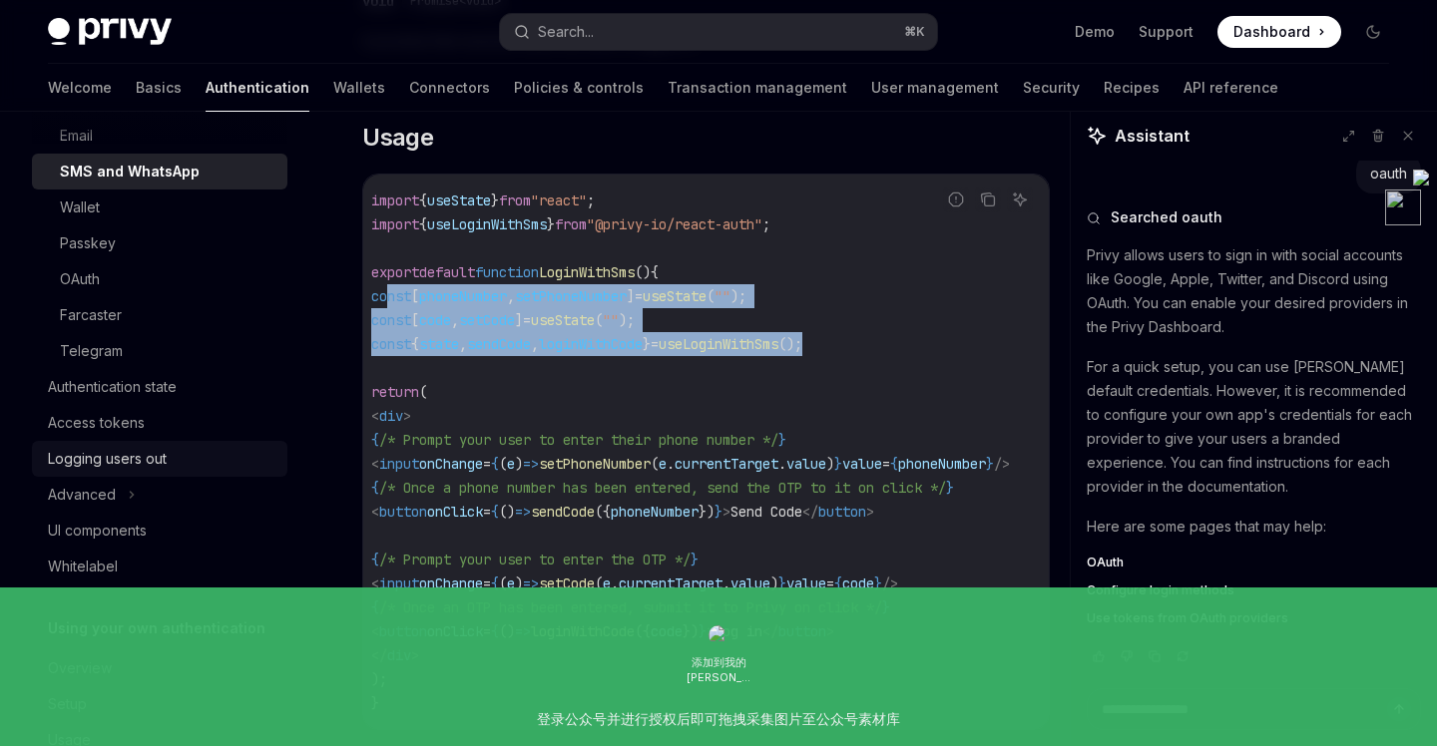
scroll to position [251, 0]
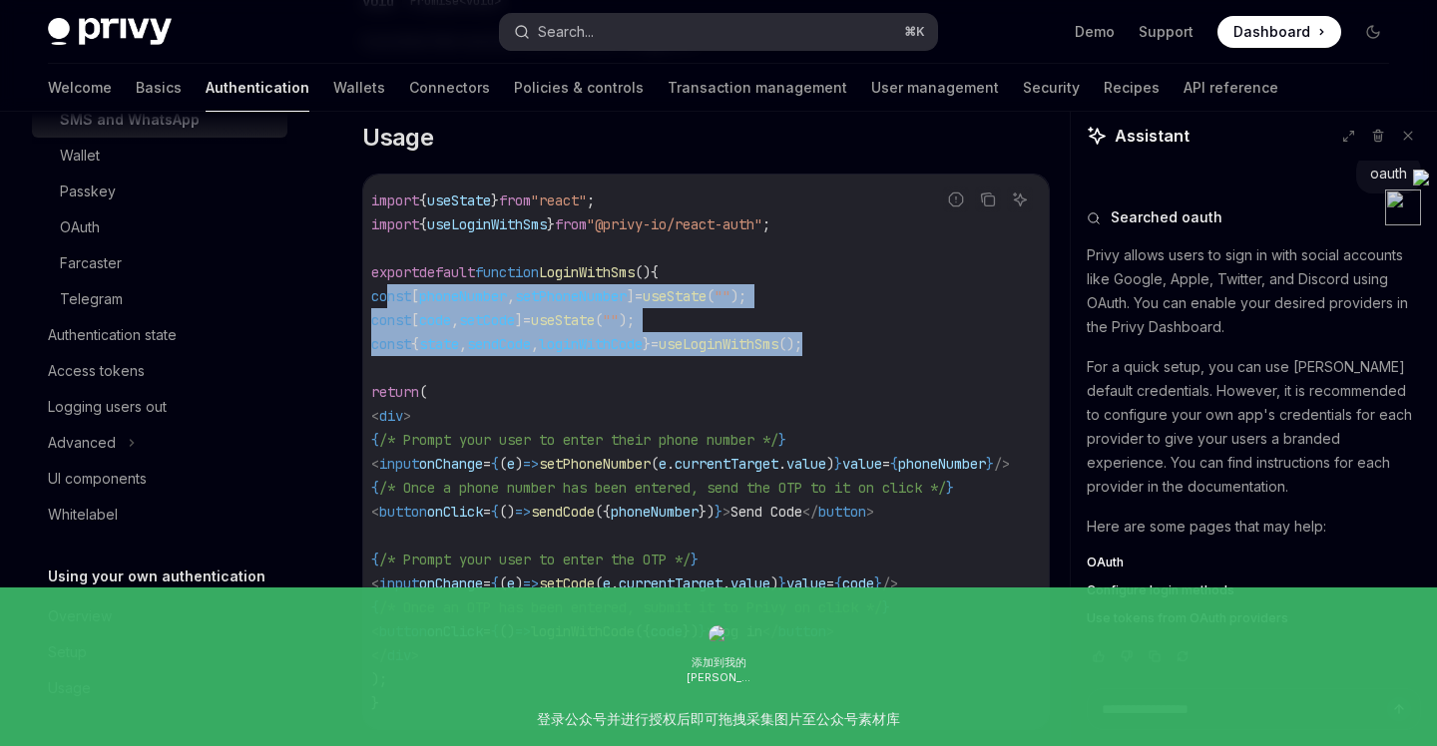
click at [745, 45] on button "Search... ⌘ K" at bounding box center [718, 32] width 436 height 36
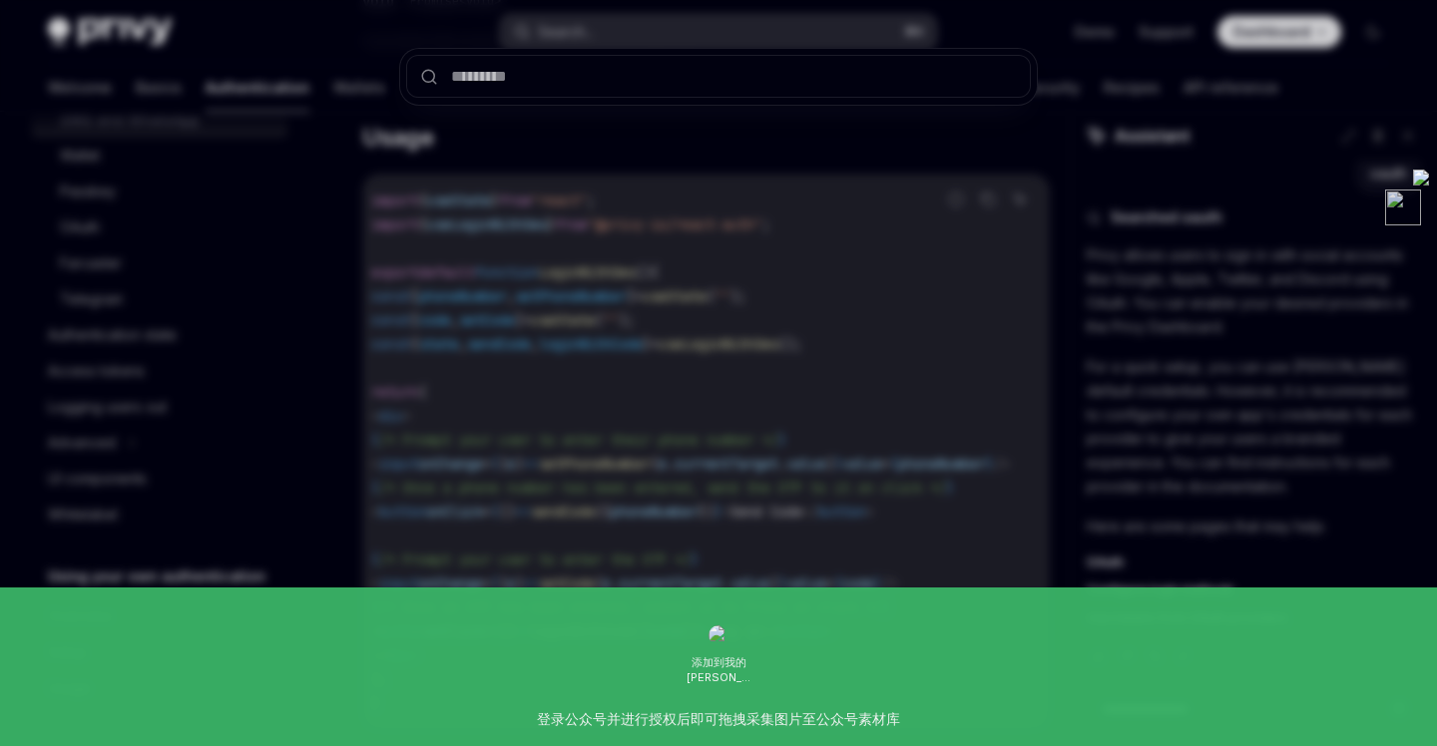
type input "**********"
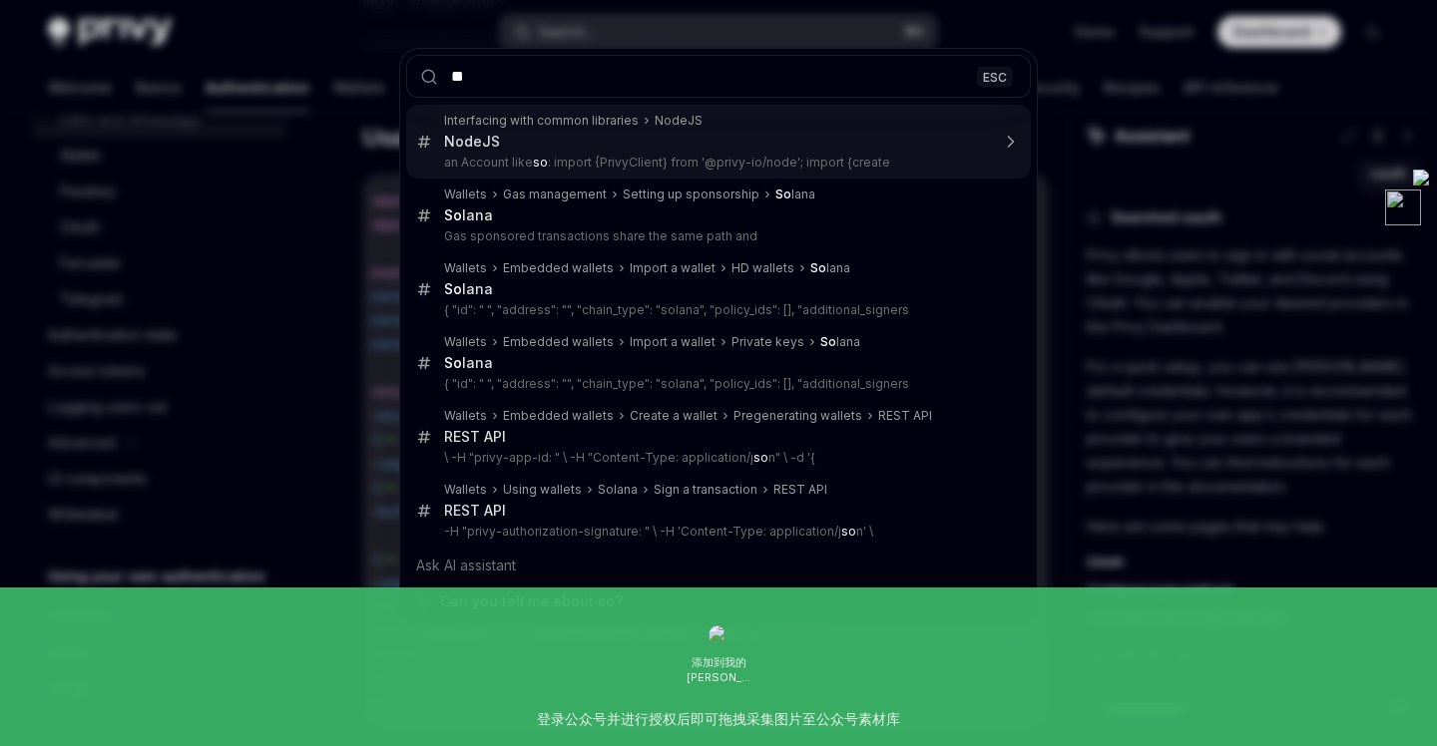
type input "*"
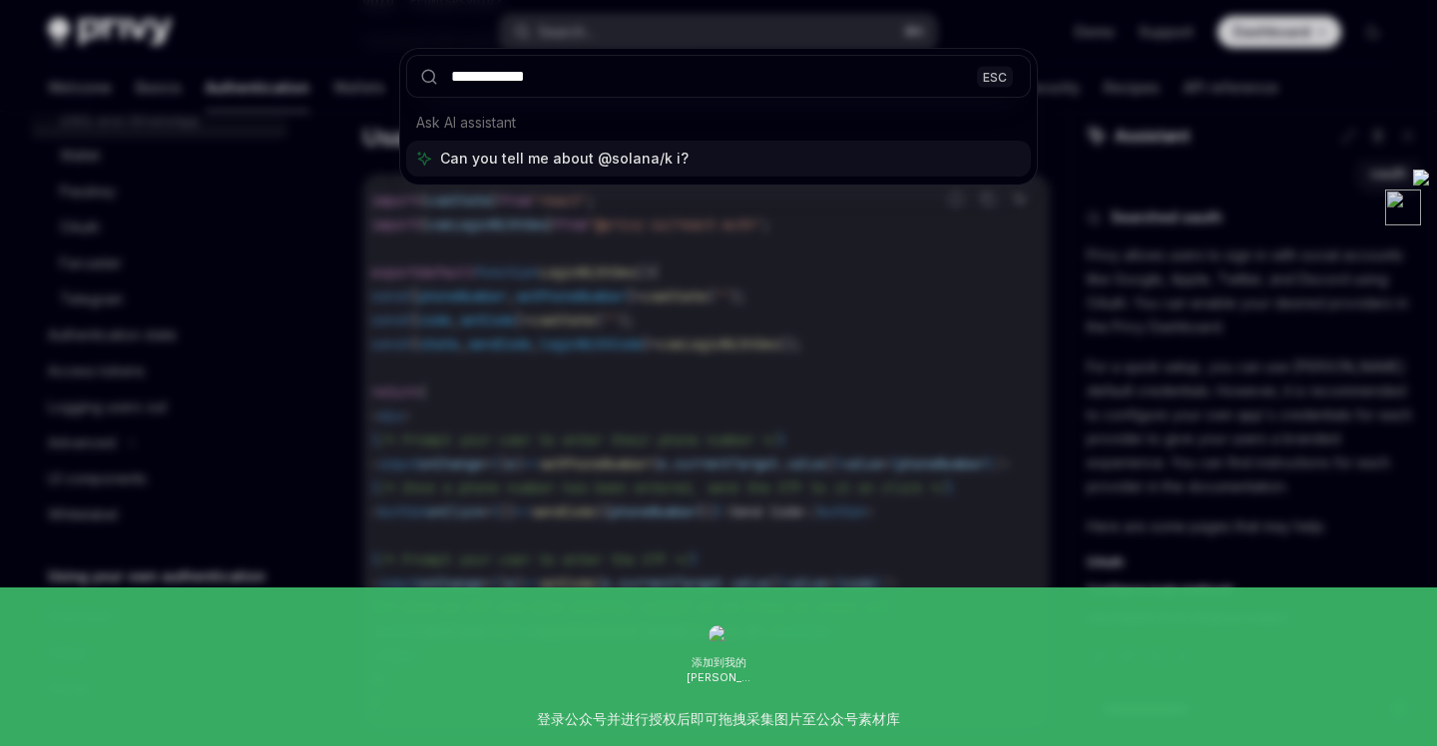
type input "**********"
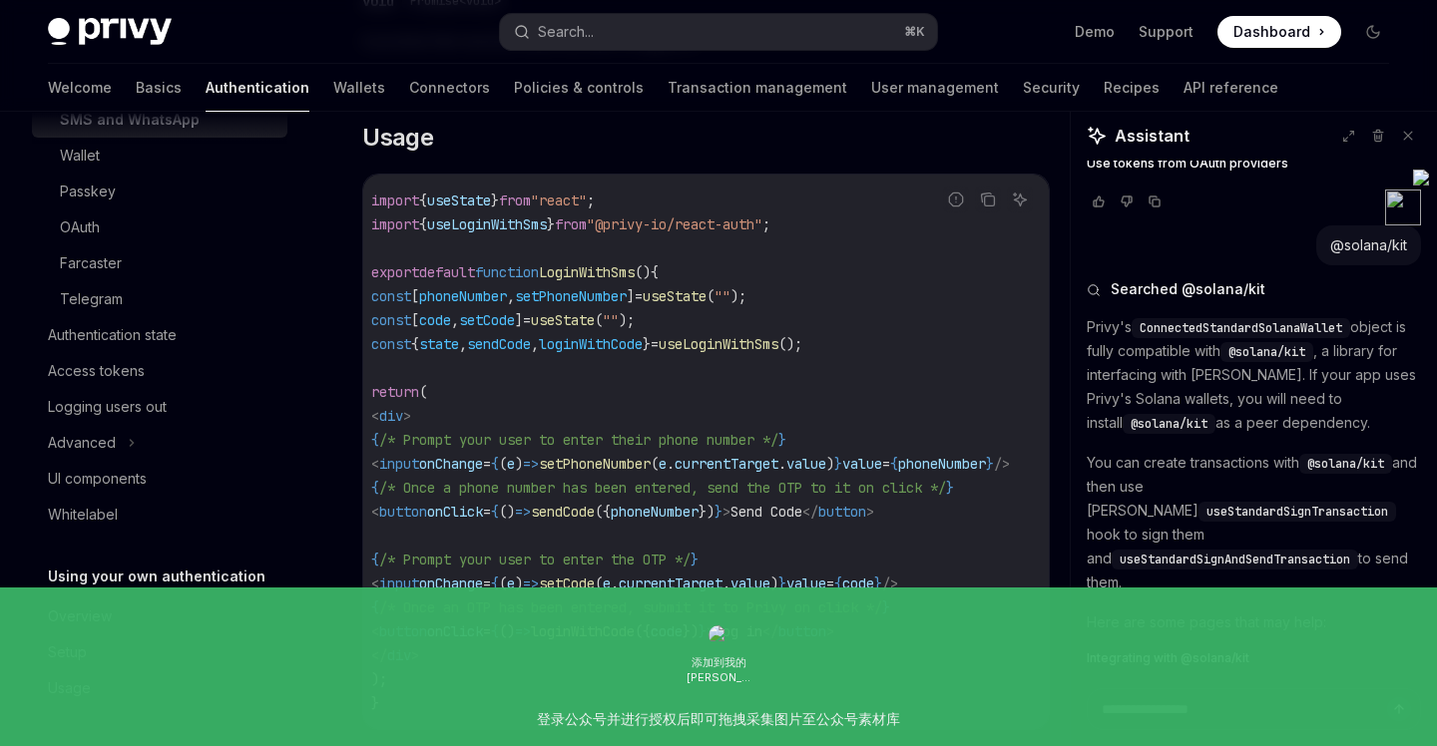
scroll to position [957, 0]
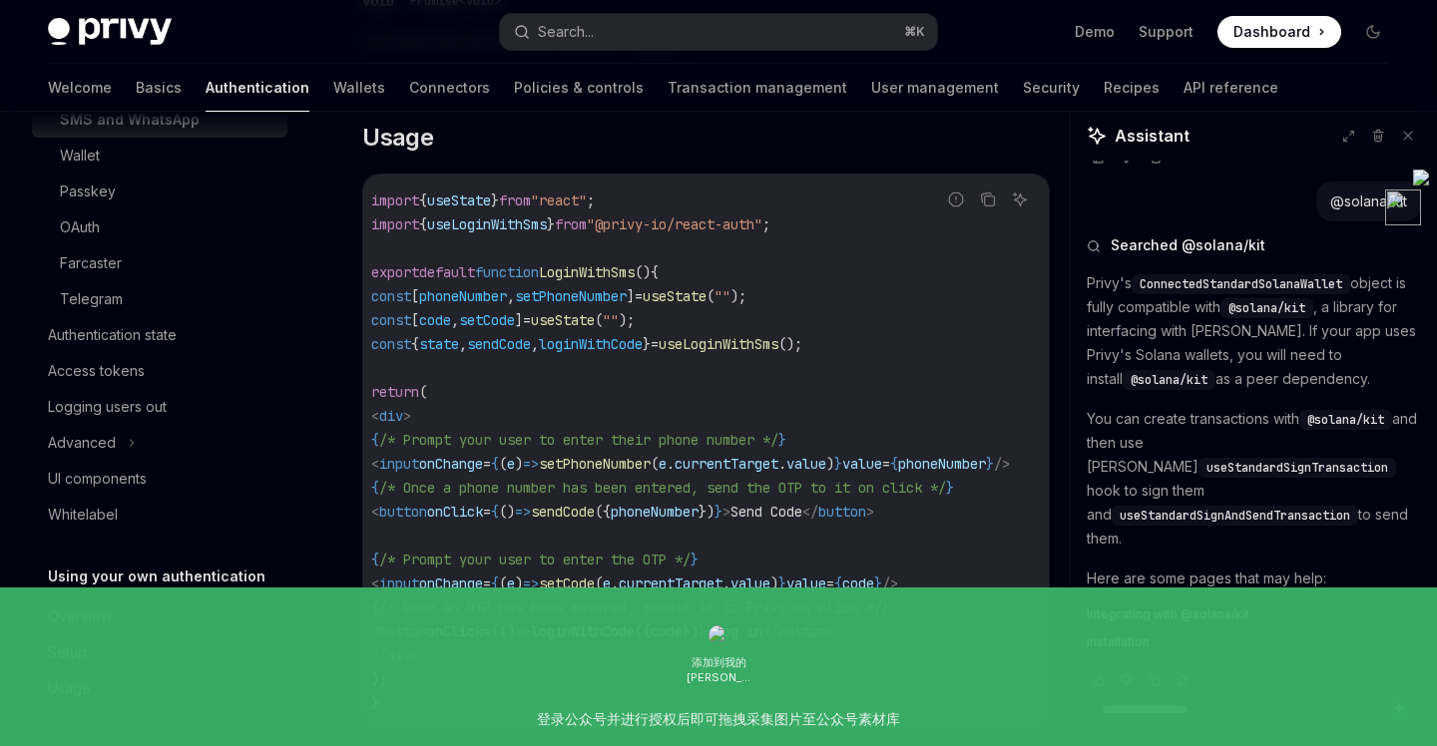
type textarea "*"
